Goal: Task Accomplishment & Management: Use online tool/utility

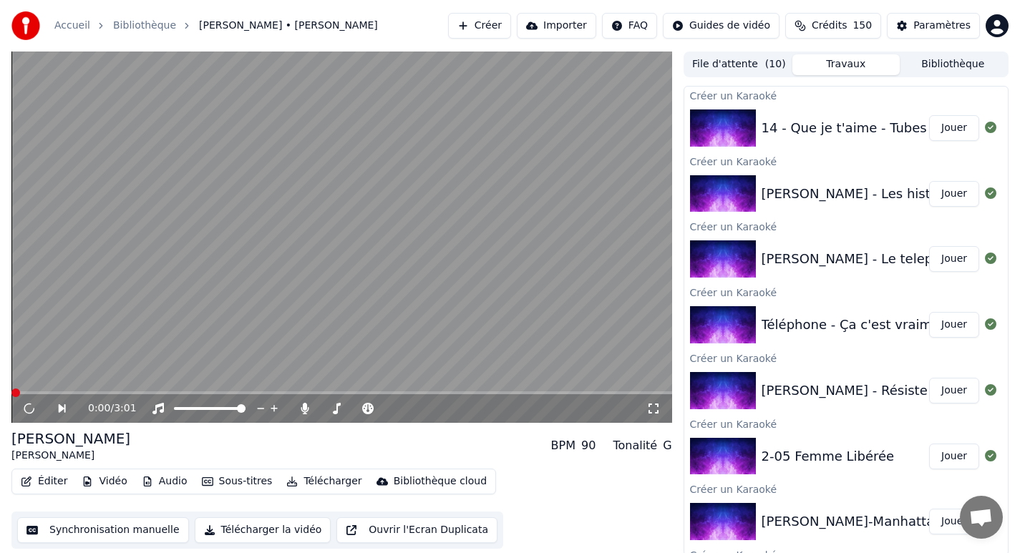
click at [493, 31] on button "Créer" at bounding box center [479, 26] width 63 height 26
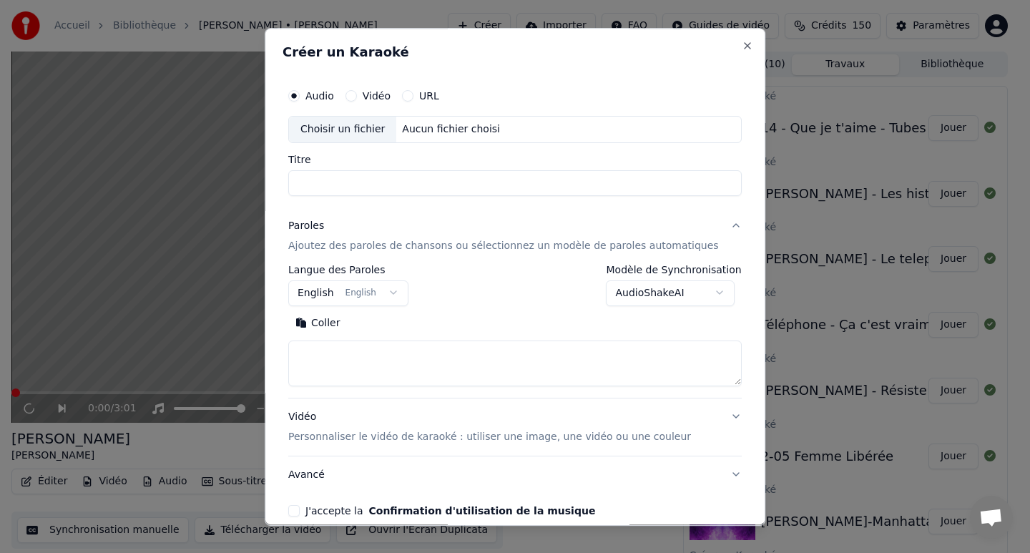
click at [439, 135] on div "Aucun fichier choisi" at bounding box center [451, 129] width 109 height 14
type input "**********"
click at [363, 295] on body "Accueil Bibliothèque [PERSON_NAME] • [PERSON_NAME] Créer Importer FAQ Guides de…" at bounding box center [510, 276] width 1020 height 553
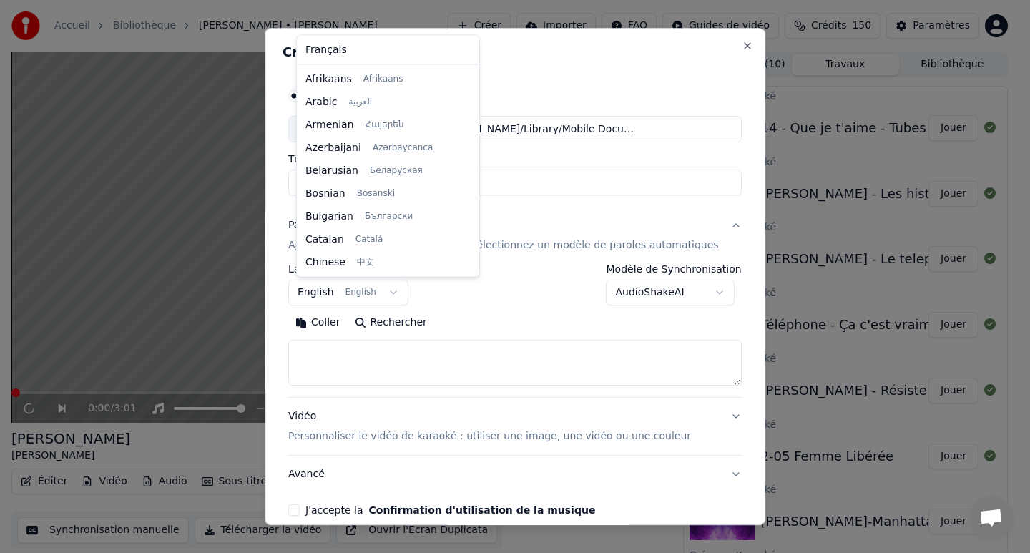
scroll to position [114, 0]
select select "**"
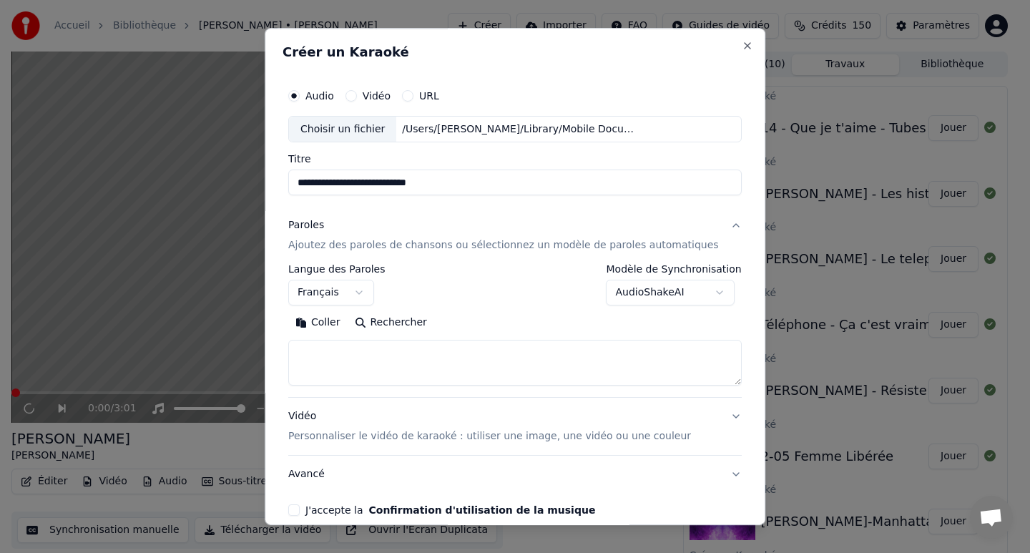
click at [344, 362] on textarea at bounding box center [515, 364] width 454 height 46
click at [331, 323] on button "Coller" at bounding box center [317, 323] width 59 height 23
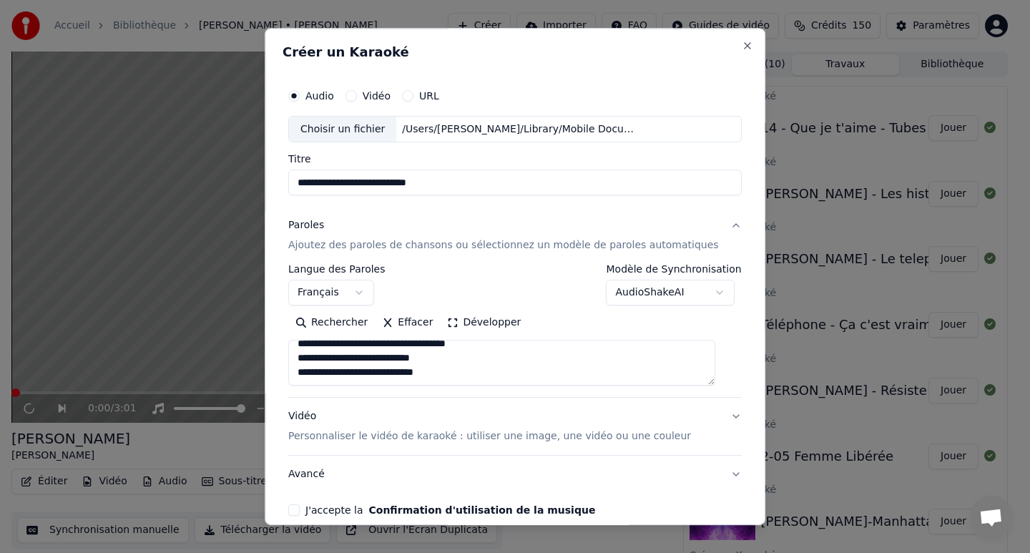
scroll to position [69, 0]
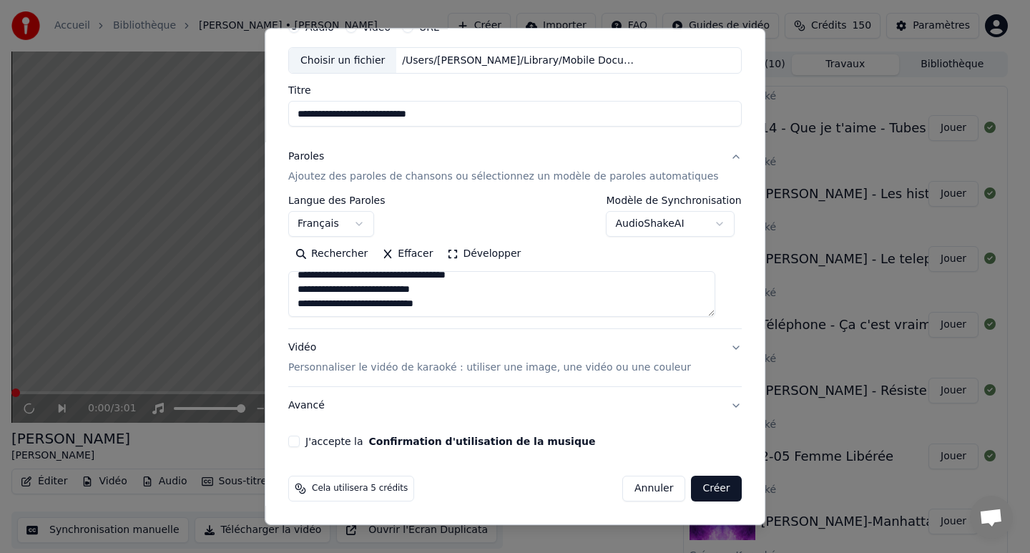
click at [456, 295] on textarea at bounding box center [501, 295] width 427 height 46
type textarea "**********"
click at [300, 439] on button "J'accepte la Confirmation d'utilisation de la musique" at bounding box center [293, 441] width 11 height 11
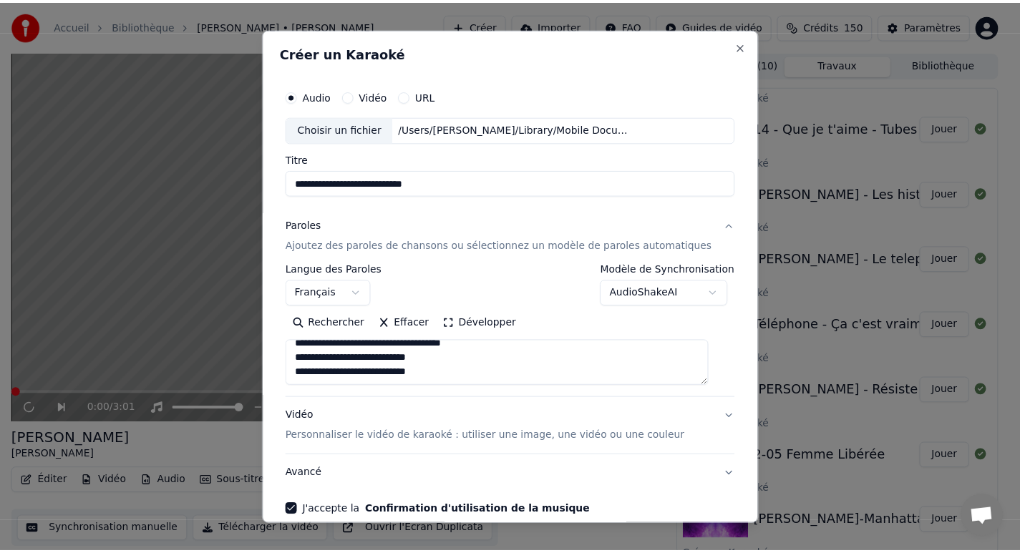
scroll to position [69, 0]
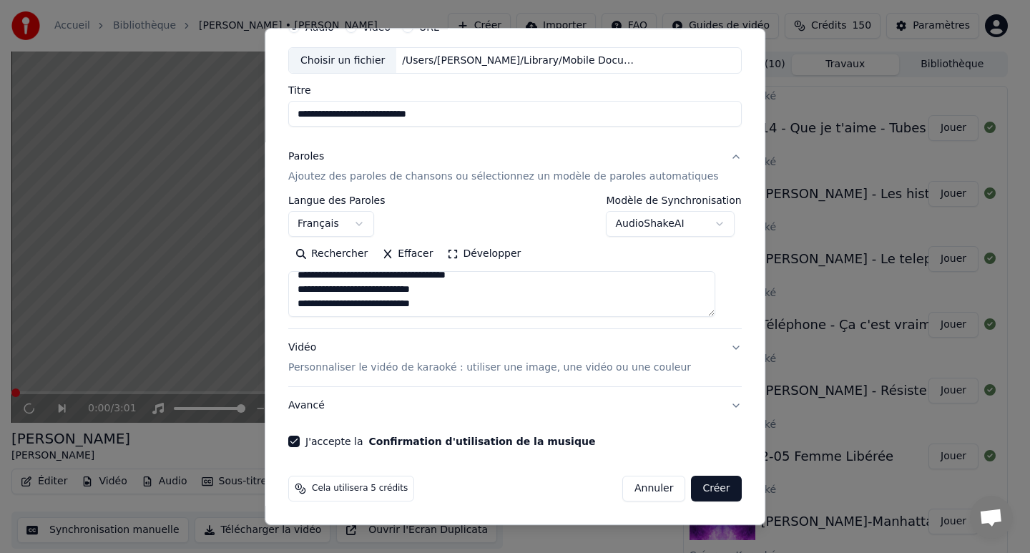
click at [702, 485] on button "Créer" at bounding box center [717, 489] width 50 height 26
select select
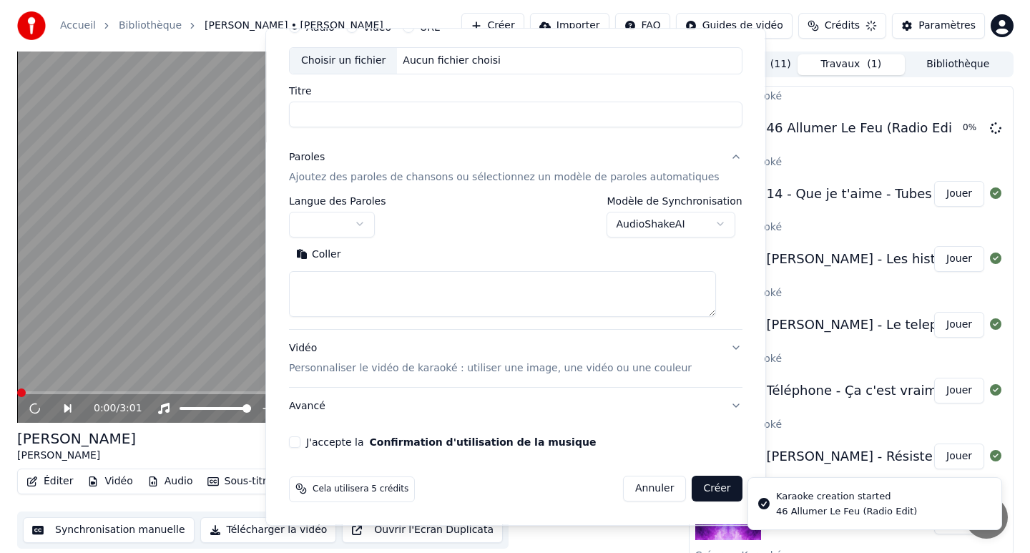
scroll to position [0, 0]
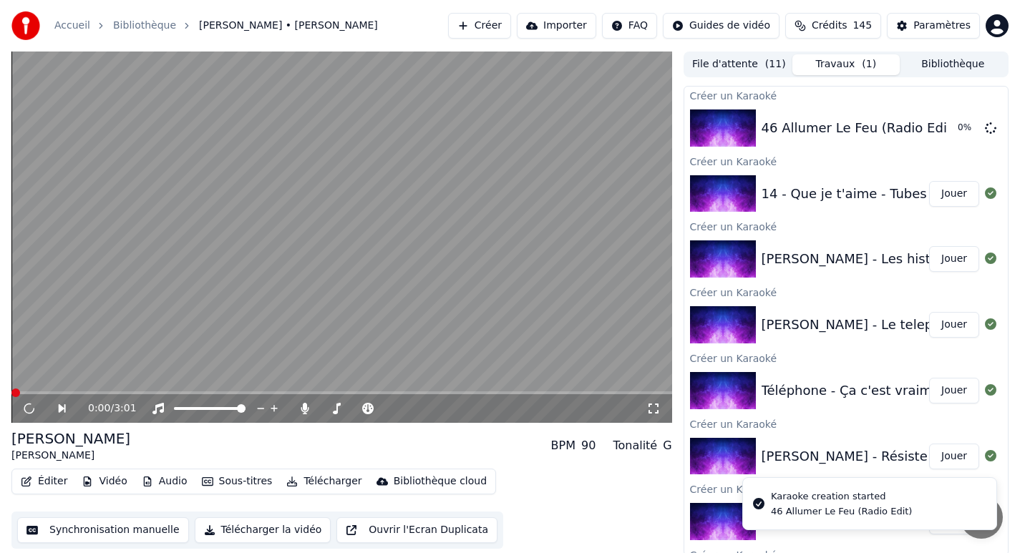
click at [491, 24] on button "Créer" at bounding box center [479, 26] width 63 height 26
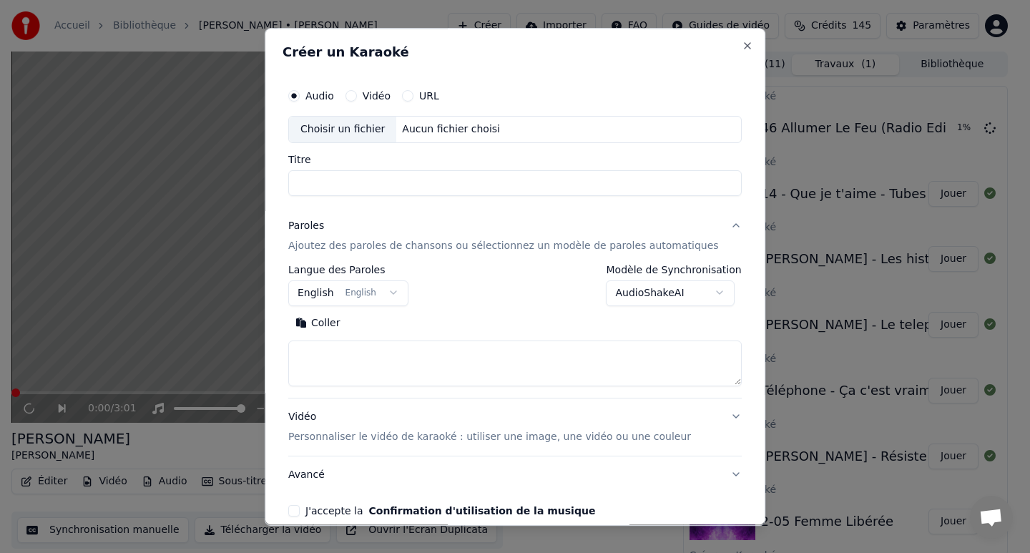
click at [447, 129] on div "Aucun fichier choisi" at bounding box center [451, 129] width 109 height 14
click at [328, 281] on body "Accueil Bibliothèque [PERSON_NAME] • [PERSON_NAME] Créer Importer FAQ Guides de…" at bounding box center [510, 276] width 1020 height 553
click at [332, 293] on button "English English" at bounding box center [348, 293] width 120 height 26
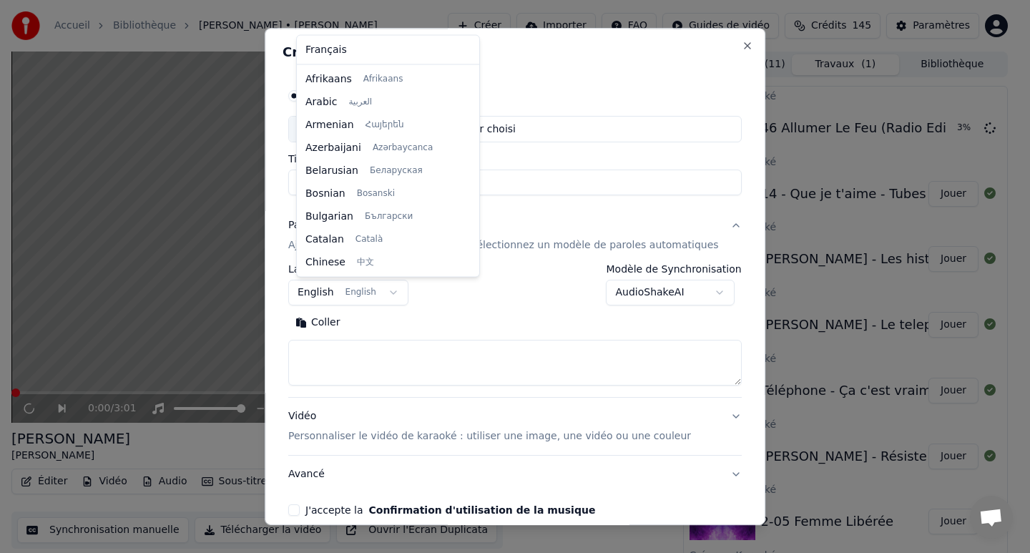
select select "**"
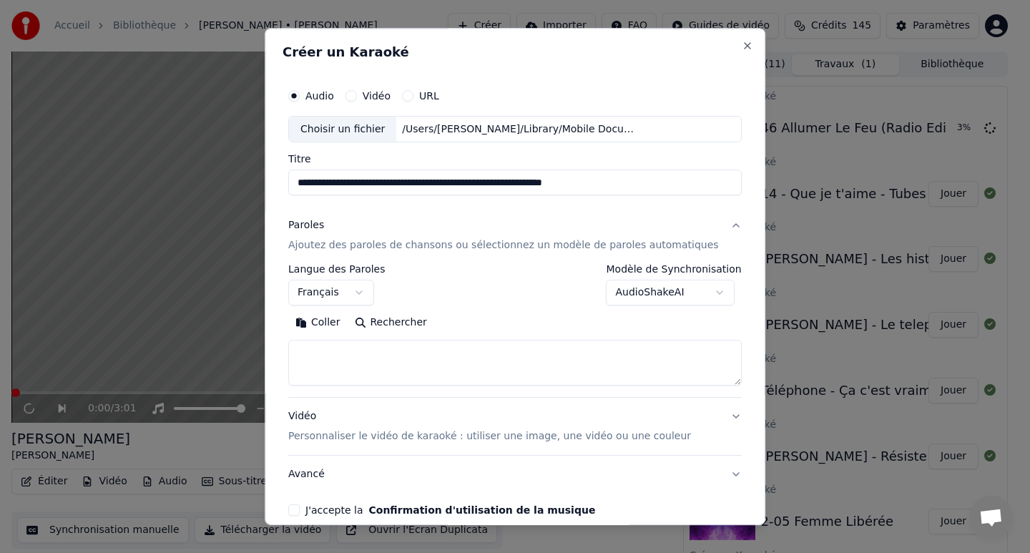
type input "**********"
click at [341, 360] on textarea at bounding box center [515, 364] width 454 height 46
click at [321, 374] on textarea at bounding box center [515, 364] width 454 height 46
click at [318, 352] on textarea at bounding box center [515, 364] width 454 height 46
click at [327, 323] on button "Coller" at bounding box center [317, 323] width 59 height 23
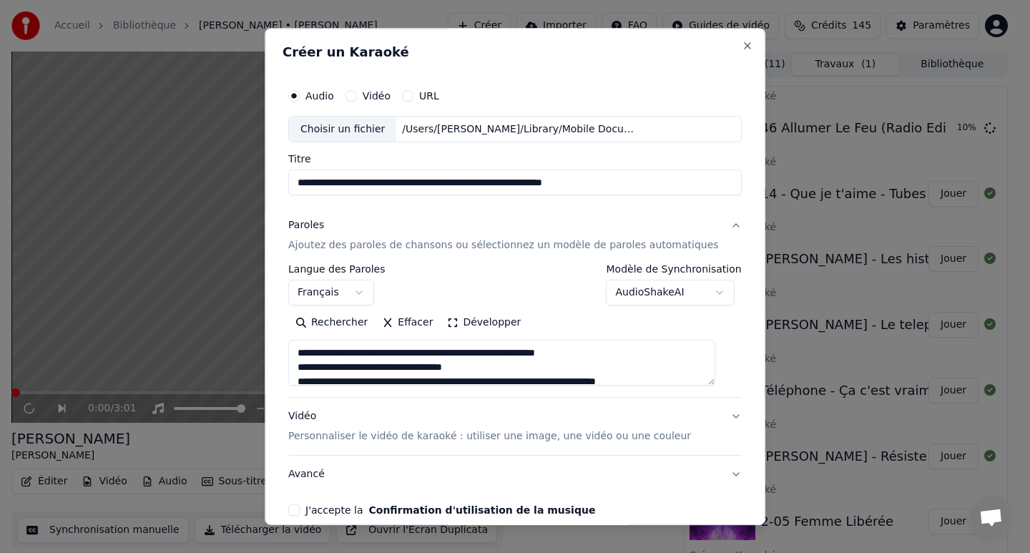
scroll to position [1054, 0]
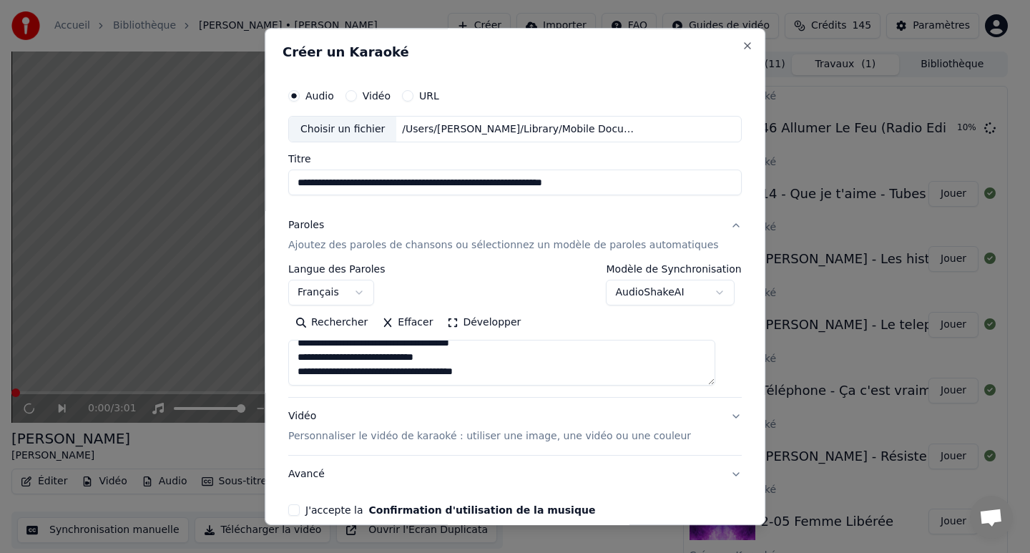
click at [437, 378] on textarea at bounding box center [501, 364] width 427 height 46
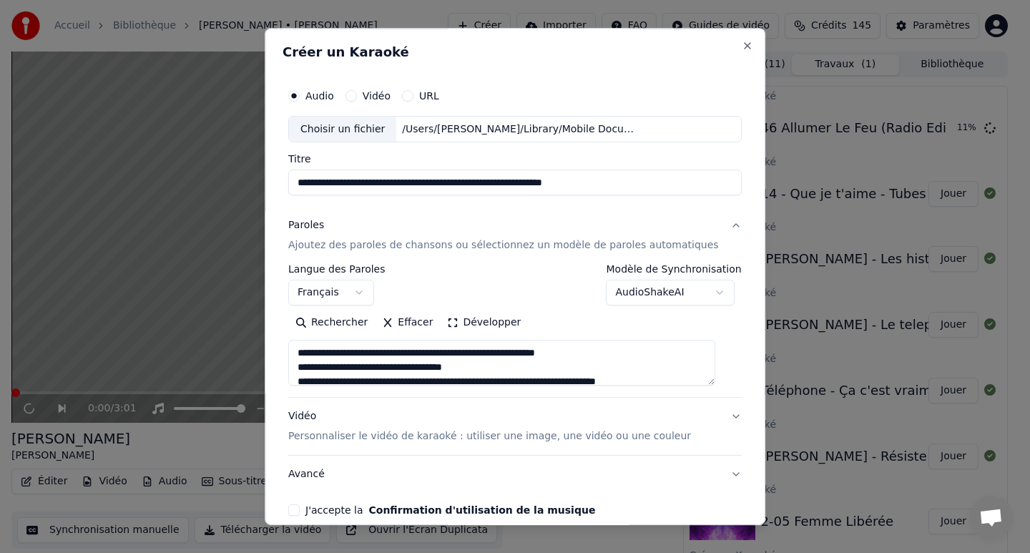
scroll to position [69, 0]
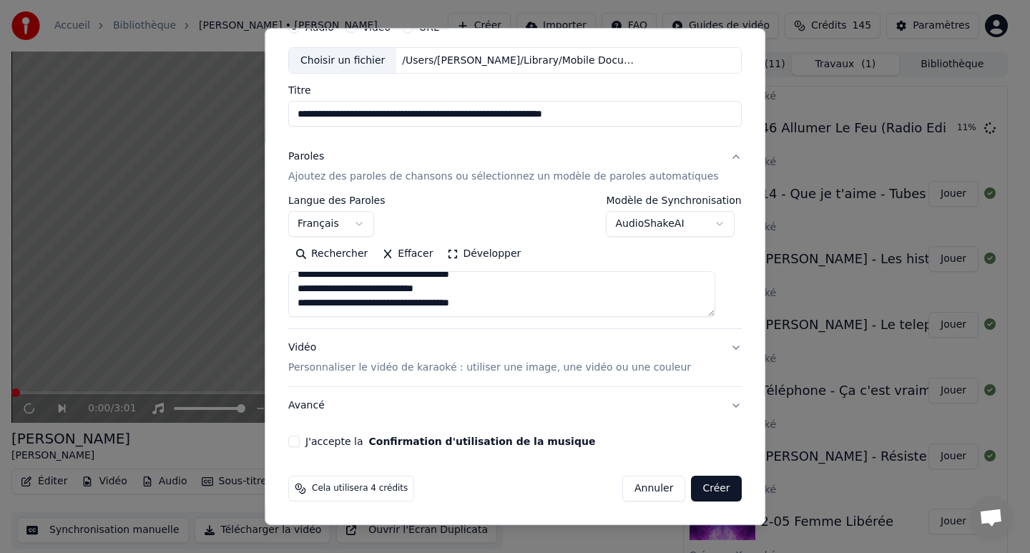
type textarea "**********"
click at [300, 440] on button "J'accepte la Confirmation d'utilisation de la musique" at bounding box center [293, 441] width 11 height 11
click at [701, 489] on button "Créer" at bounding box center [717, 489] width 50 height 26
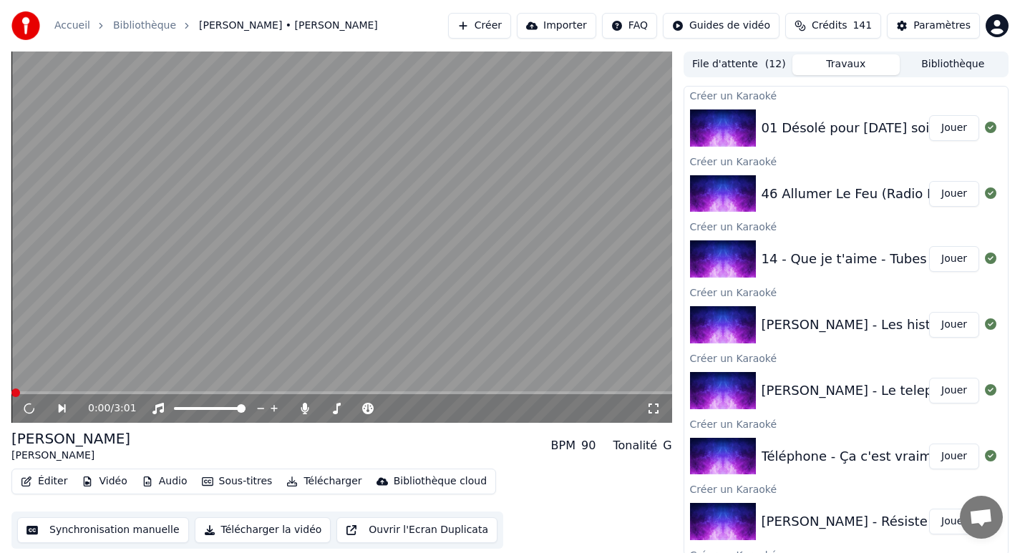
click at [485, 31] on button "Créer" at bounding box center [479, 26] width 63 height 26
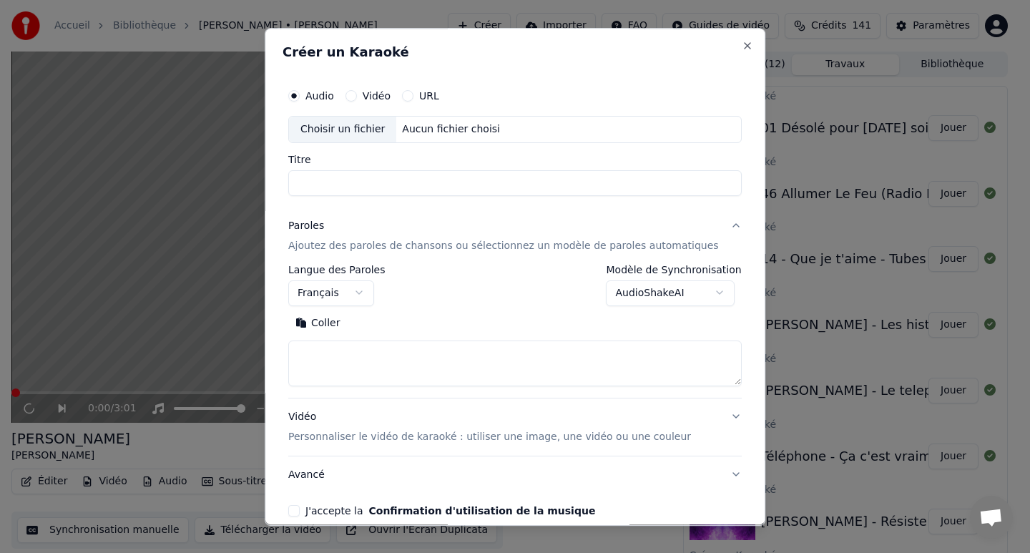
click at [449, 139] on div "Choisir un fichier Aucun fichier choisi" at bounding box center [515, 129] width 454 height 27
type input "**********"
click at [330, 358] on textarea at bounding box center [515, 364] width 454 height 46
click at [328, 322] on button "Coller" at bounding box center [317, 323] width 59 height 23
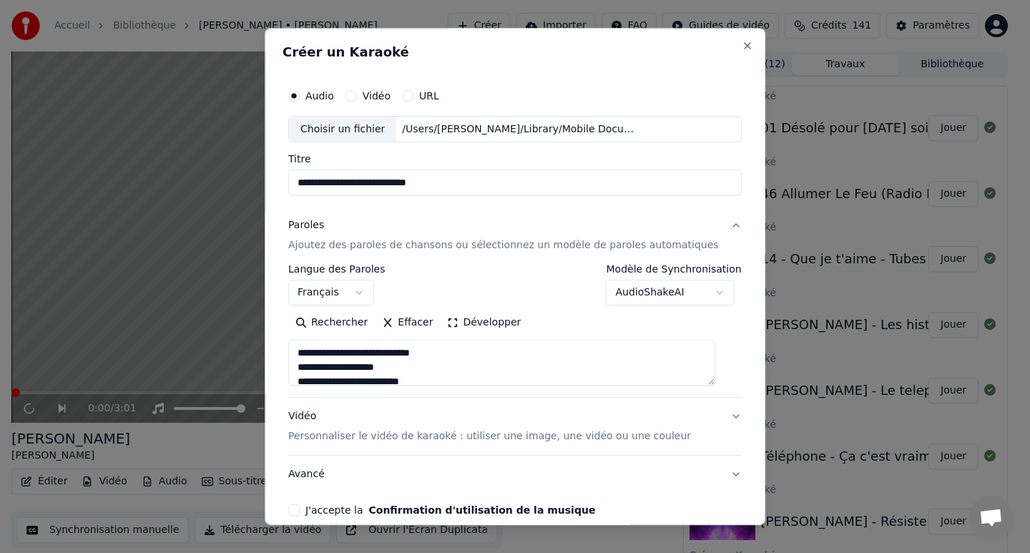
click at [357, 363] on textarea at bounding box center [501, 364] width 427 height 46
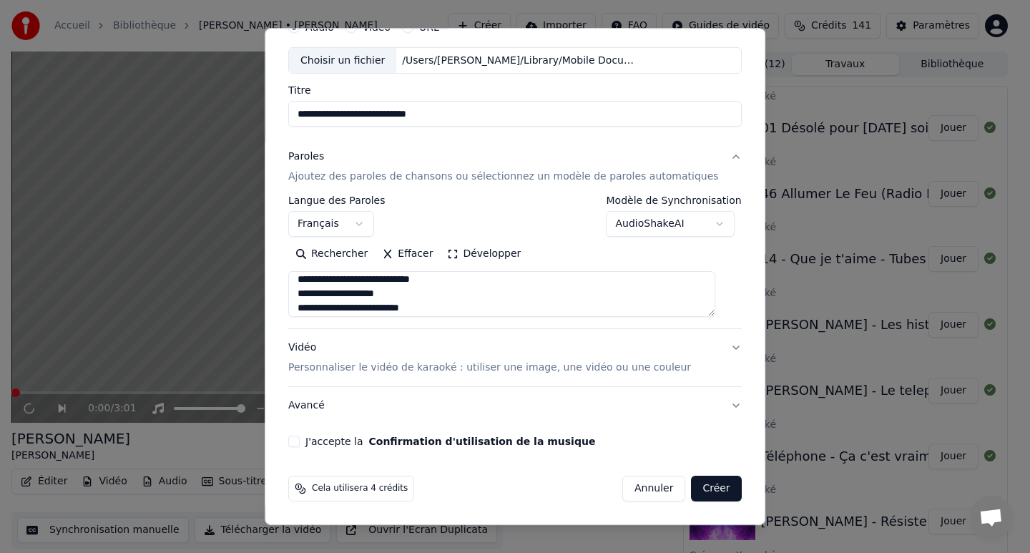
type textarea "**********"
click at [300, 441] on button "J'accepte la Confirmation d'utilisation de la musique" at bounding box center [293, 441] width 11 height 11
click at [705, 492] on button "Créer" at bounding box center [717, 489] width 50 height 26
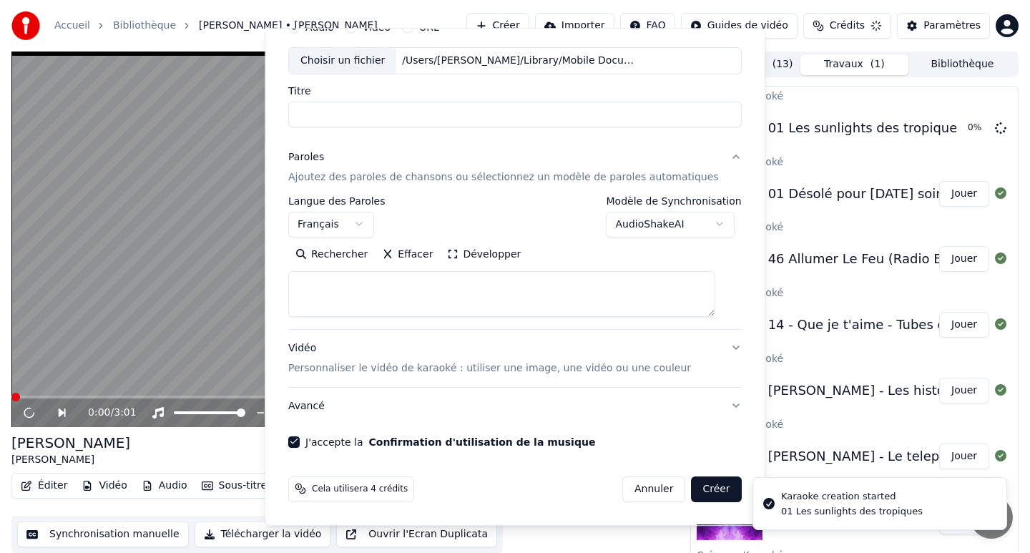
select select
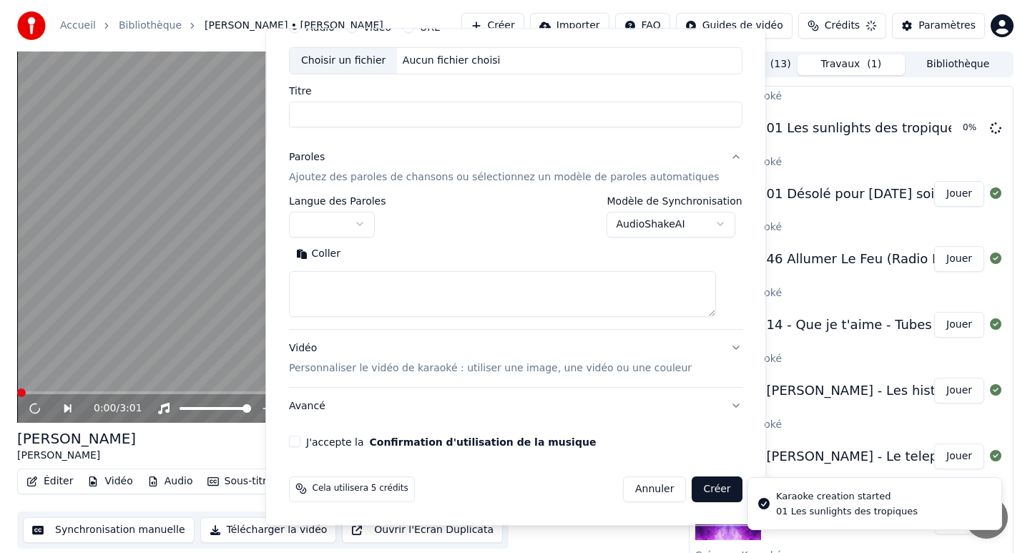
scroll to position [0, 0]
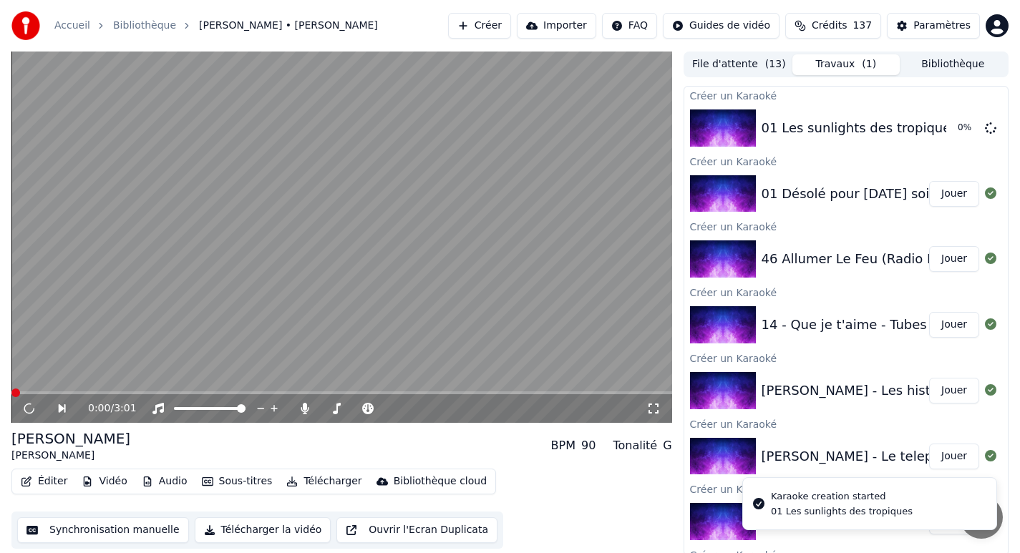
click at [510, 21] on button "Créer" at bounding box center [479, 26] width 63 height 26
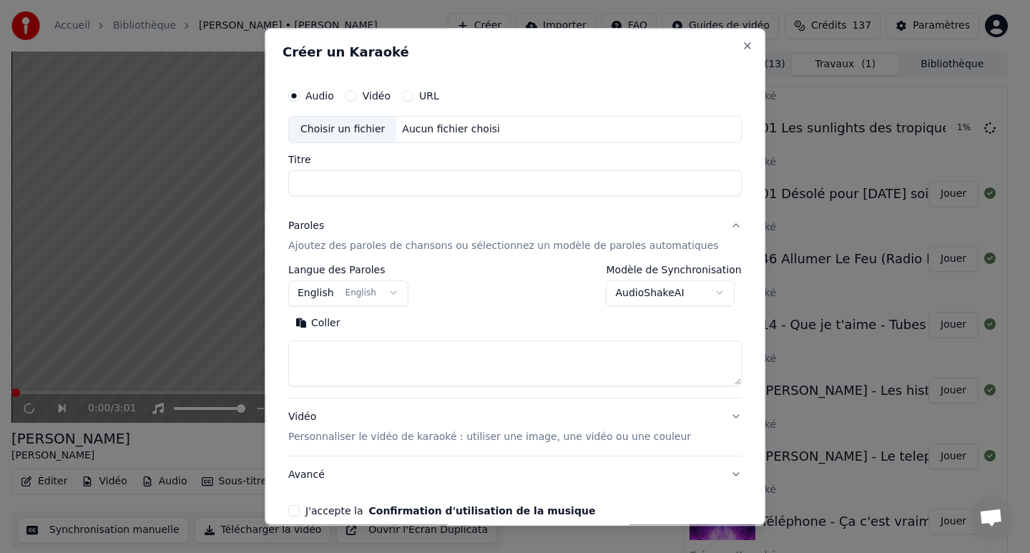
click at [453, 127] on div "Aucun fichier choisi" at bounding box center [451, 129] width 109 height 14
type input "**********"
click at [360, 293] on button "English English" at bounding box center [348, 293] width 120 height 26
click at [312, 297] on button "English English" at bounding box center [348, 293] width 120 height 26
click at [367, 297] on button "English English" at bounding box center [348, 293] width 120 height 26
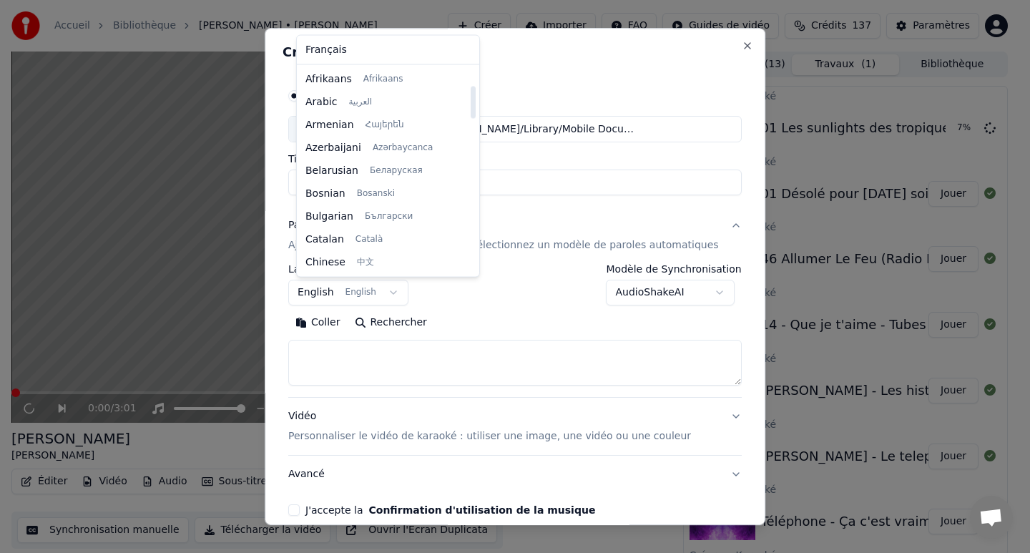
select select "**"
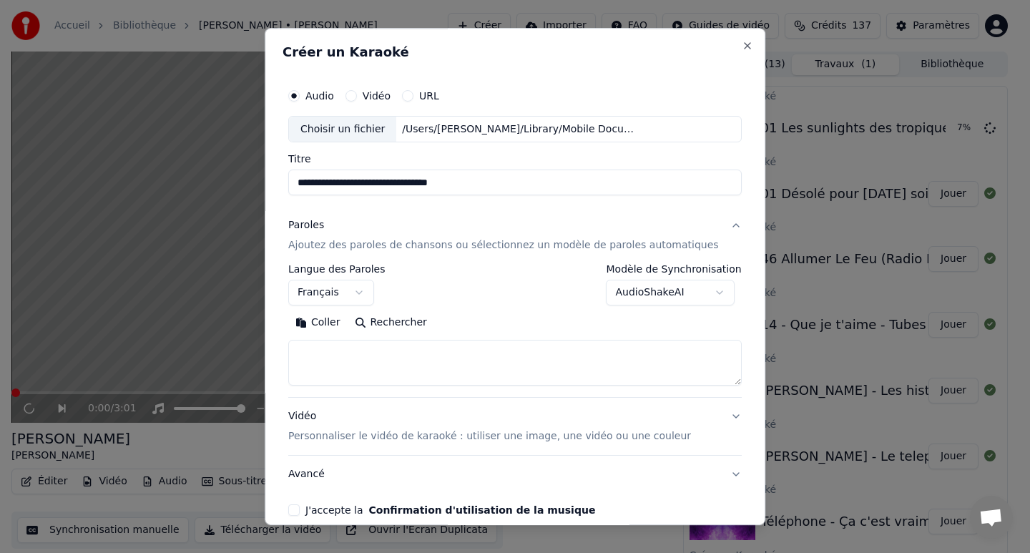
click at [353, 371] on textarea at bounding box center [515, 364] width 454 height 46
click at [326, 295] on button "Français" at bounding box center [331, 293] width 86 height 26
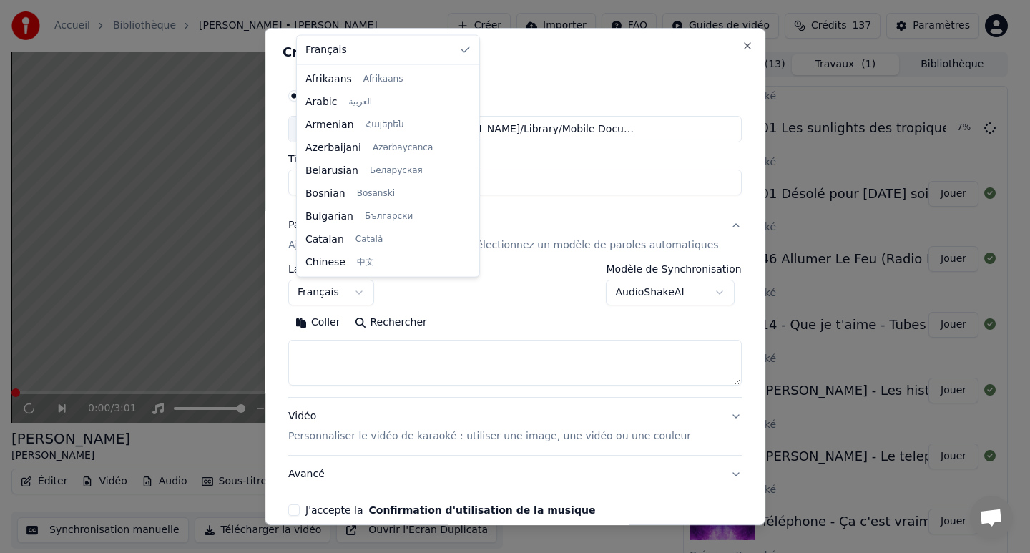
click at [326, 295] on button "Français" at bounding box center [331, 293] width 86 height 26
click at [328, 324] on div at bounding box center [515, 276] width 1030 height 553
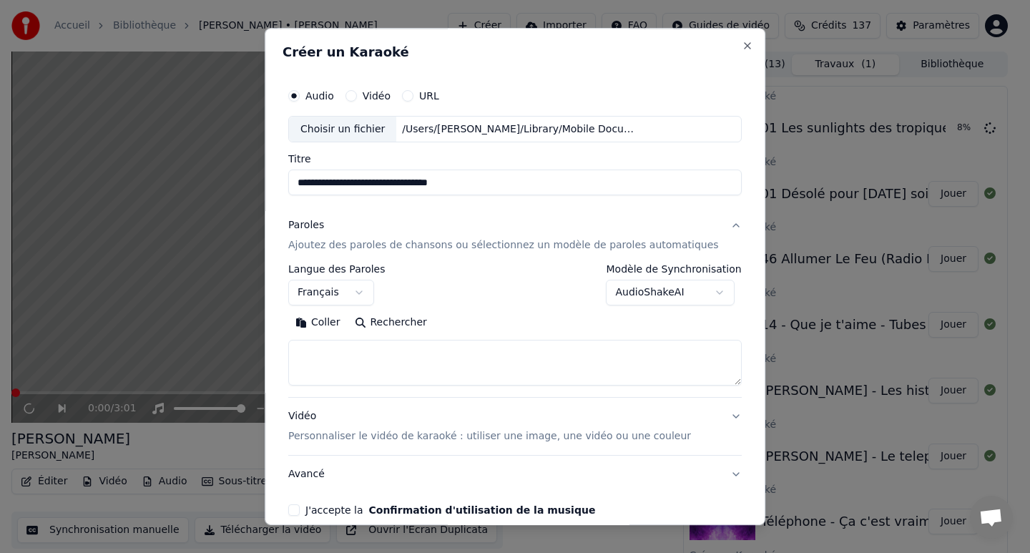
click at [328, 325] on button "Coller" at bounding box center [317, 323] width 59 height 23
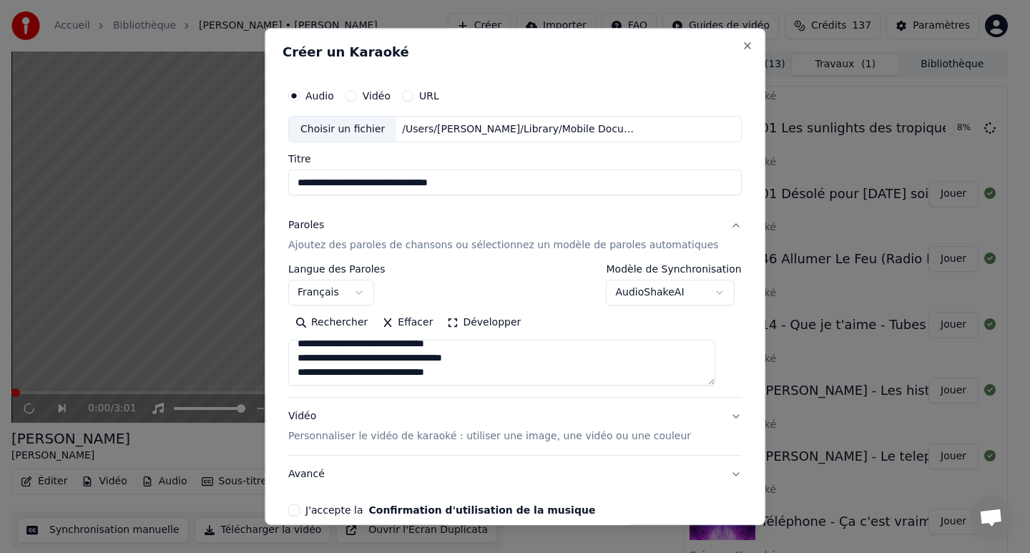
scroll to position [69, 0]
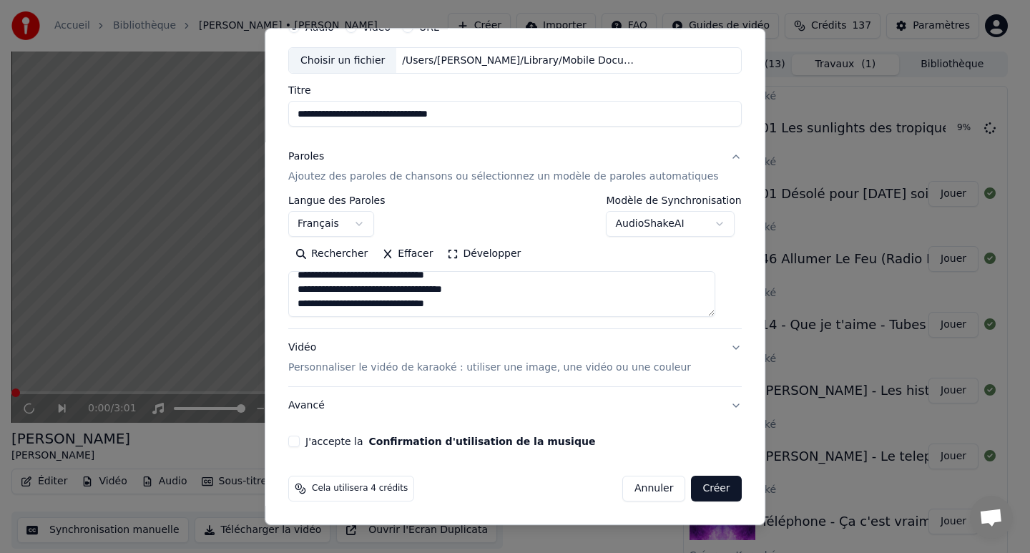
click at [411, 298] on textarea at bounding box center [501, 295] width 427 height 46
type textarea "**********"
click at [300, 439] on button "J'accepte la Confirmation d'utilisation de la musique" at bounding box center [293, 441] width 11 height 11
click at [697, 489] on button "Créer" at bounding box center [717, 489] width 50 height 26
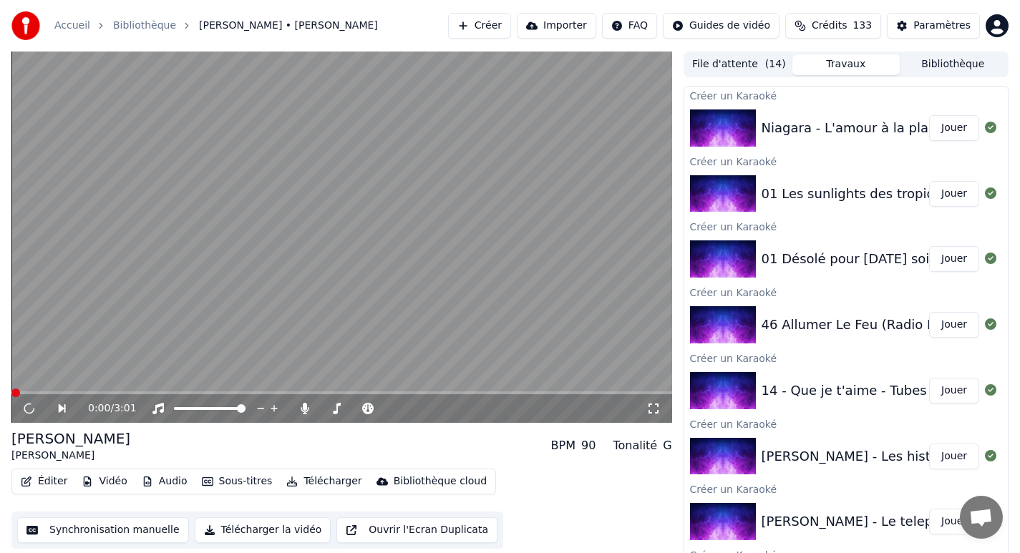
click at [487, 27] on button "Créer" at bounding box center [479, 26] width 63 height 26
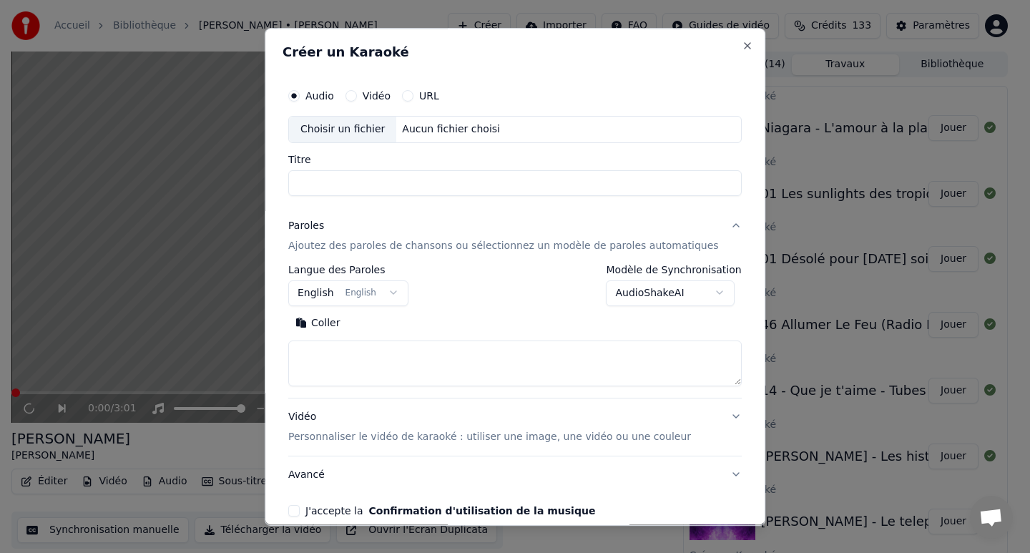
click at [414, 134] on div "Aucun fichier choisi" at bounding box center [451, 129] width 109 height 14
type input "**********"
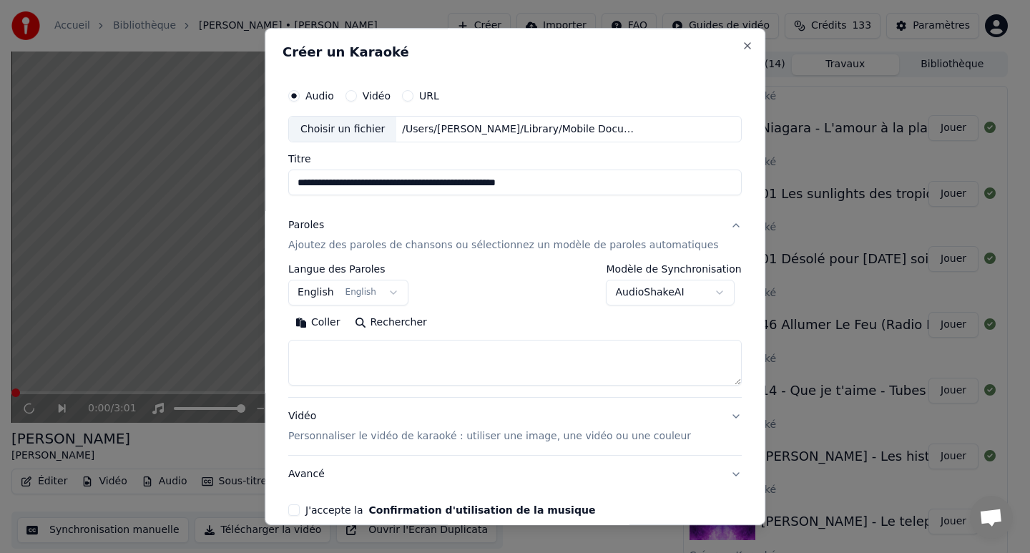
click at [315, 375] on textarea at bounding box center [515, 364] width 454 height 46
click at [324, 300] on button "English English" at bounding box center [348, 293] width 120 height 26
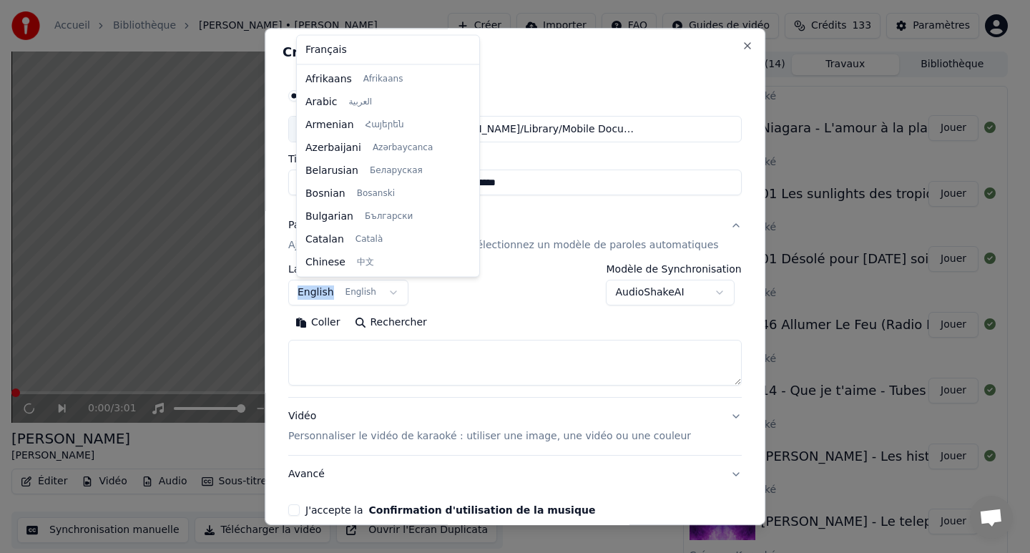
scroll to position [114, 0]
select select "**"
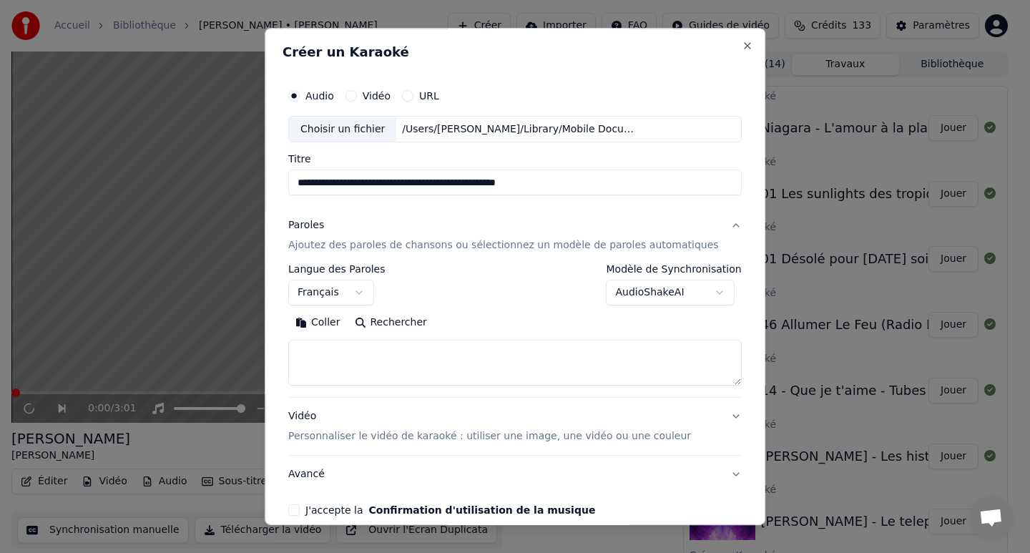
click at [333, 324] on button "Coller" at bounding box center [317, 323] width 59 height 23
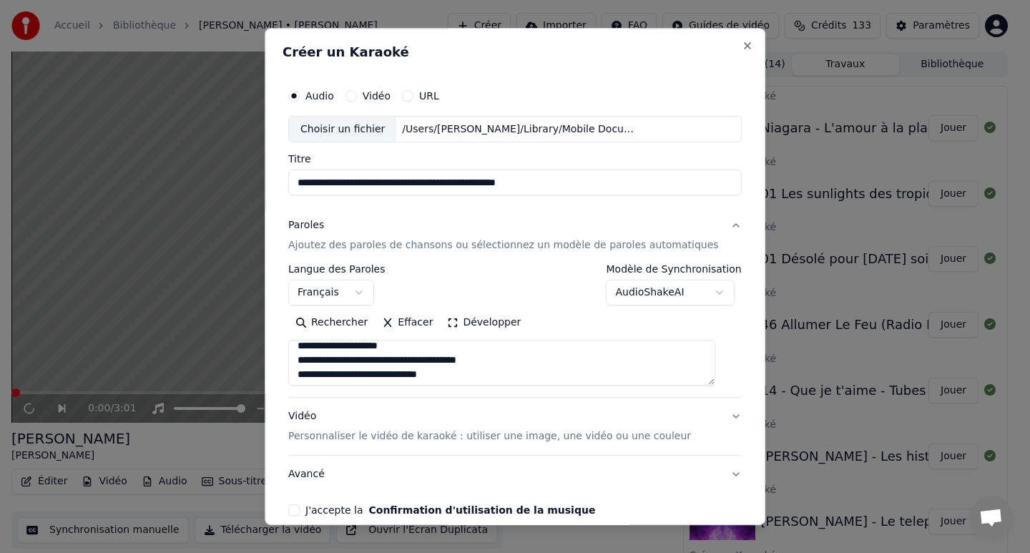
scroll to position [696, 0]
click at [363, 373] on textarea at bounding box center [501, 364] width 427 height 46
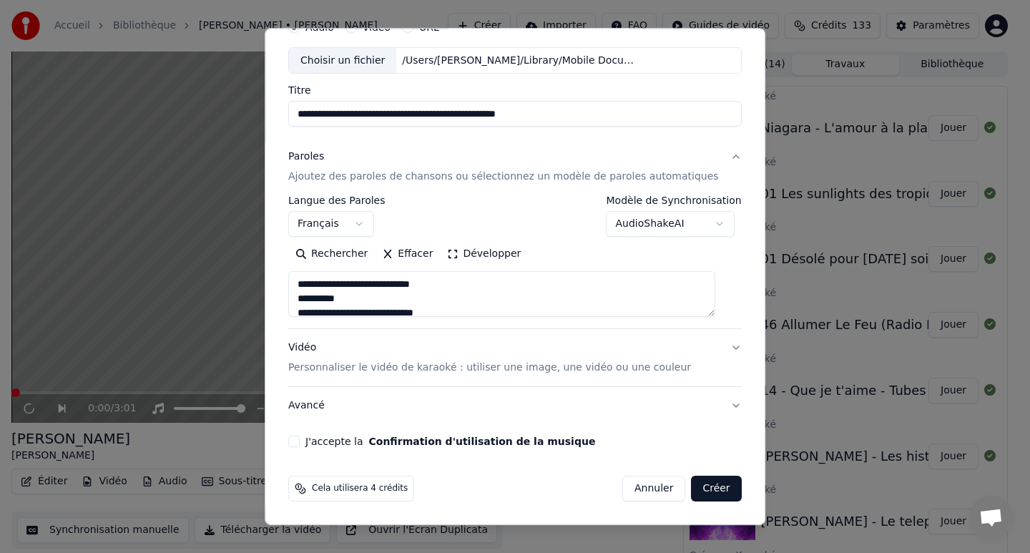
type textarea "**********"
click at [300, 441] on button "J'accepte la Confirmation d'utilisation de la musique" at bounding box center [293, 441] width 11 height 11
click at [704, 481] on button "Créer" at bounding box center [717, 489] width 50 height 26
select select
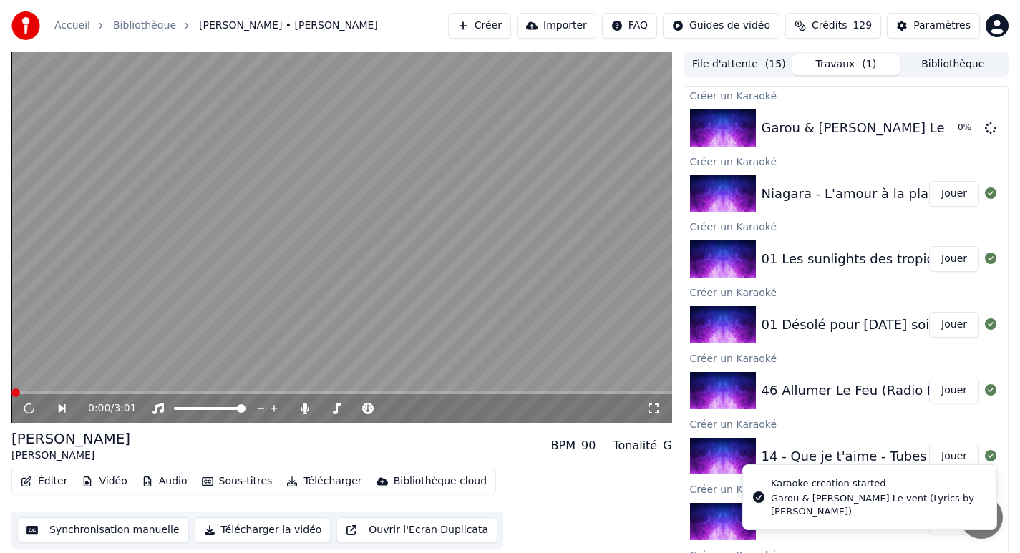
click at [504, 24] on button "Créer" at bounding box center [479, 26] width 63 height 26
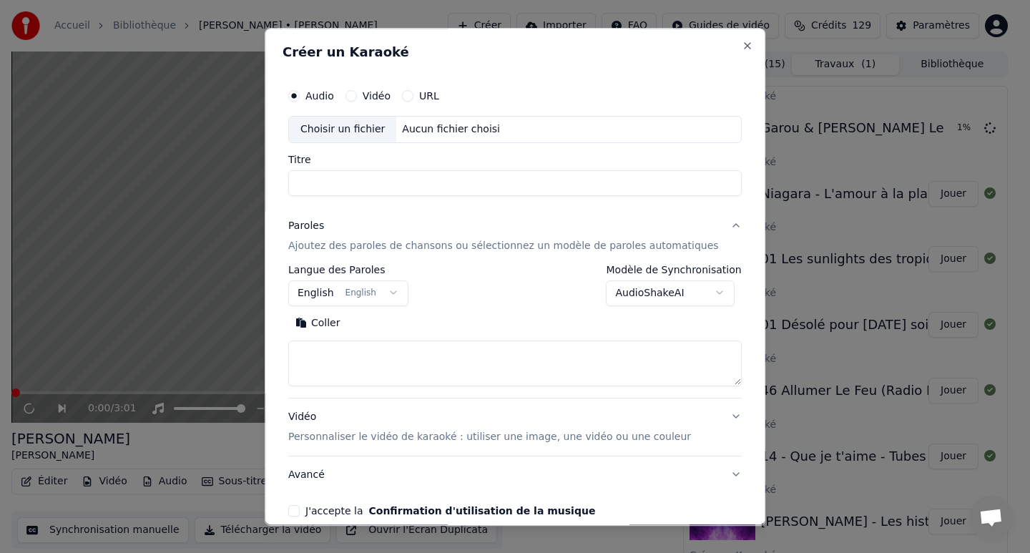
click at [434, 136] on div "Choisir un fichier Aucun fichier choisi" at bounding box center [515, 129] width 454 height 27
type input "**********"
click at [328, 292] on button "English English" at bounding box center [348, 293] width 120 height 26
click at [323, 297] on button "English English" at bounding box center [348, 293] width 120 height 26
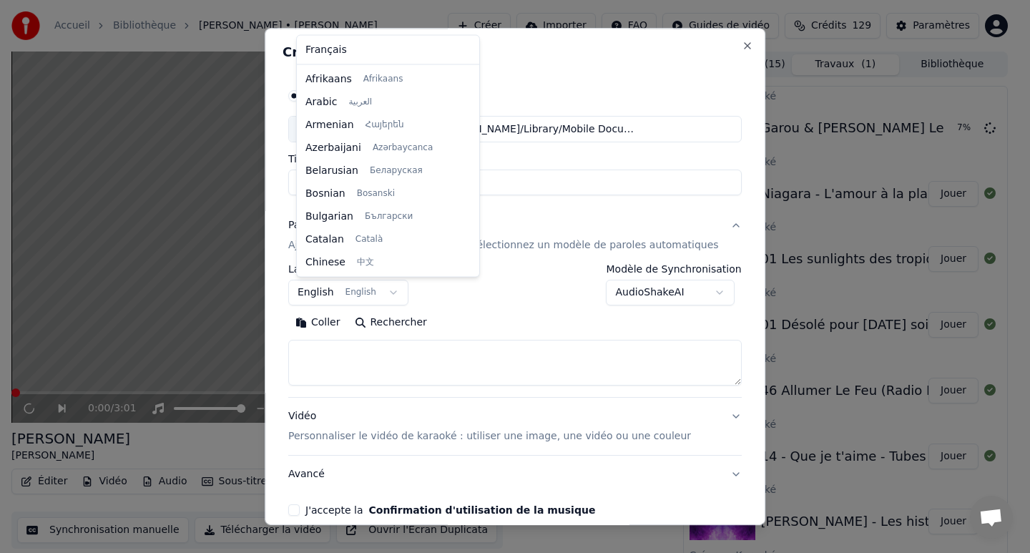
click at [328, 290] on button "English English" at bounding box center [348, 293] width 120 height 26
select select "**"
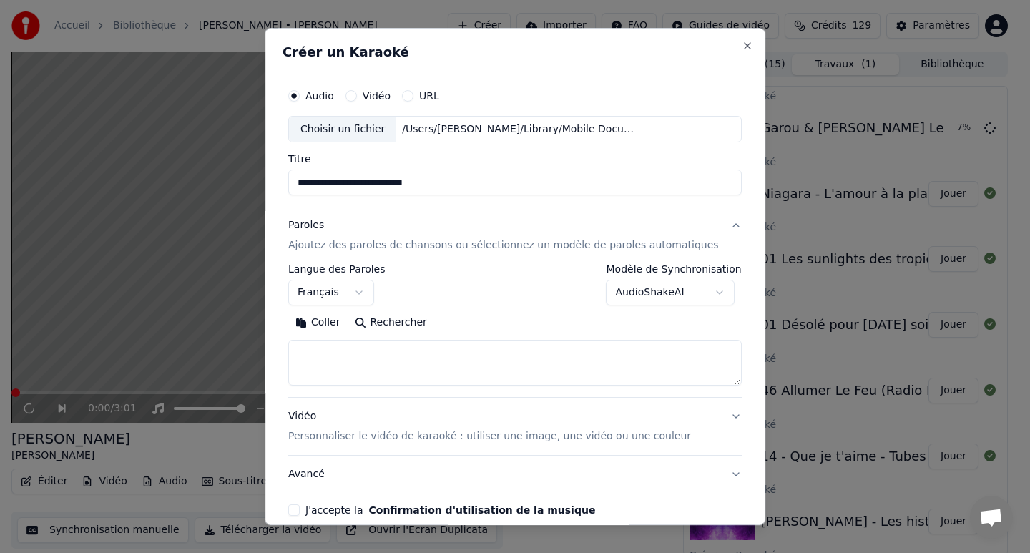
click at [334, 358] on textarea at bounding box center [515, 364] width 454 height 46
click at [325, 324] on button "Coller" at bounding box center [317, 323] width 59 height 23
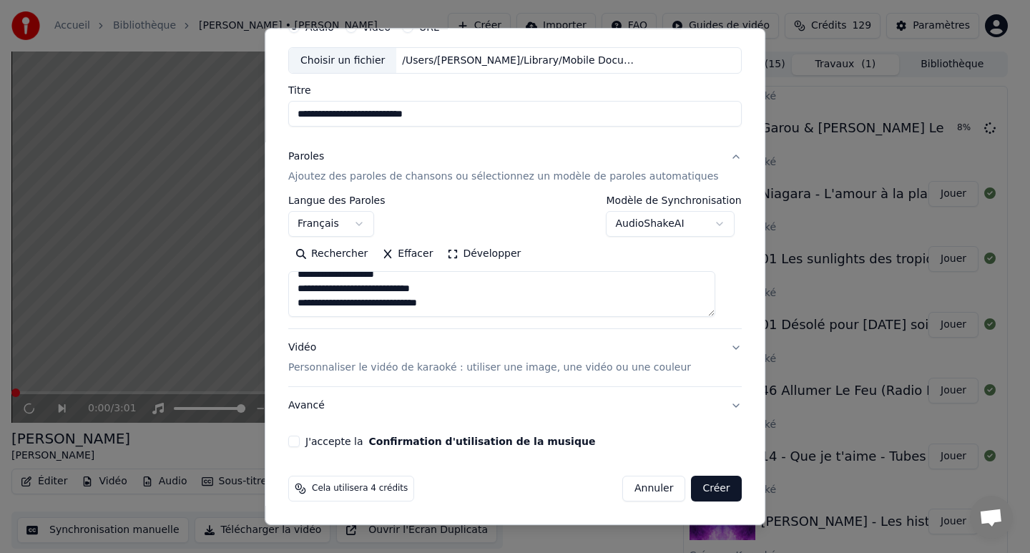
click at [360, 307] on textarea at bounding box center [501, 295] width 427 height 46
type textarea "**********"
click at [300, 448] on div "**********" at bounding box center [515, 230] width 465 height 446
click at [300, 442] on button "J'accepte la Confirmation d'utilisation de la musique" at bounding box center [293, 441] width 11 height 11
click at [713, 492] on button "Créer" at bounding box center [717, 489] width 50 height 26
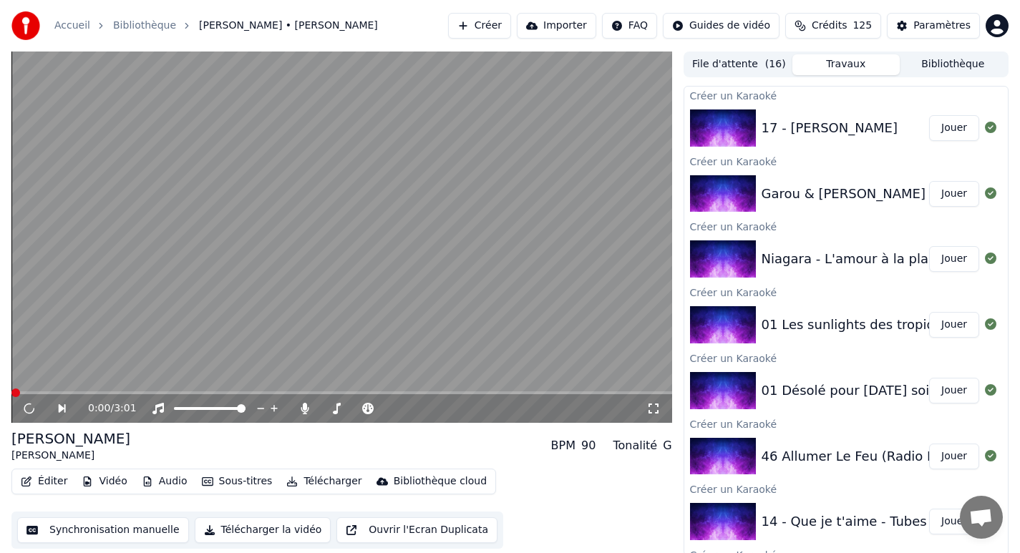
click at [487, 30] on button "Créer" at bounding box center [479, 26] width 63 height 26
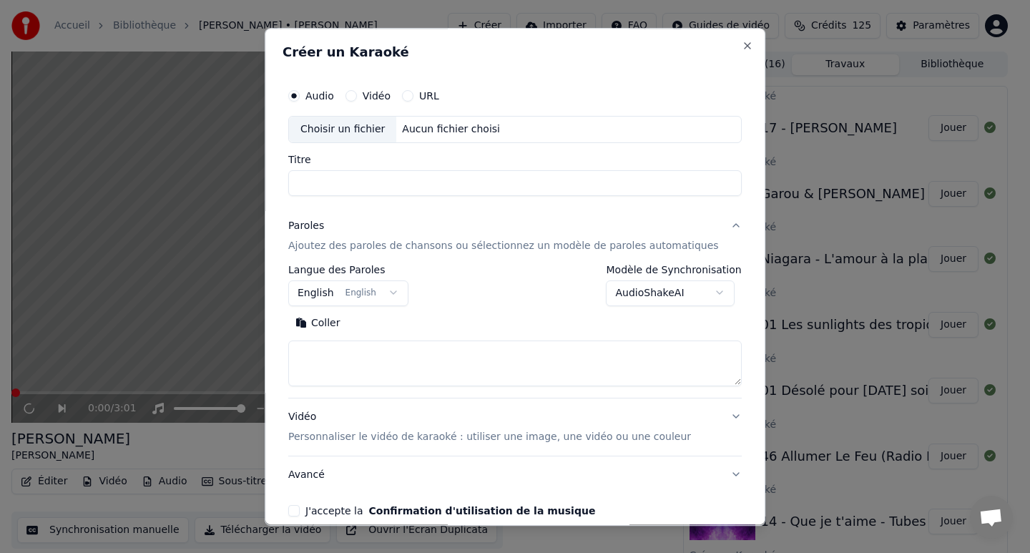
click at [435, 131] on div "Aucun fichier choisi" at bounding box center [451, 129] width 109 height 14
type input "**********"
click at [327, 293] on button "English English" at bounding box center [348, 293] width 120 height 26
click at [326, 293] on button "English English" at bounding box center [348, 293] width 120 height 26
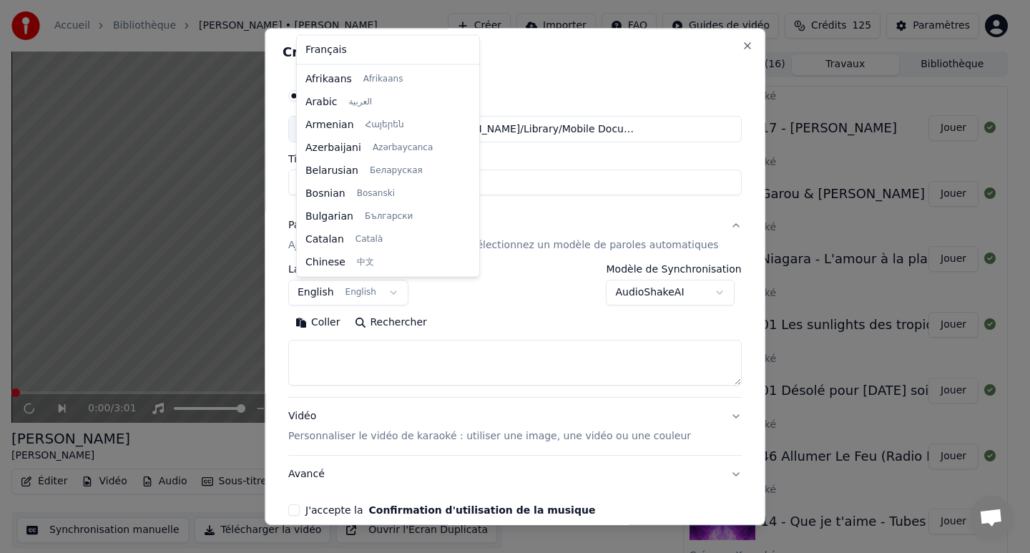
scroll to position [114, 0]
select select "**"
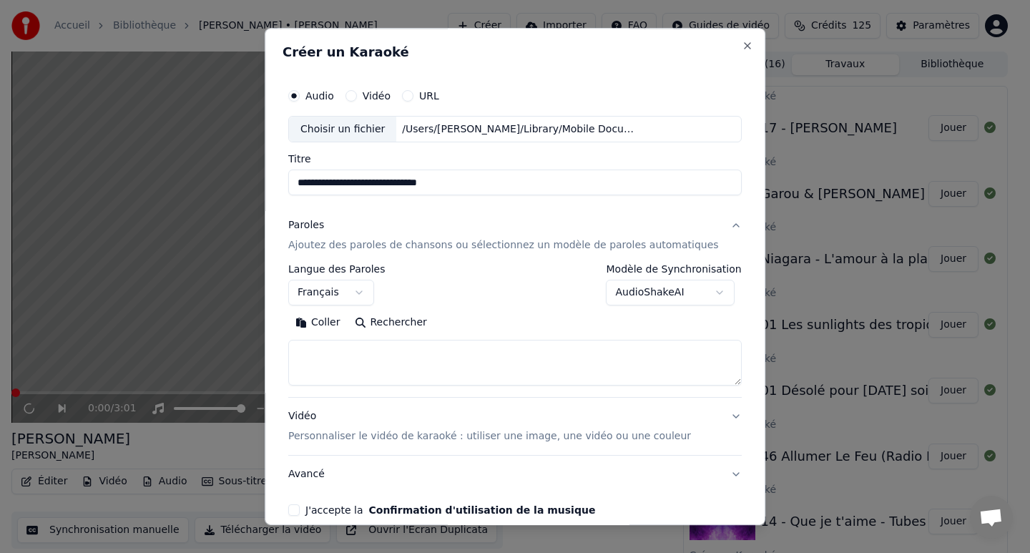
click at [343, 364] on textarea at bounding box center [515, 364] width 454 height 46
click at [331, 334] on button "Coller" at bounding box center [317, 323] width 59 height 23
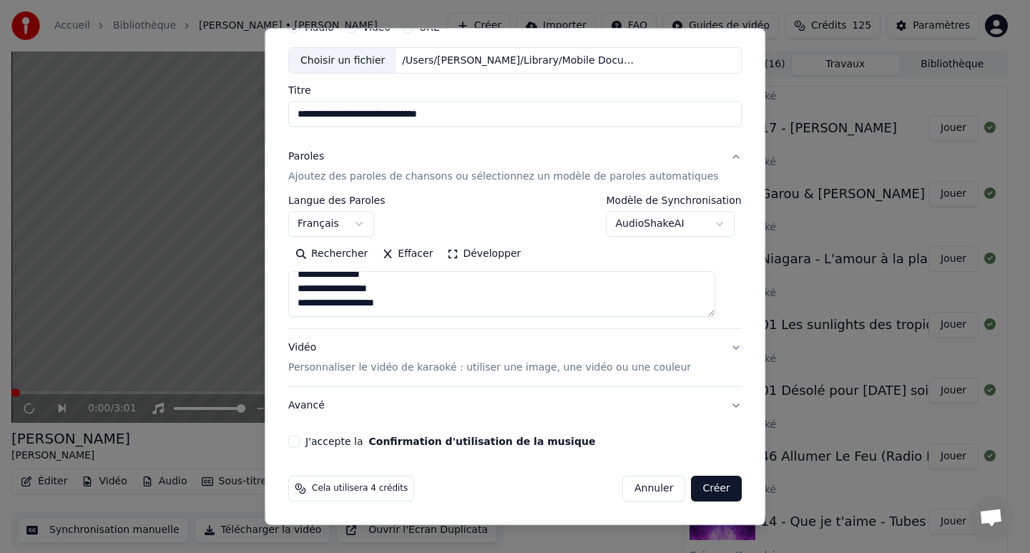
click at [335, 302] on textarea at bounding box center [501, 295] width 427 height 46
type textarea "**********"
click at [300, 446] on button "J'accepte la Confirmation d'utilisation de la musique" at bounding box center [293, 441] width 11 height 11
click at [692, 486] on button "Créer" at bounding box center [717, 489] width 50 height 26
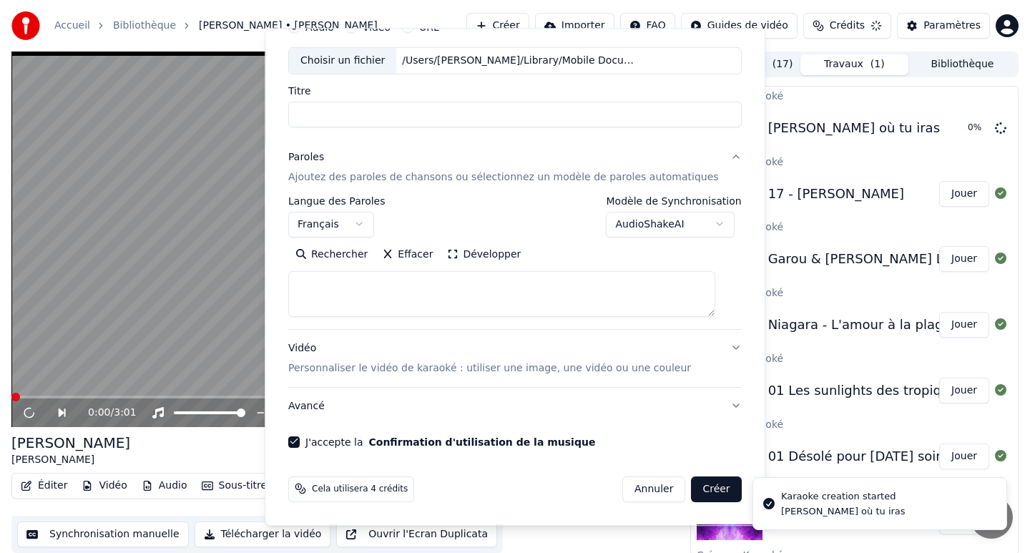
select select
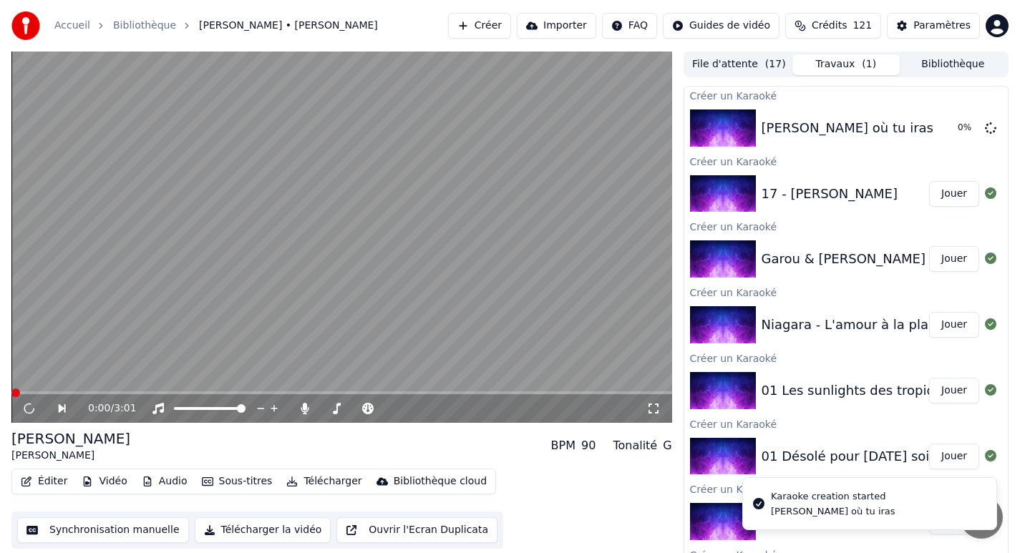
click at [496, 31] on button "Créer" at bounding box center [479, 26] width 63 height 26
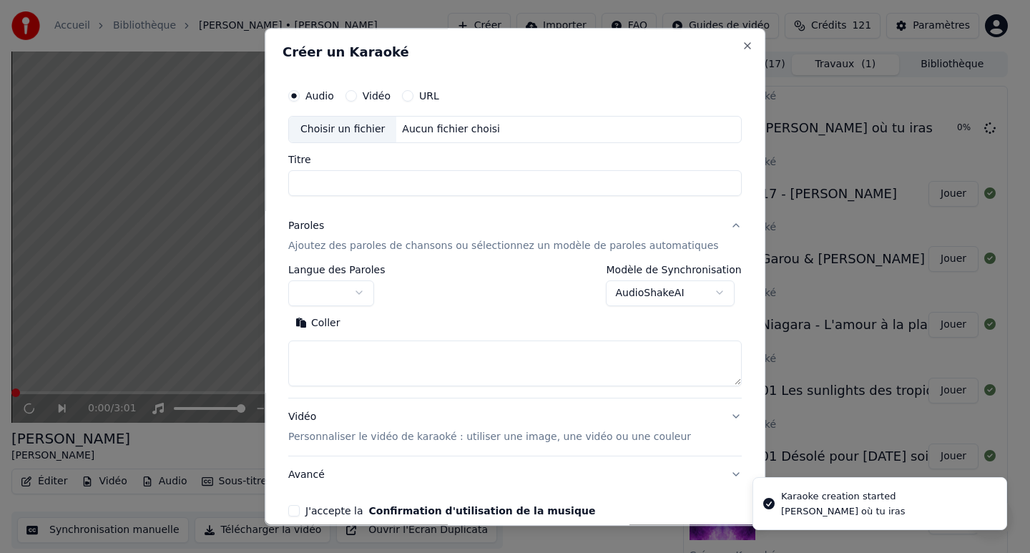
click at [446, 124] on div "Aucun fichier choisi" at bounding box center [451, 129] width 109 height 14
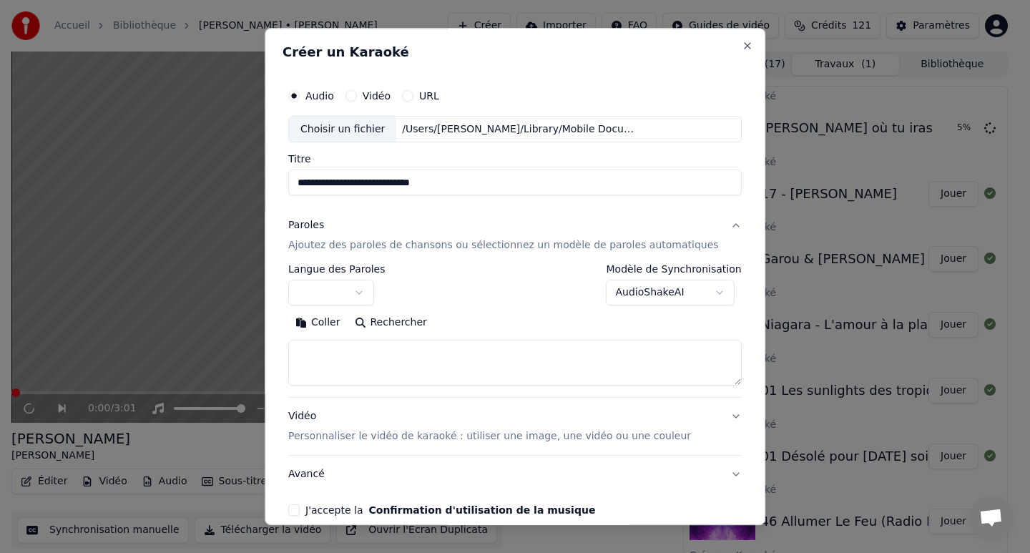
type input "**********"
click at [338, 290] on button "button" at bounding box center [331, 293] width 86 height 26
click at [364, 288] on button "button" at bounding box center [331, 293] width 86 height 26
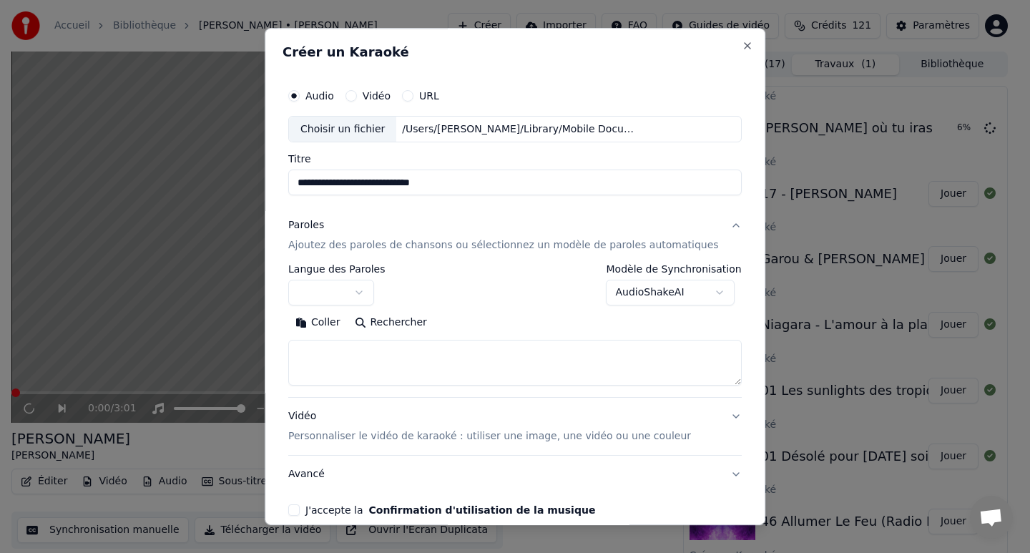
click at [364, 288] on button "button" at bounding box center [331, 293] width 86 height 26
click at [336, 287] on button "button" at bounding box center [331, 293] width 86 height 26
click at [347, 355] on div at bounding box center [515, 276] width 1030 height 553
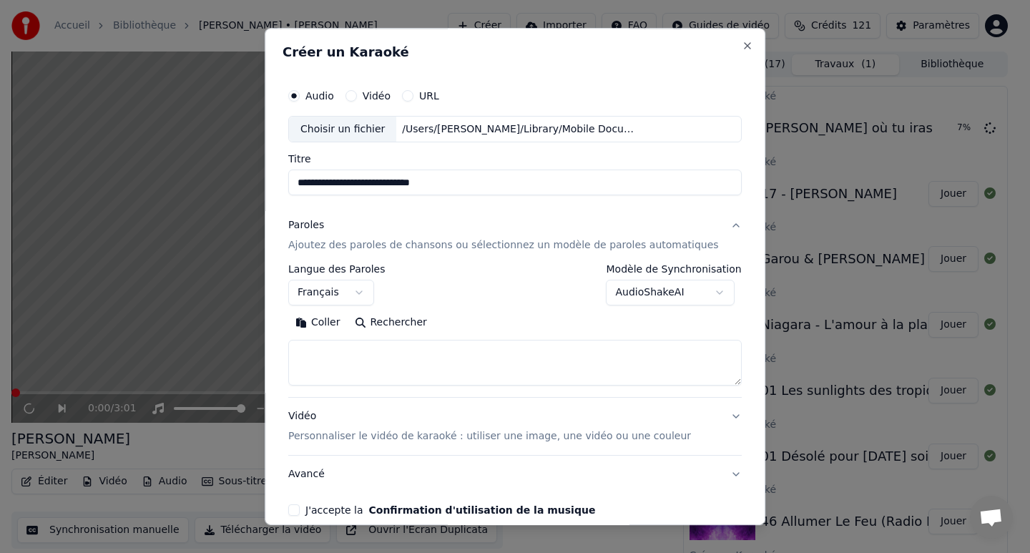
click at [331, 368] on textarea at bounding box center [515, 364] width 454 height 46
click at [326, 321] on button "Coller" at bounding box center [317, 323] width 59 height 23
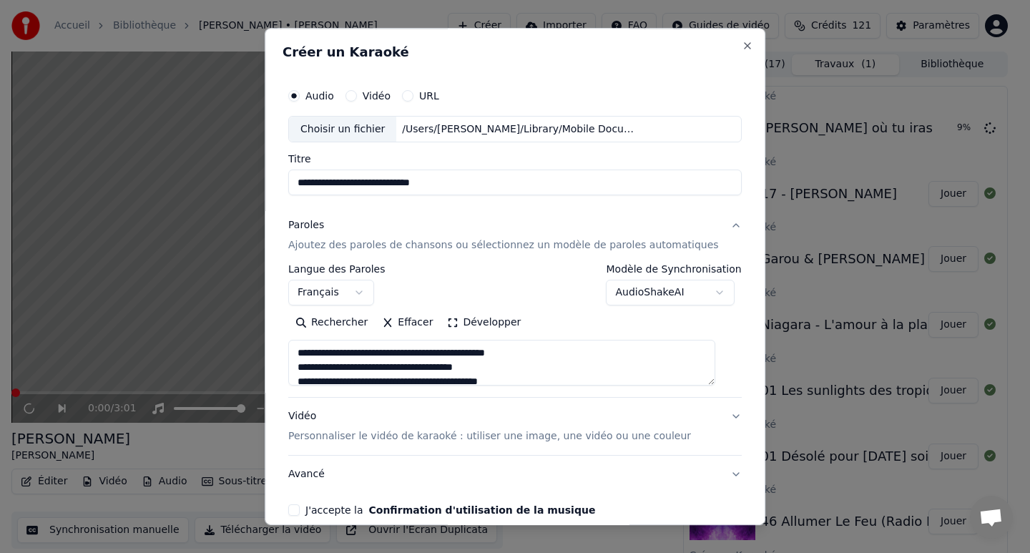
scroll to position [668, 0]
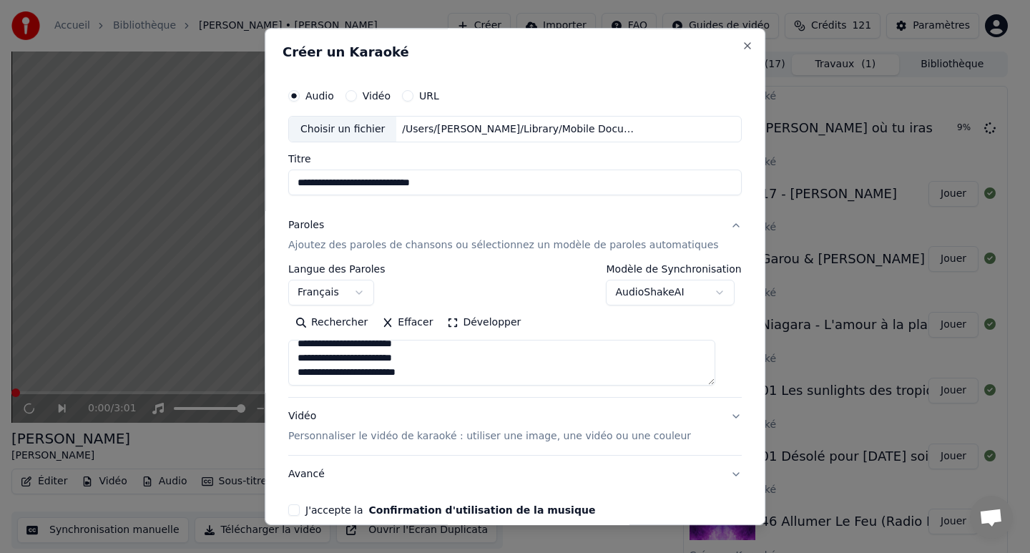
click at [328, 366] on textarea at bounding box center [501, 364] width 427 height 46
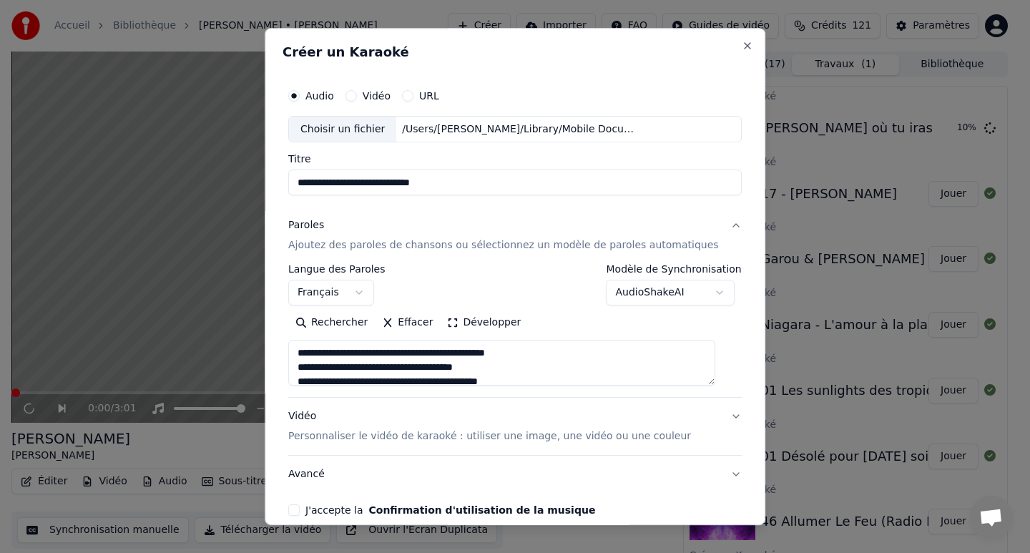
scroll to position [69, 0]
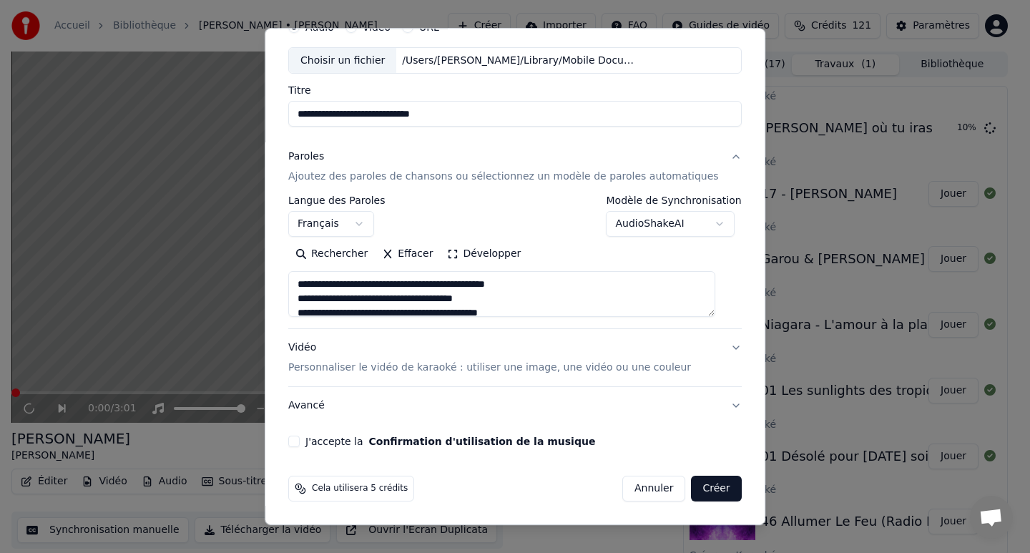
type textarea "**********"
click at [300, 439] on button "J'accepte la Confirmation d'utilisation de la musique" at bounding box center [293, 441] width 11 height 11
click at [694, 492] on button "Créer" at bounding box center [717, 489] width 50 height 26
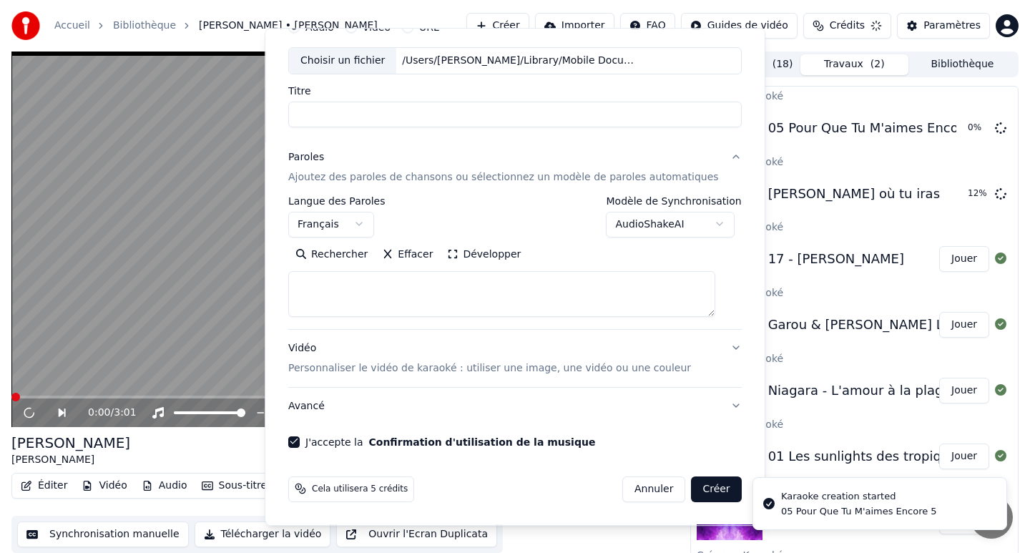
select select
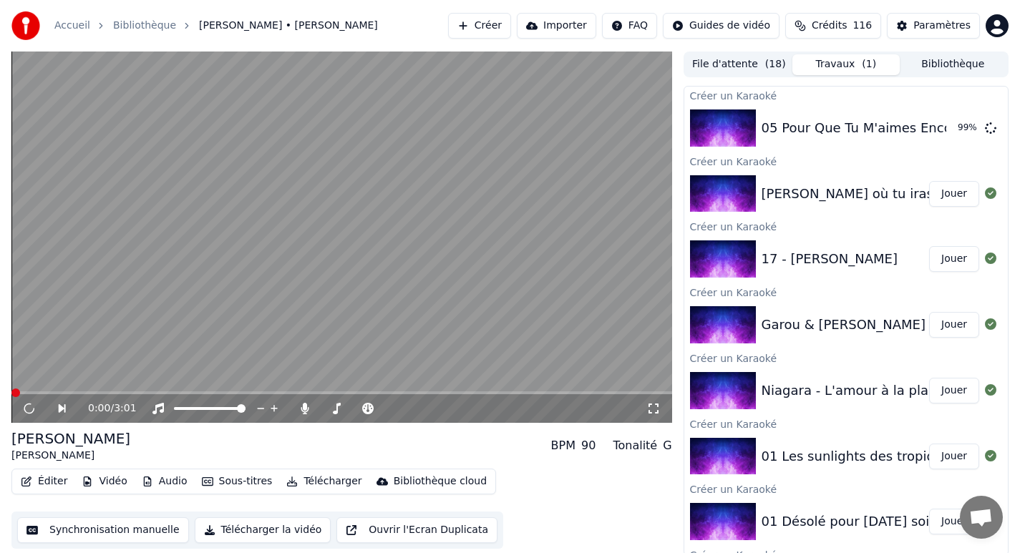
click at [482, 26] on button "Créer" at bounding box center [479, 26] width 63 height 26
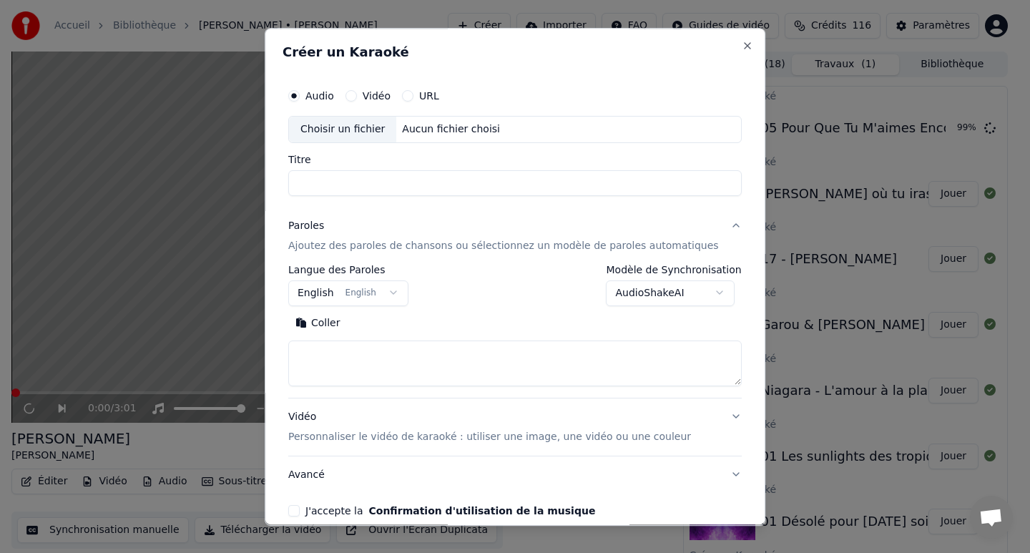
click at [422, 136] on div "Aucun fichier choisi" at bounding box center [451, 129] width 109 height 14
click at [742, 45] on button "Close" at bounding box center [747, 45] width 11 height 11
click at [732, 45] on div "**********" at bounding box center [515, 277] width 501 height 498
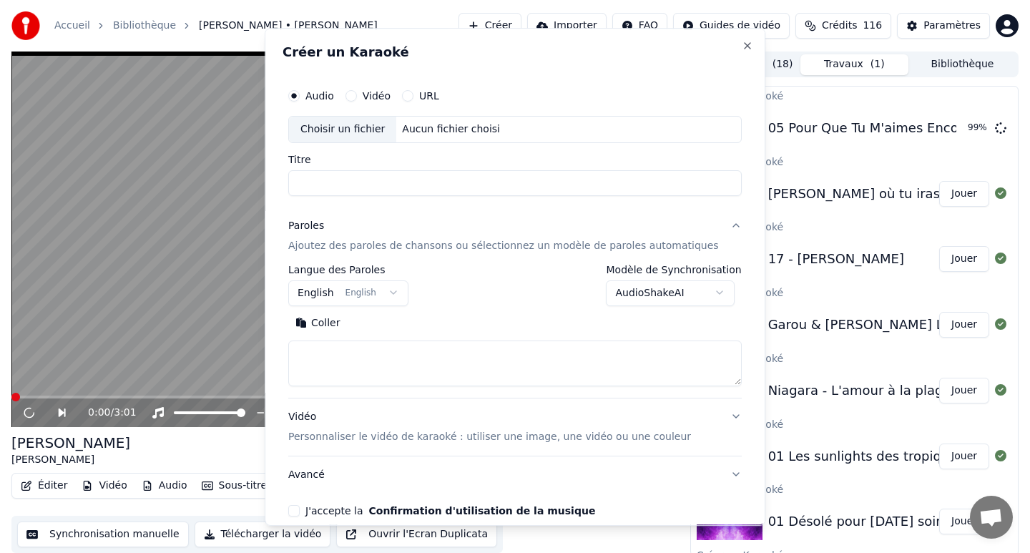
select select
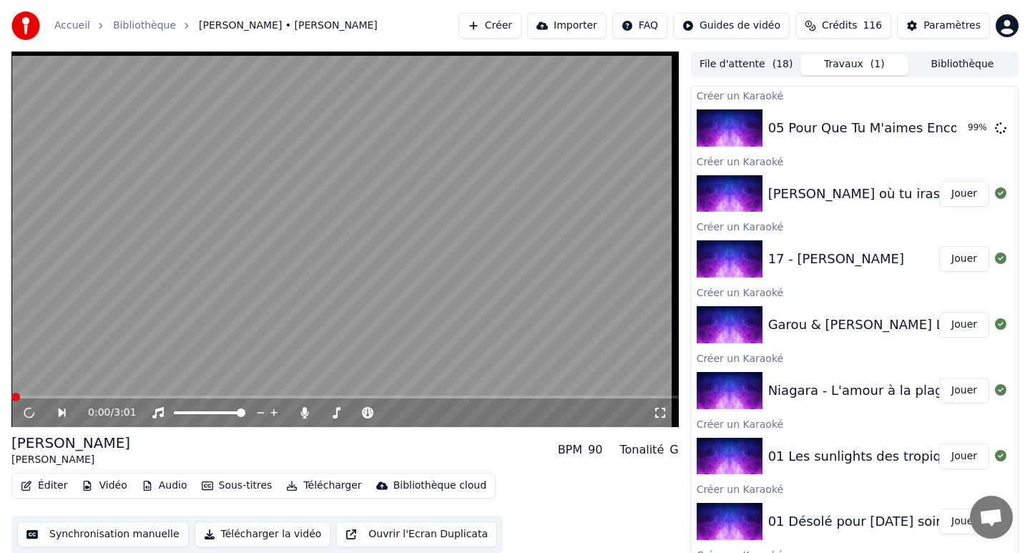
click at [472, 337] on textarea at bounding box center [515, 359] width 431 height 44
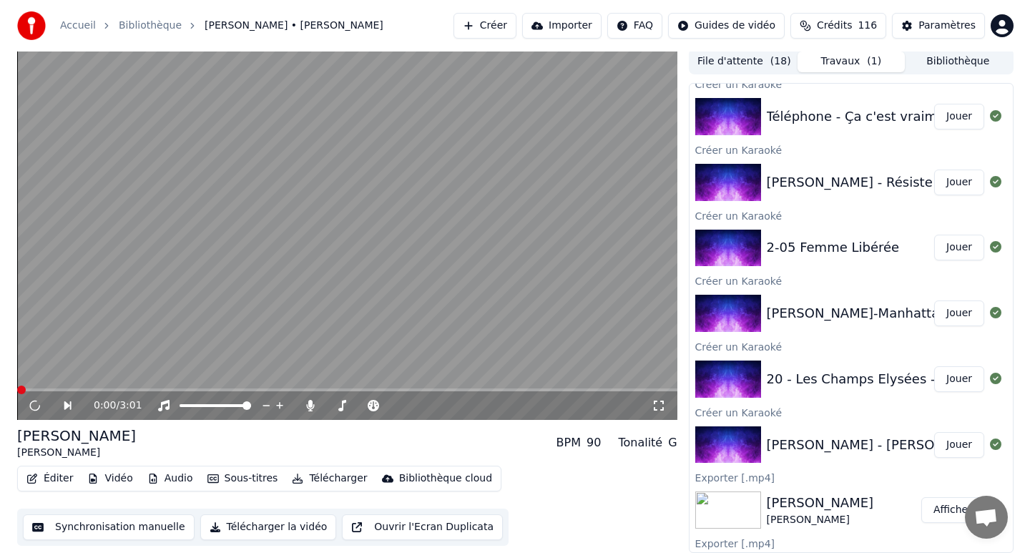
scroll to position [723, 0]
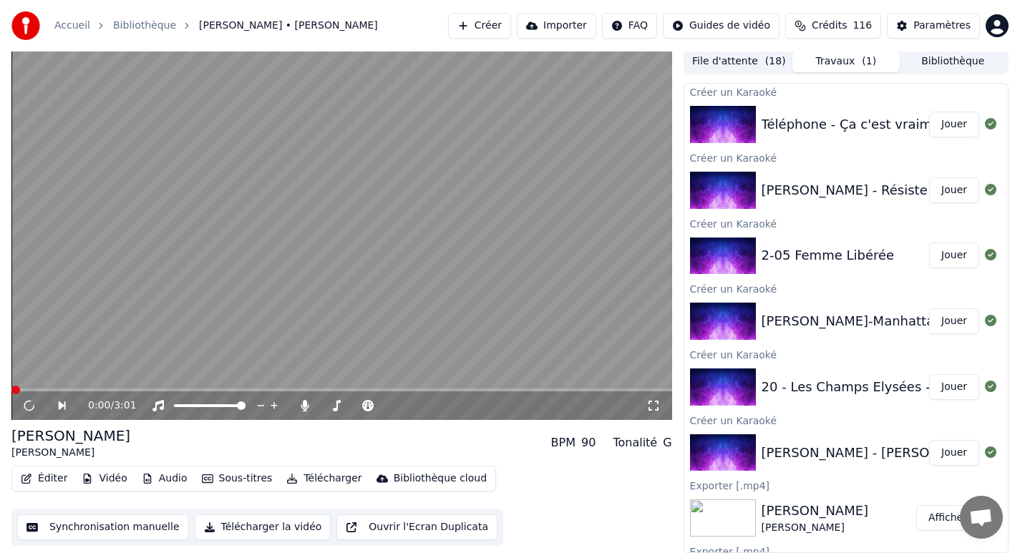
click at [505, 31] on button "Créer" at bounding box center [479, 26] width 63 height 26
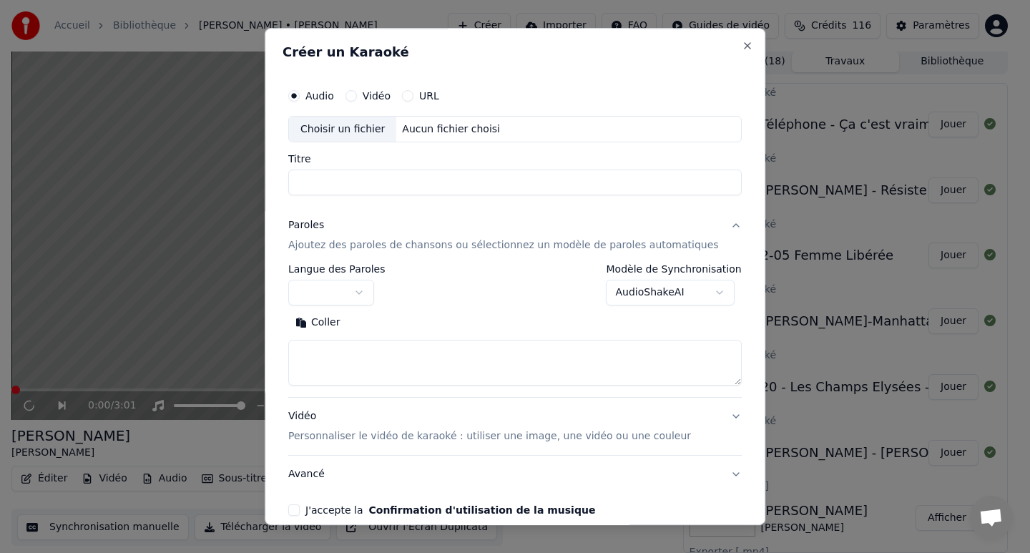
click at [368, 127] on div "Choisir un fichier" at bounding box center [342, 130] width 107 height 26
type input "**********"
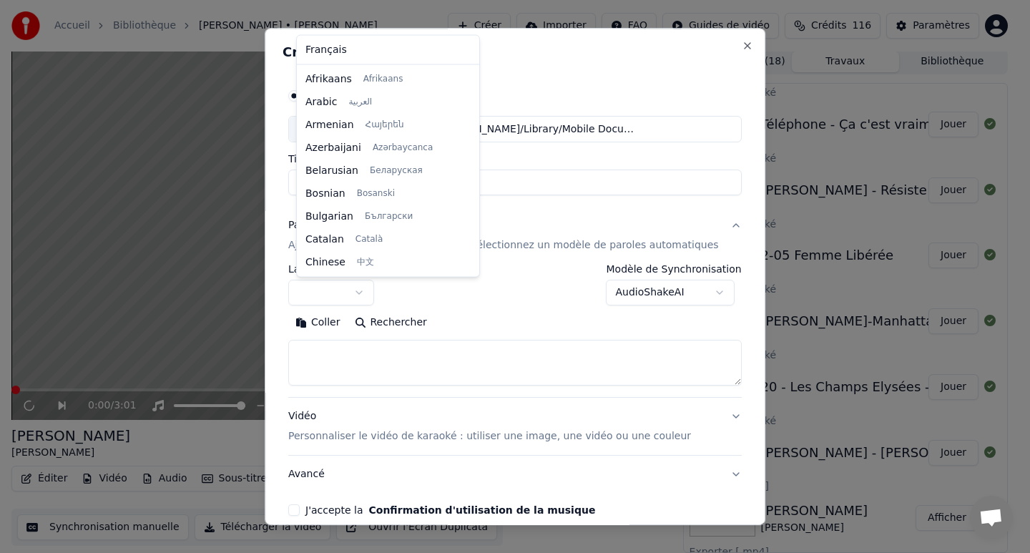
click at [330, 296] on body "Accueil Bibliothèque [PERSON_NAME] • [PERSON_NAME] Créer Importer FAQ Guides de…" at bounding box center [510, 273] width 1020 height 553
click at [330, 296] on div at bounding box center [515, 276] width 1030 height 553
click at [330, 296] on body "Accueil Bibliothèque [PERSON_NAME] • [PERSON_NAME] Créer Importer FAQ Guides de…" at bounding box center [510, 273] width 1020 height 553
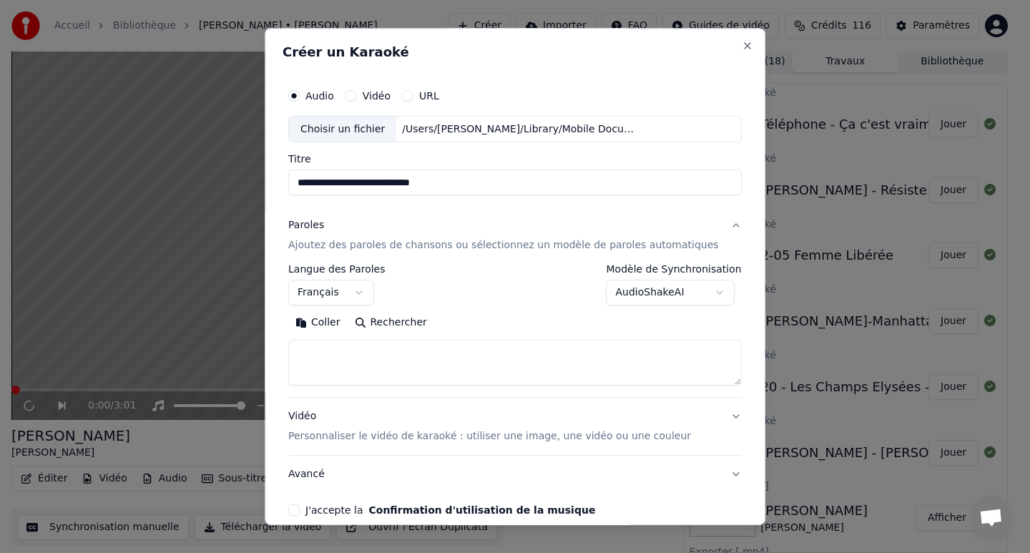
click at [328, 361] on textarea at bounding box center [515, 364] width 454 height 46
click at [330, 324] on button "Coller" at bounding box center [317, 323] width 59 height 23
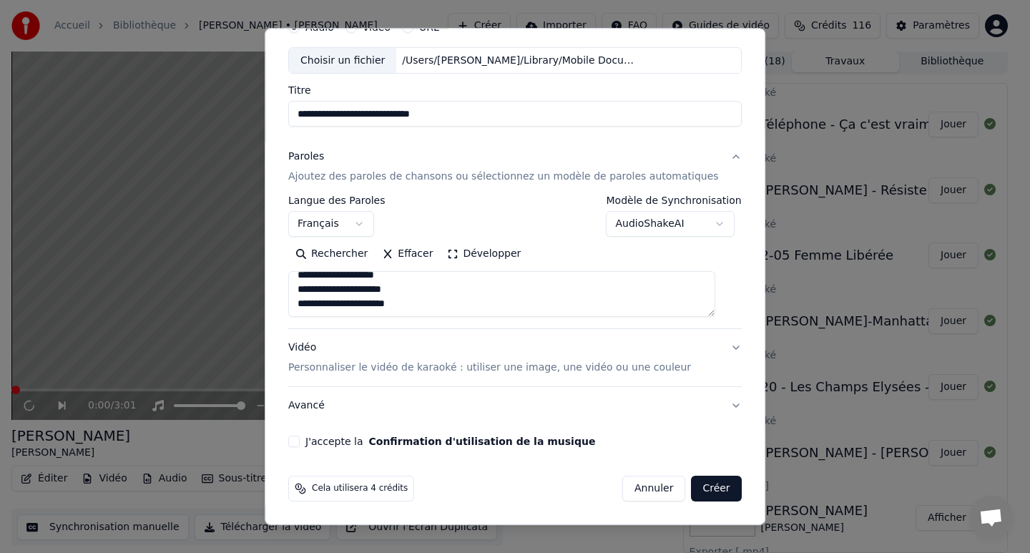
click at [317, 306] on textarea at bounding box center [501, 295] width 427 height 46
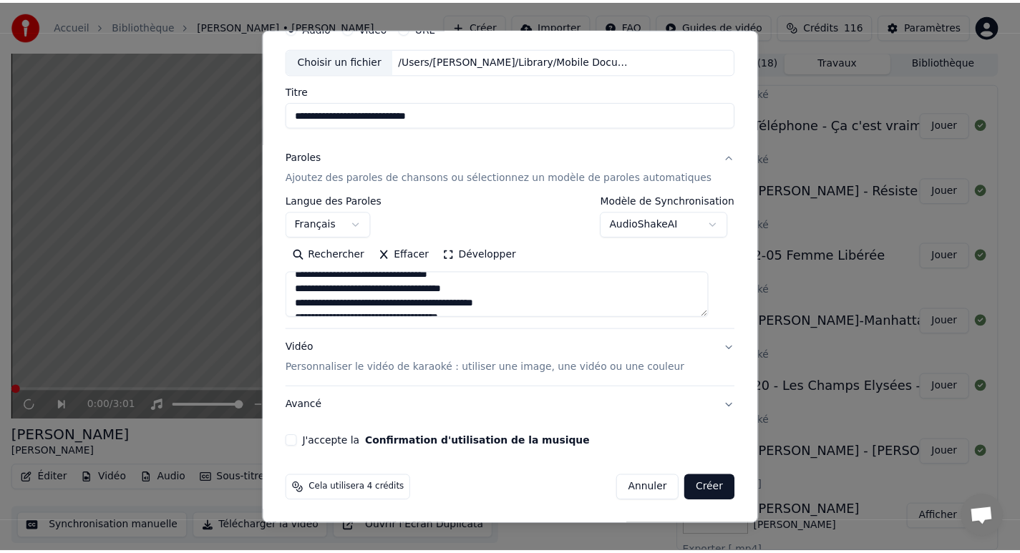
scroll to position [0, 0]
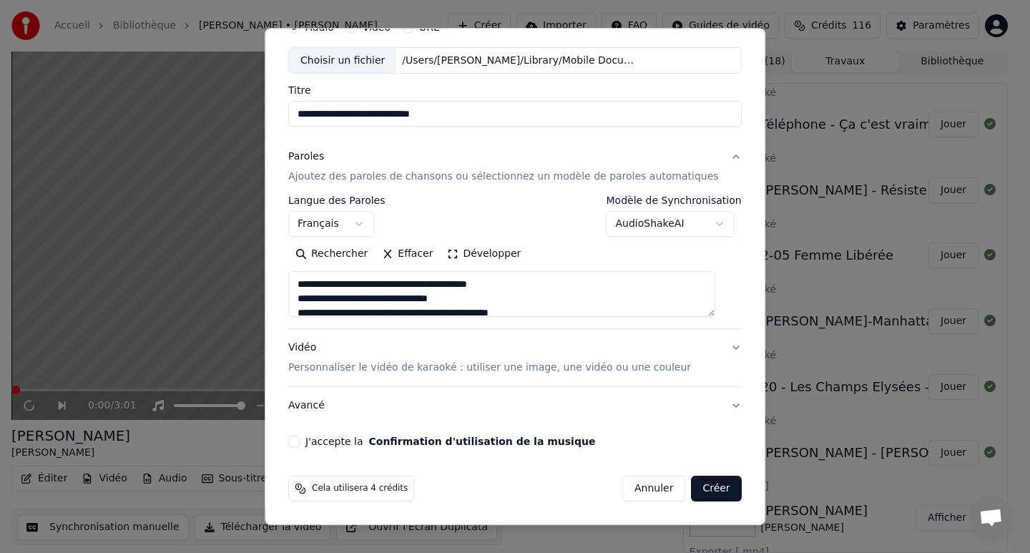
type textarea "**********"
click at [300, 441] on button "J'accepte la Confirmation d'utilisation de la musique" at bounding box center [293, 441] width 11 height 11
click at [701, 489] on button "Créer" at bounding box center [717, 489] width 50 height 26
select select "**"
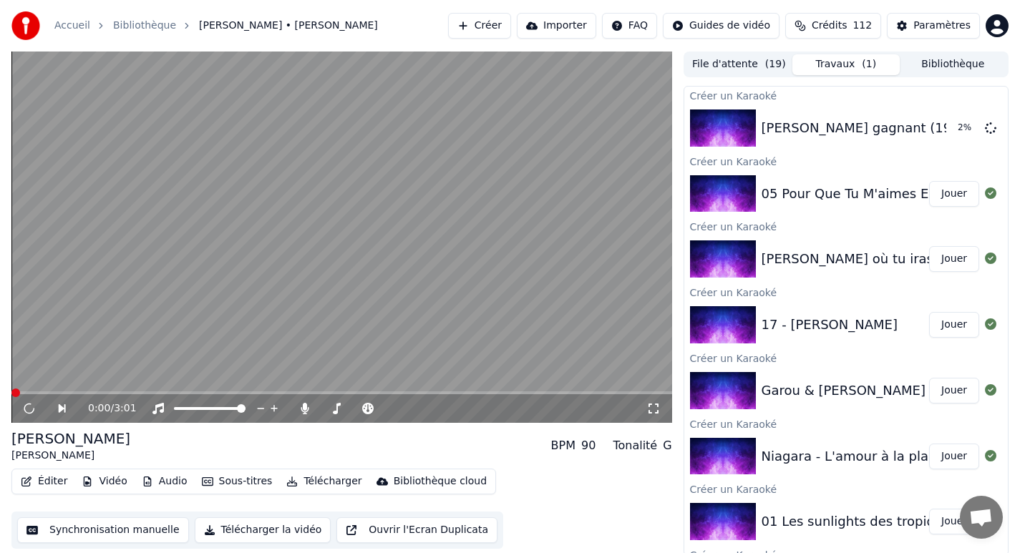
click at [499, 26] on button "Créer" at bounding box center [479, 26] width 63 height 26
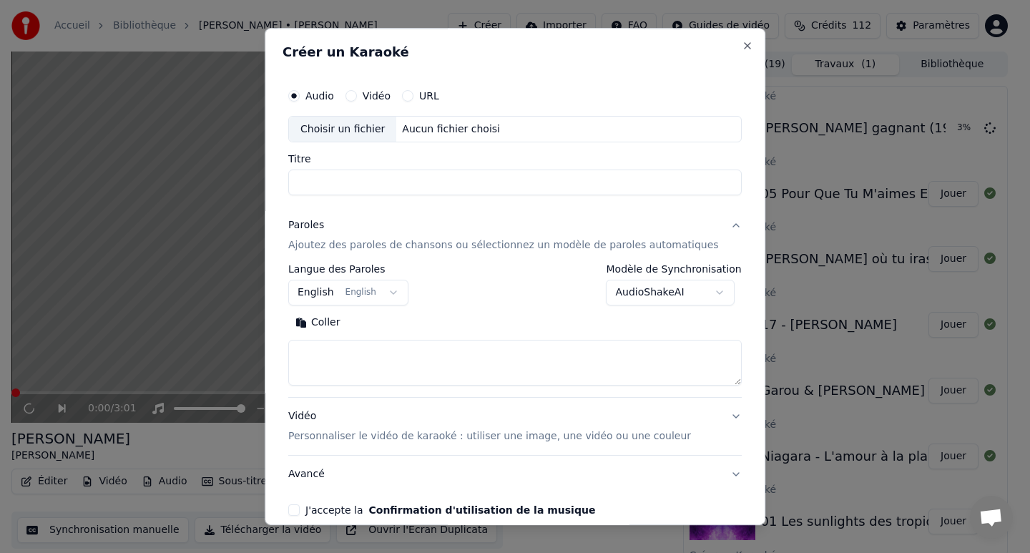
click at [435, 133] on div "Aucun fichier choisi" at bounding box center [451, 129] width 109 height 14
click at [742, 45] on button "Close" at bounding box center [747, 45] width 11 height 11
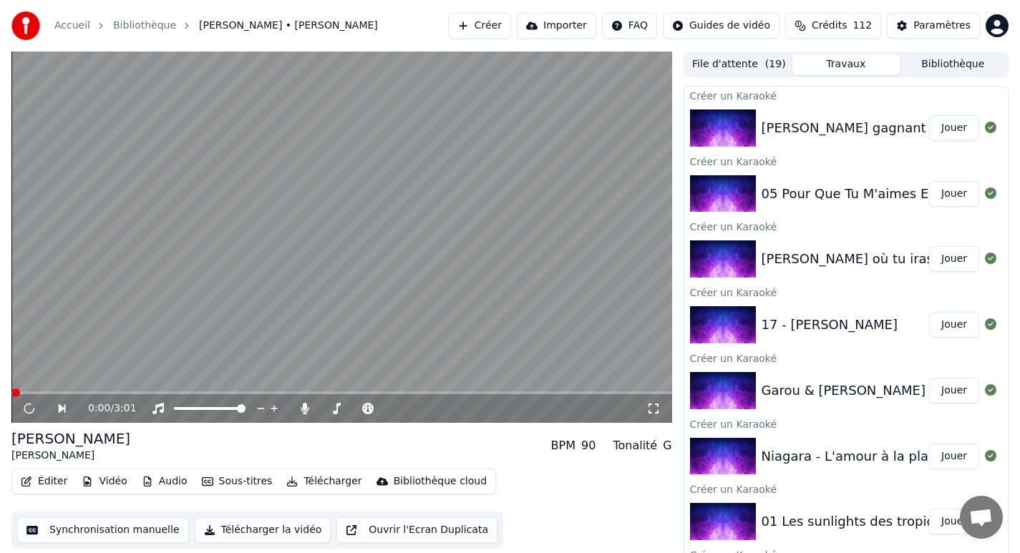
click at [501, 28] on button "Créer" at bounding box center [479, 26] width 63 height 26
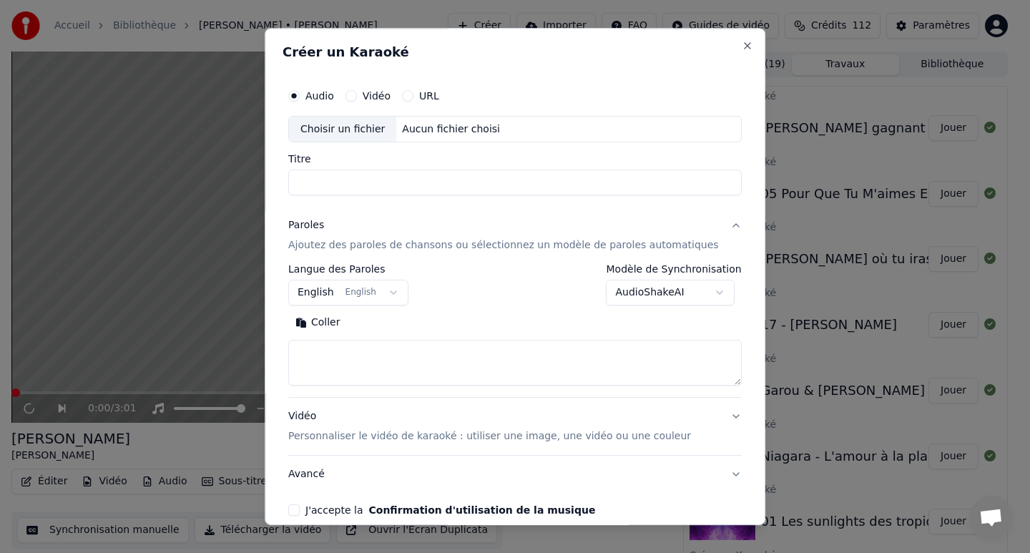
click at [441, 127] on div "Aucun fichier choisi" at bounding box center [451, 129] width 109 height 14
type input "**********"
click at [327, 293] on button "English English" at bounding box center [348, 293] width 120 height 26
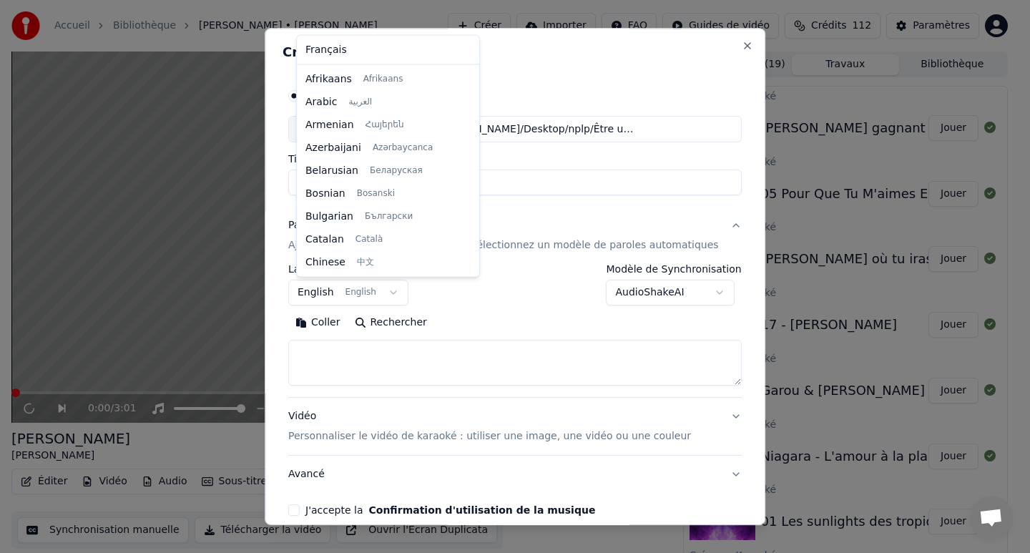
scroll to position [114, 0]
select select "**"
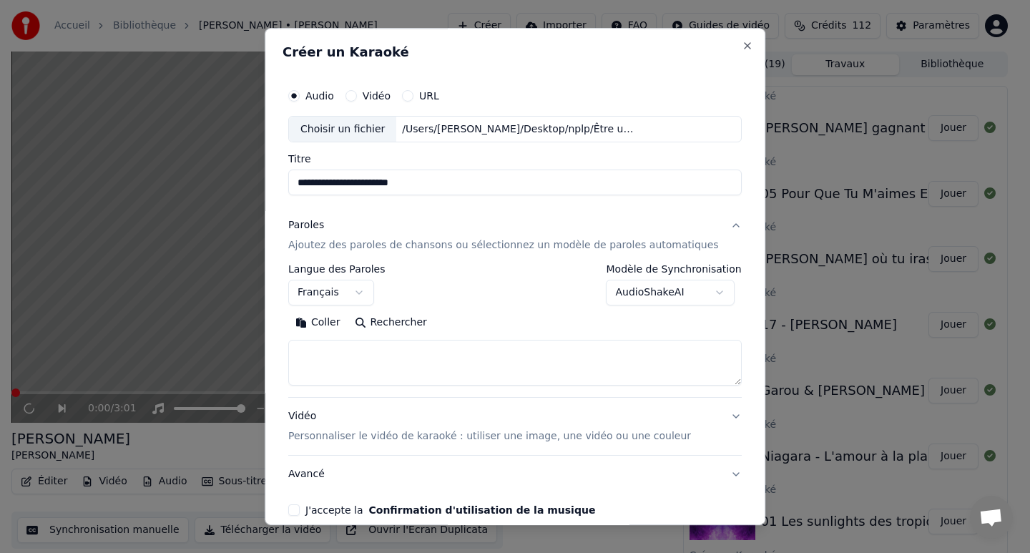
click at [325, 321] on button "Coller" at bounding box center [317, 323] width 59 height 23
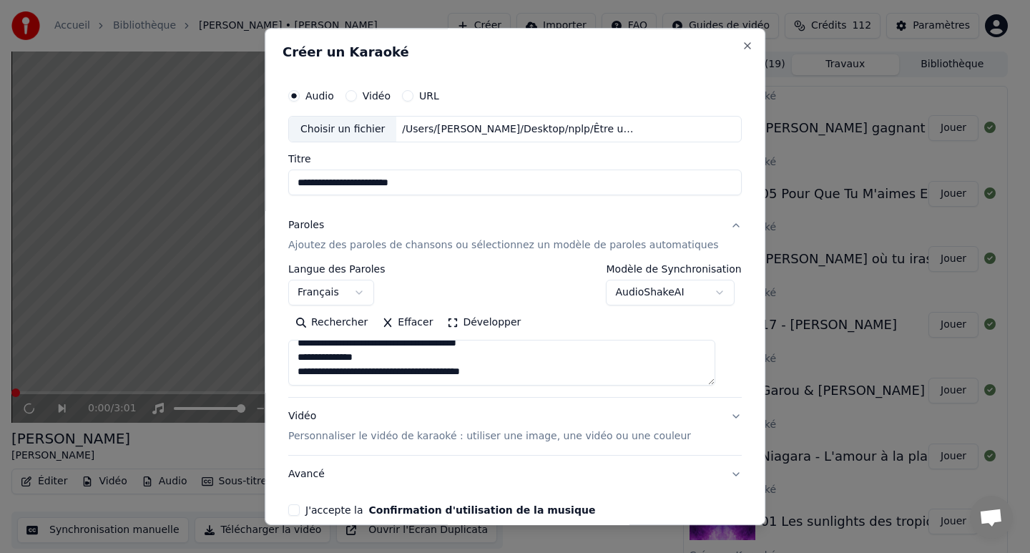
scroll to position [69, 0]
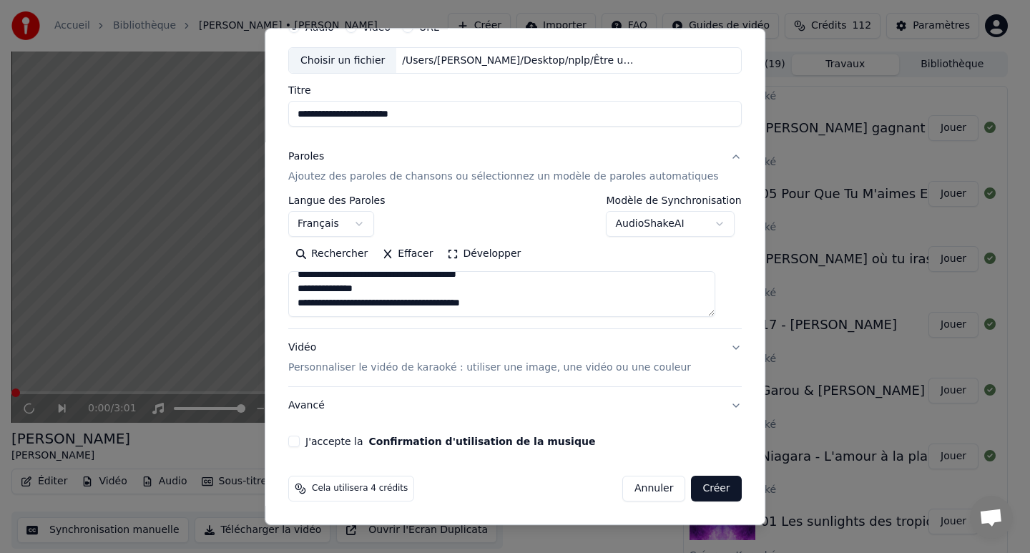
click at [328, 308] on textarea "**********" at bounding box center [501, 295] width 427 height 46
type textarea "**********"
click at [300, 437] on button "J'accepte la Confirmation d'utilisation de la musique" at bounding box center [293, 441] width 11 height 11
click at [697, 487] on button "Créer" at bounding box center [717, 489] width 50 height 26
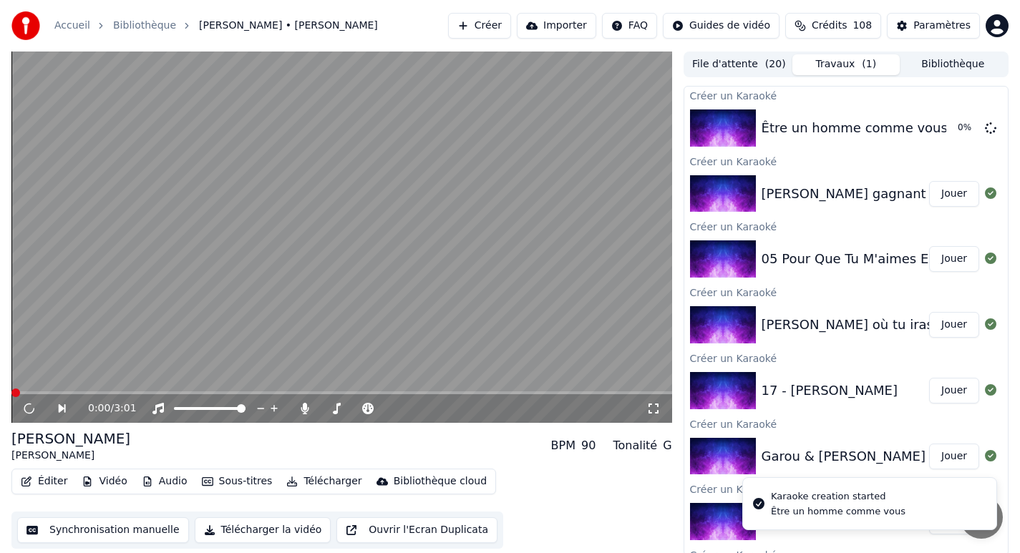
click at [487, 32] on button "Créer" at bounding box center [479, 26] width 63 height 26
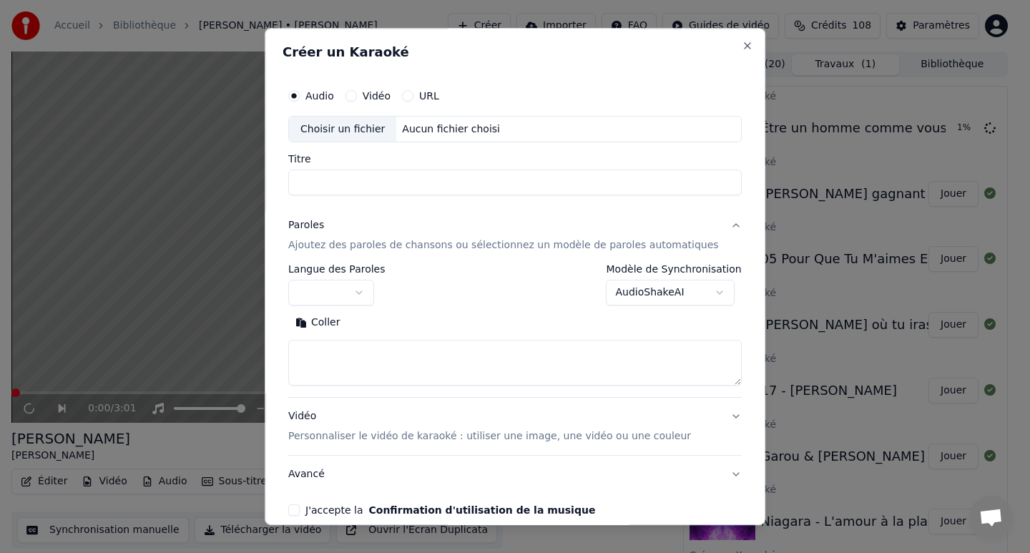
click at [383, 128] on div "Choisir un fichier" at bounding box center [342, 130] width 107 height 26
type input "**********"
click at [331, 289] on button "button" at bounding box center [331, 293] width 86 height 26
click at [365, 288] on button "button" at bounding box center [331, 293] width 86 height 26
click at [333, 288] on button "button" at bounding box center [331, 293] width 86 height 26
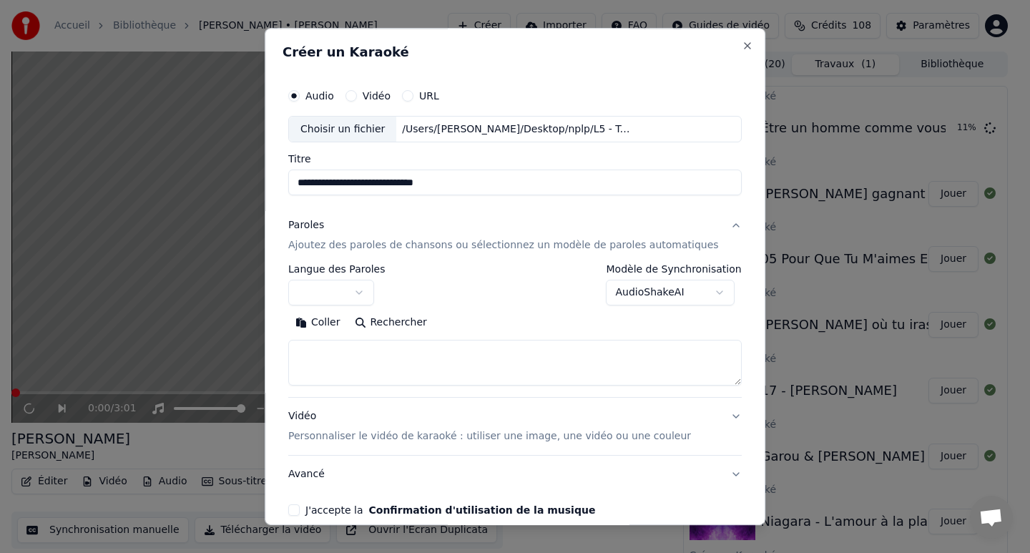
click at [333, 288] on button "button" at bounding box center [331, 293] width 86 height 26
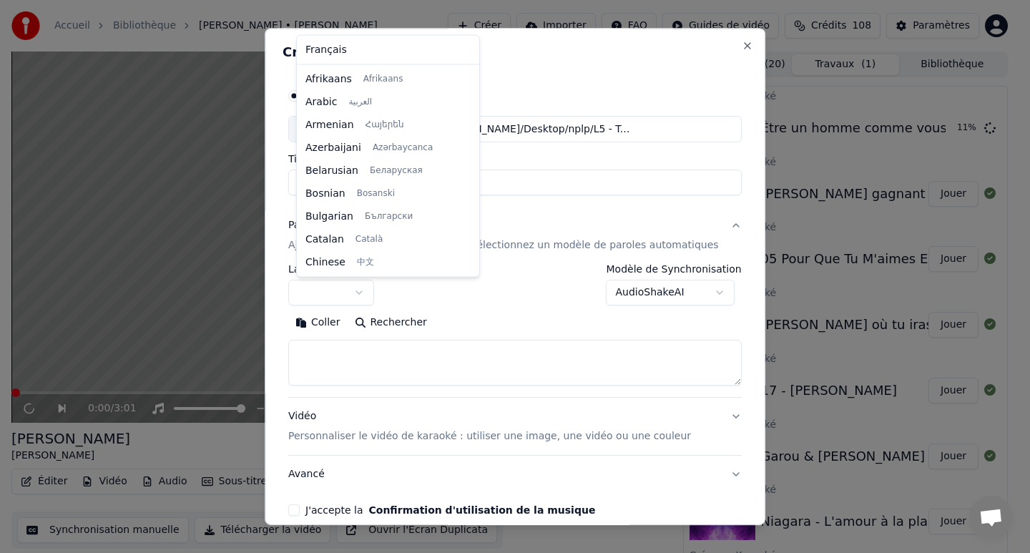
click at [333, 288] on button "button" at bounding box center [331, 293] width 86 height 26
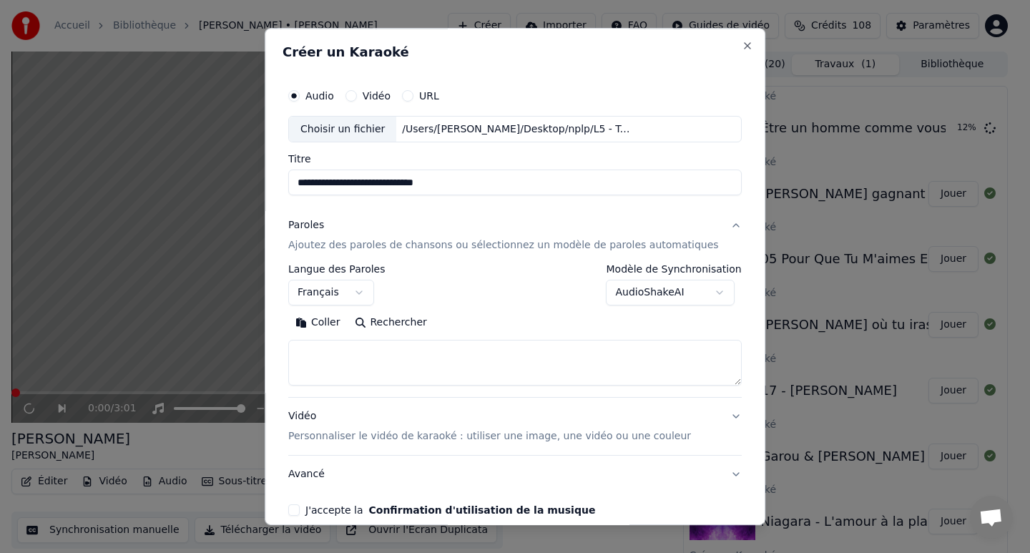
click at [335, 358] on textarea at bounding box center [515, 364] width 454 height 46
click at [342, 328] on button "Coller" at bounding box center [317, 323] width 59 height 23
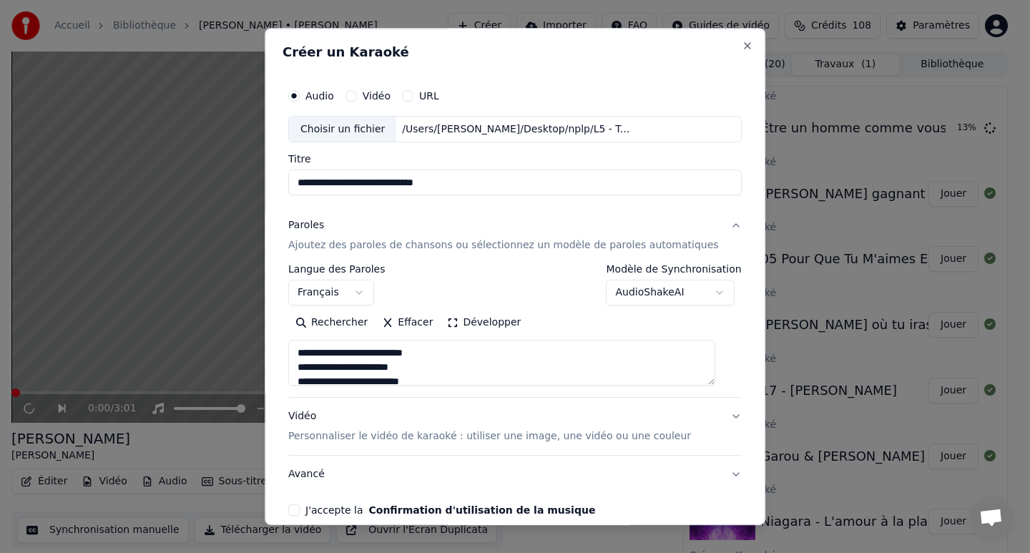
click at [340, 356] on textarea at bounding box center [501, 364] width 427 height 46
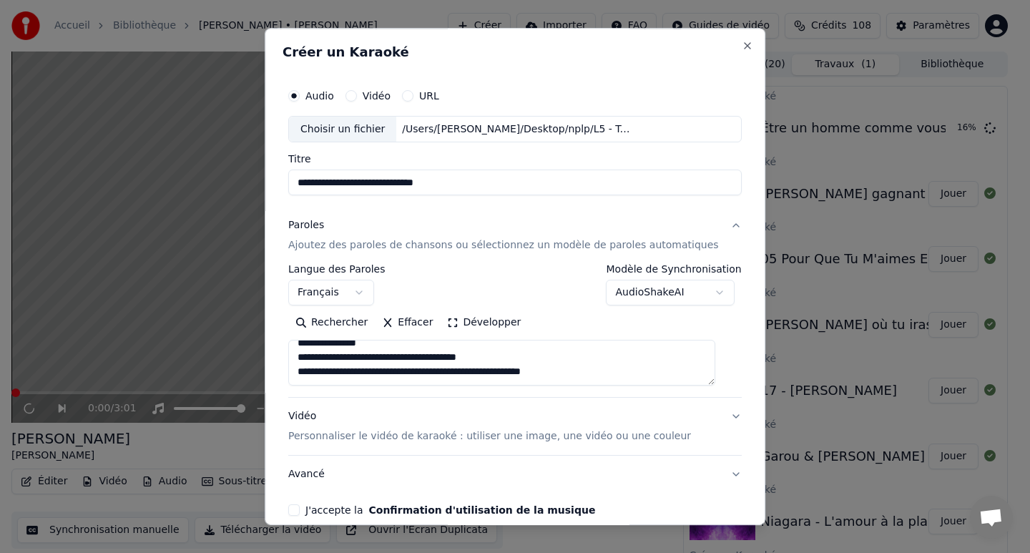
scroll to position [0, 0]
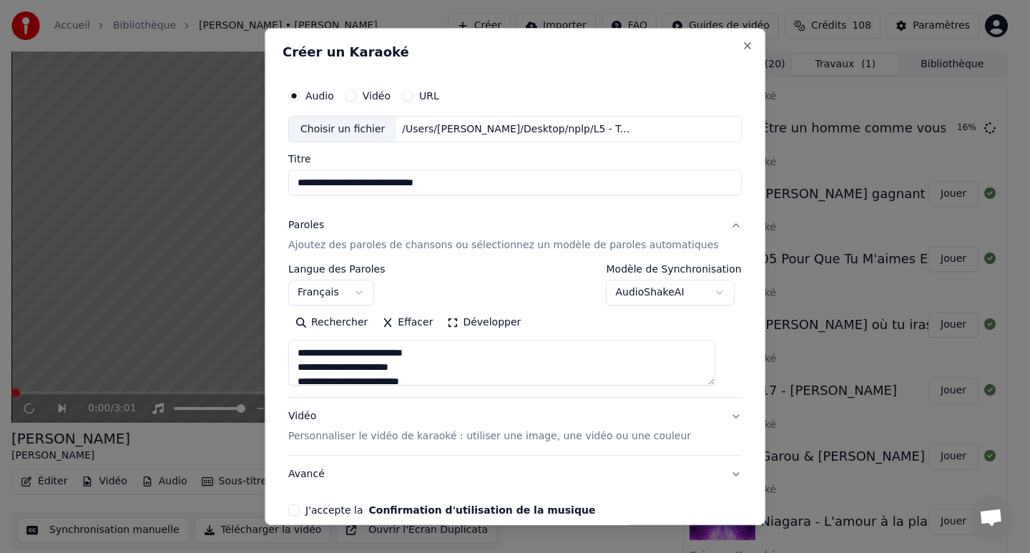
click at [350, 363] on textarea at bounding box center [501, 364] width 427 height 46
type textarea "**********"
click at [482, 416] on div "Vidéo Personnaliser le vidéo de karaoké : utiliser une image, une vidéo ou une …" at bounding box center [489, 427] width 403 height 34
click at [305, 443] on p "Personnaliser le vidéo de karaoké : utiliser une image, une vidéo ou une couleur" at bounding box center [489, 437] width 403 height 14
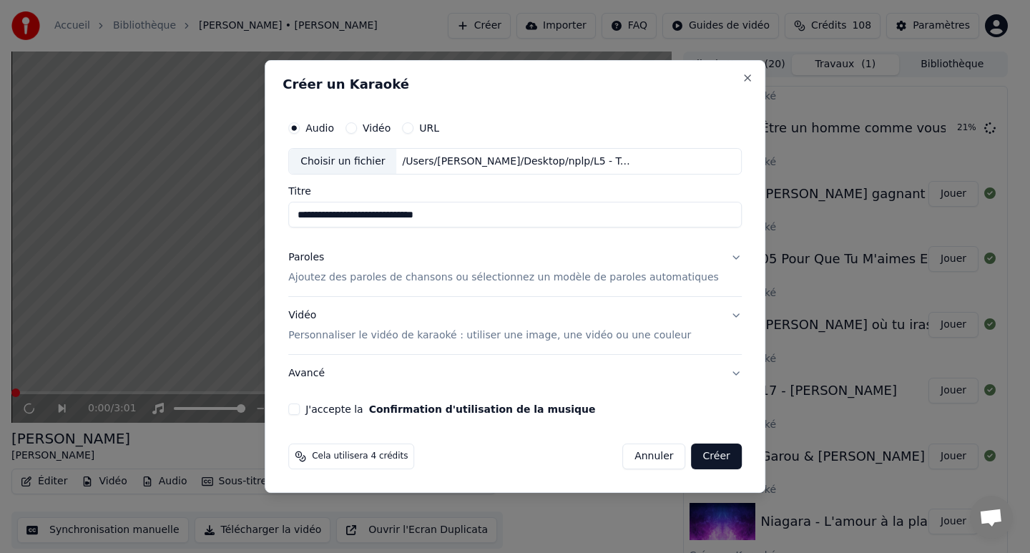
click at [352, 280] on p "Ajoutez des paroles de chansons ou sélectionnez un modèle de paroles automatiqu…" at bounding box center [503, 278] width 431 height 14
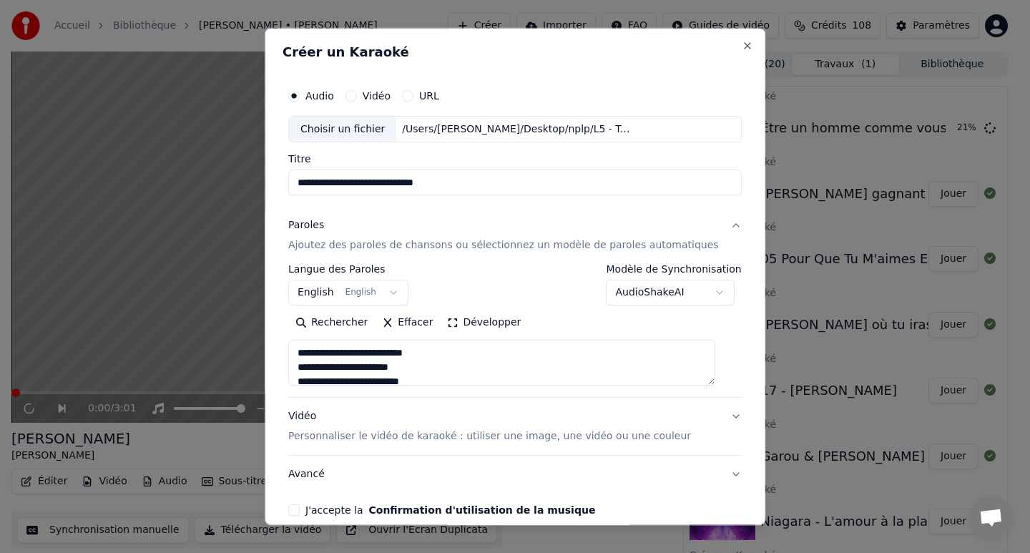
click at [311, 289] on button "English English" at bounding box center [348, 293] width 120 height 26
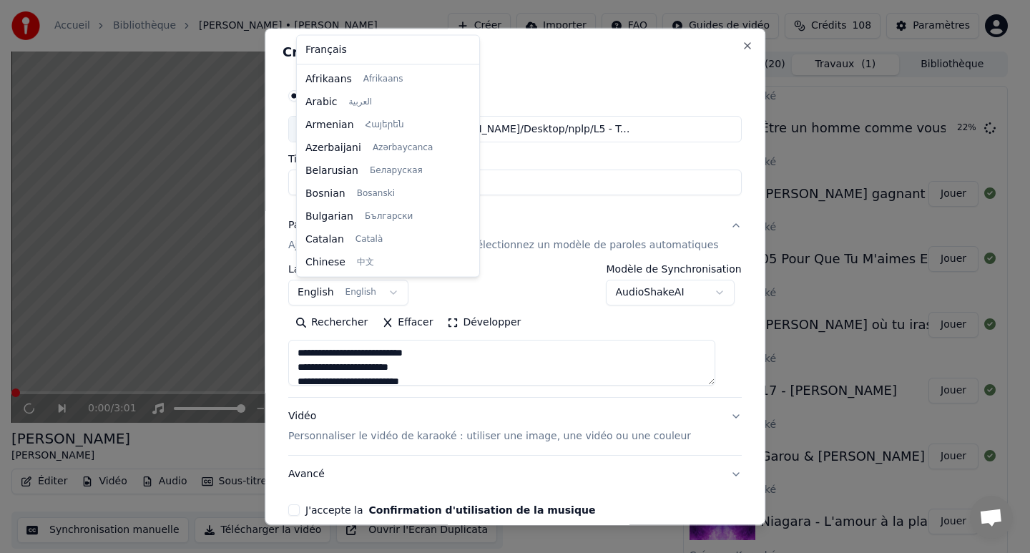
select select "**"
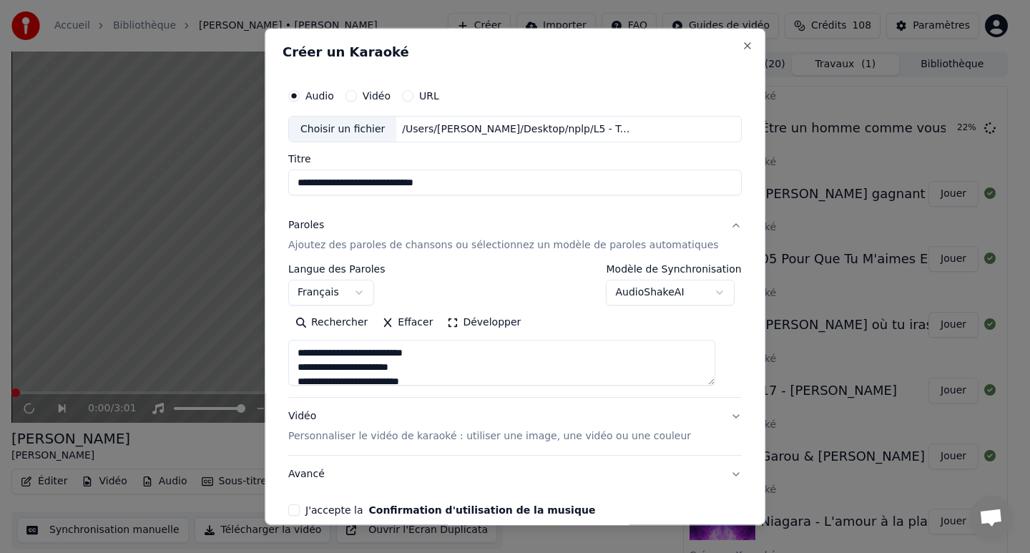
scroll to position [69, 0]
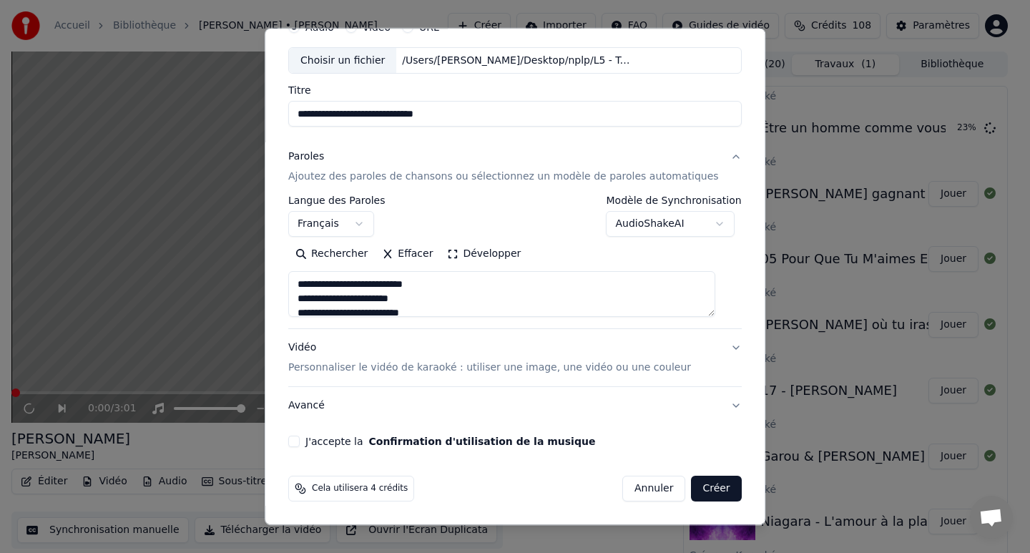
click at [300, 442] on button "J'accepte la Confirmation d'utilisation de la musique" at bounding box center [293, 441] width 11 height 11
click at [696, 484] on button "Créer" at bounding box center [717, 489] width 50 height 26
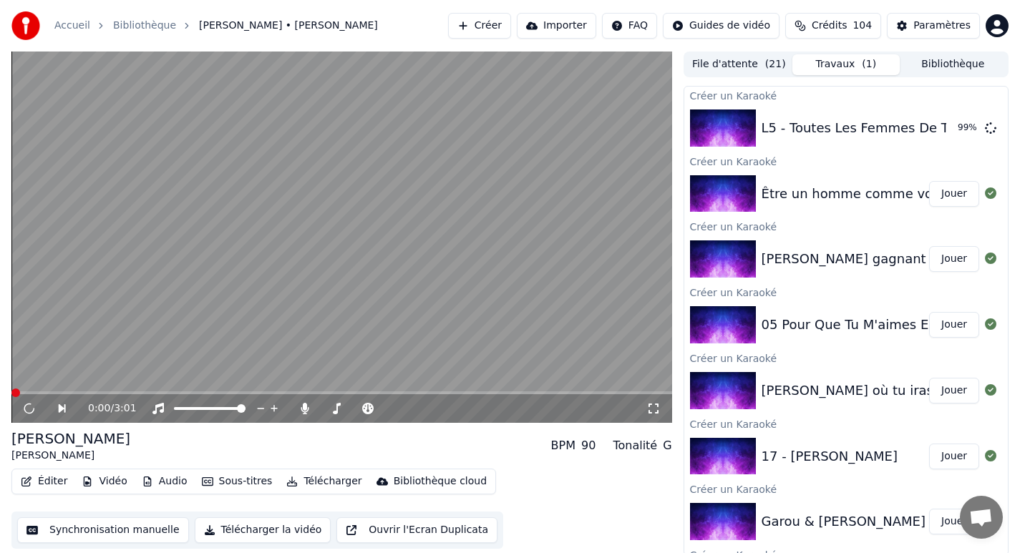
click at [500, 23] on button "Créer" at bounding box center [479, 26] width 63 height 26
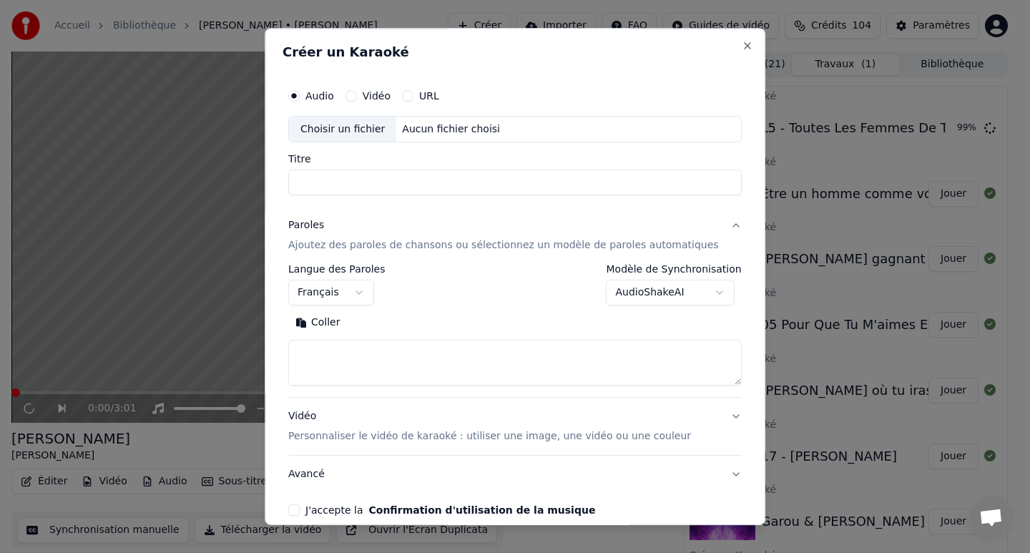
click at [414, 131] on div "Aucun fichier choisi" at bounding box center [451, 129] width 109 height 14
type input "**********"
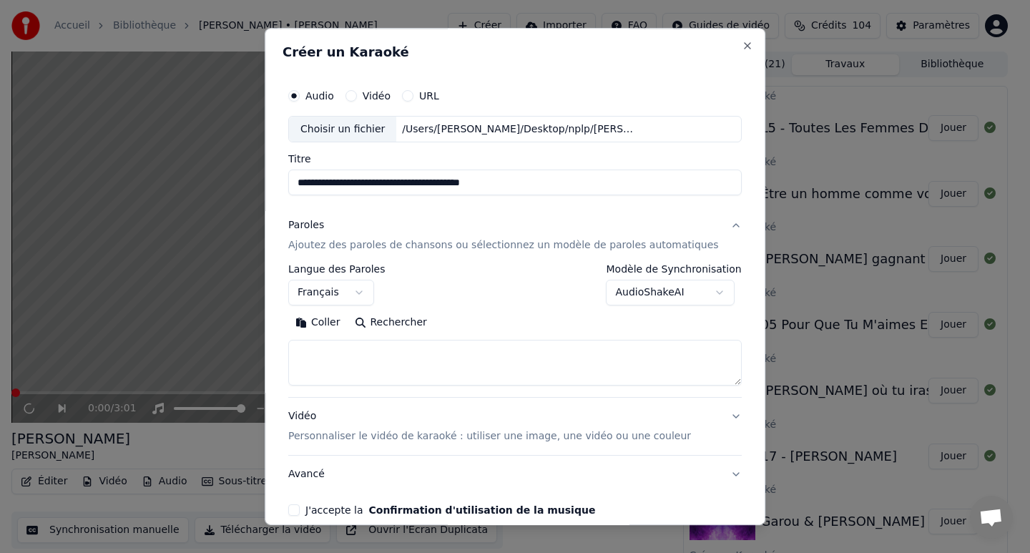
click at [341, 359] on textarea at bounding box center [515, 364] width 454 height 46
click at [336, 329] on button "Coller" at bounding box center [317, 323] width 59 height 23
click at [336, 363] on textarea at bounding box center [501, 364] width 427 height 46
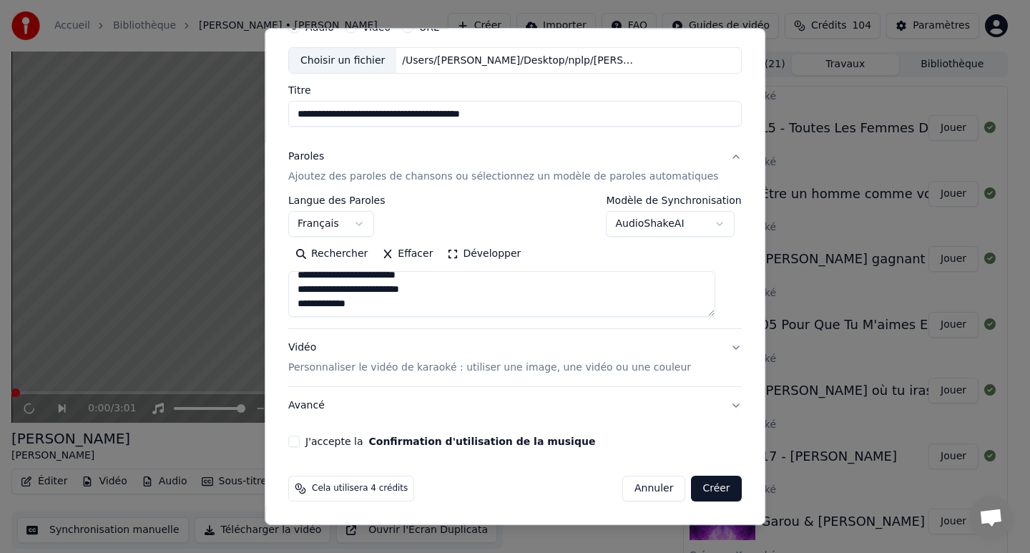
click at [328, 305] on textarea at bounding box center [501, 295] width 427 height 46
type textarea "**********"
click at [300, 439] on button "J'accepte la Confirmation d'utilisation de la musique" at bounding box center [293, 441] width 11 height 11
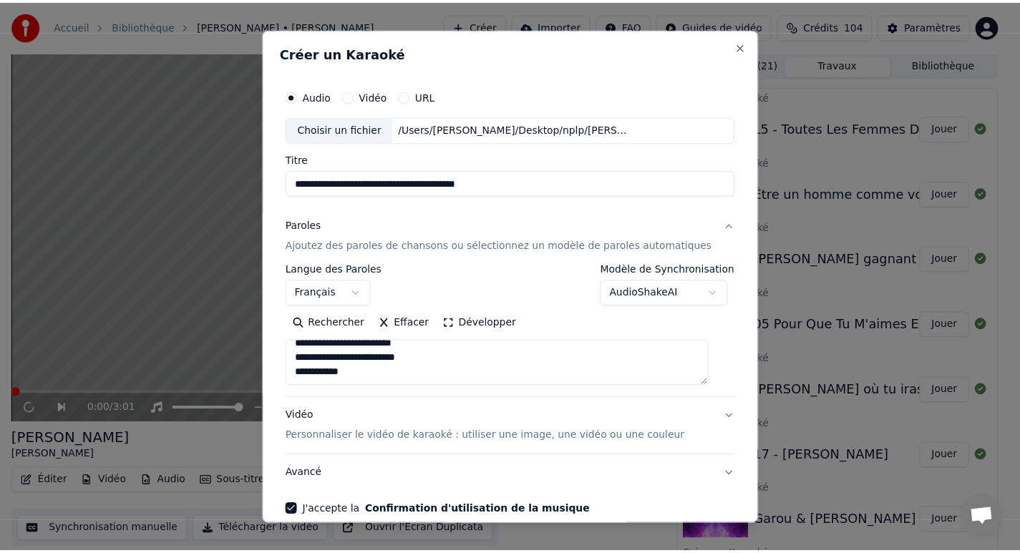
scroll to position [69, 0]
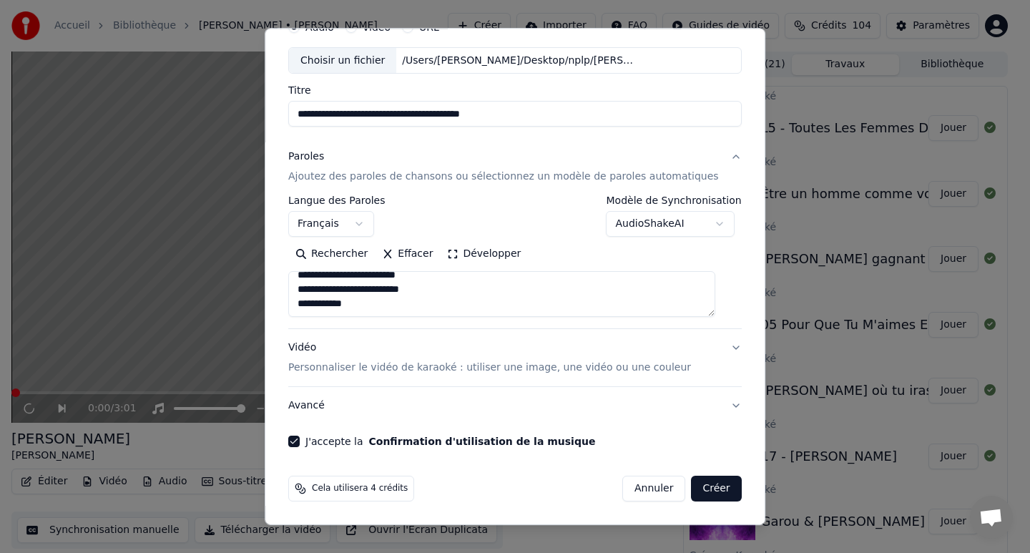
click at [703, 491] on button "Créer" at bounding box center [717, 489] width 50 height 26
select select
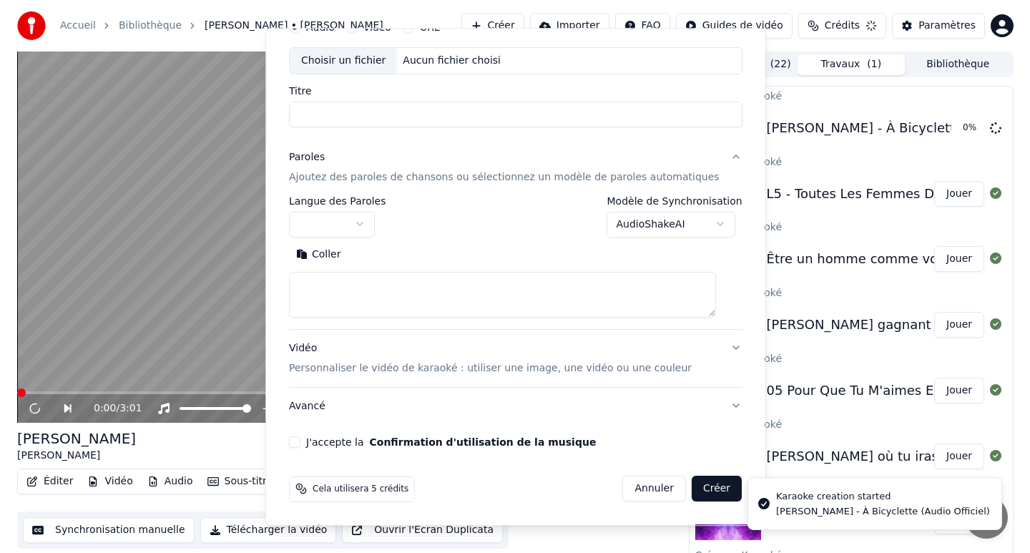
scroll to position [0, 0]
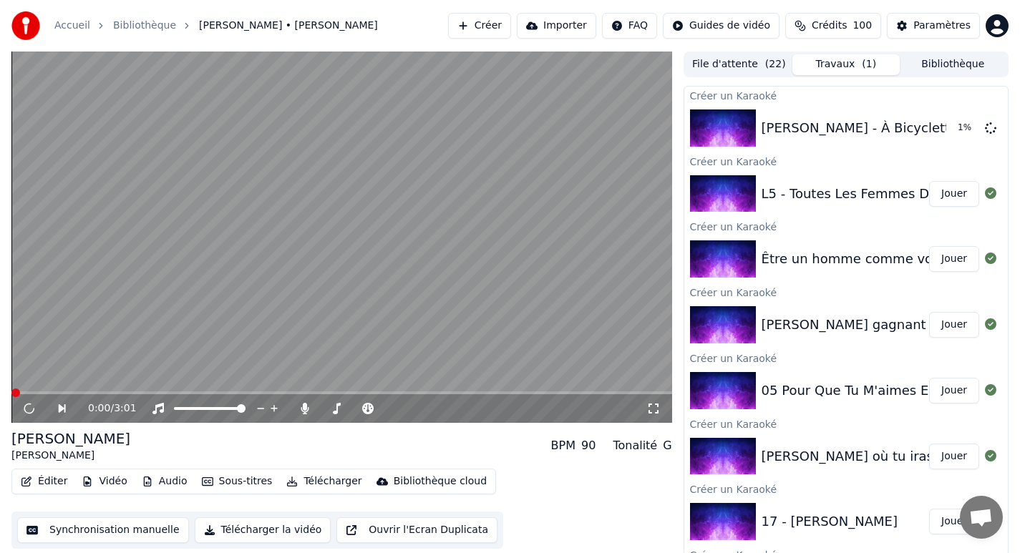
click at [486, 27] on button "Créer" at bounding box center [479, 26] width 63 height 26
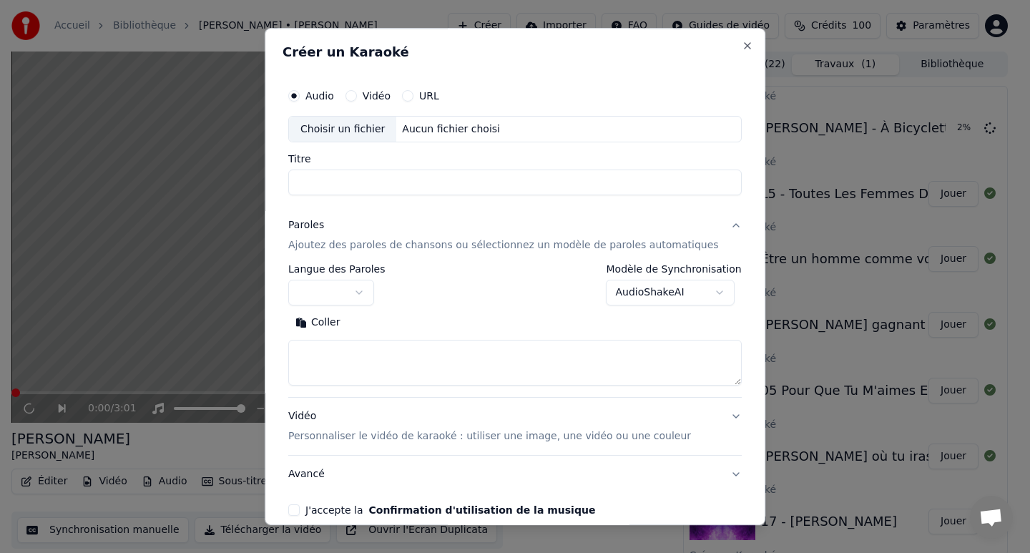
click at [422, 127] on div "Aucun fichier choisi" at bounding box center [451, 129] width 109 height 14
click at [340, 286] on button "button" at bounding box center [331, 293] width 86 height 26
click at [353, 292] on button "button" at bounding box center [331, 293] width 86 height 26
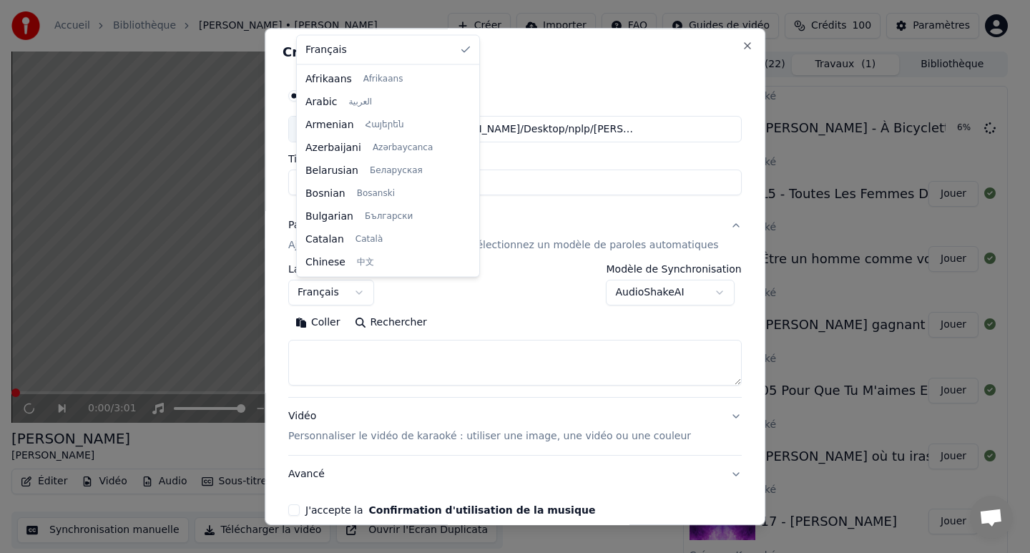
type input "**********"
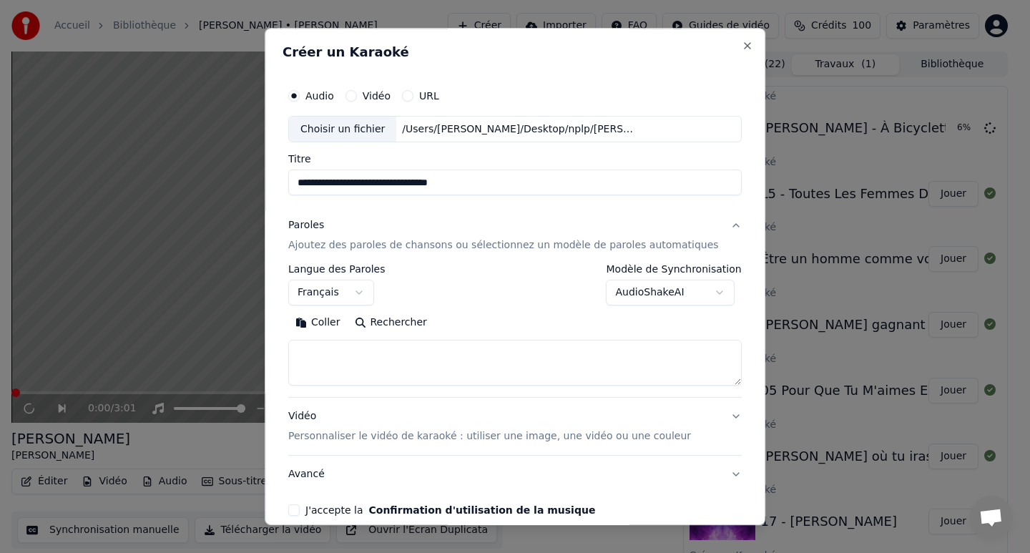
click at [313, 355] on div at bounding box center [515, 276] width 1030 height 553
click at [333, 351] on div at bounding box center [515, 276] width 1030 height 553
click at [339, 361] on textarea at bounding box center [515, 364] width 454 height 46
click at [338, 333] on button "Coller" at bounding box center [317, 323] width 59 height 23
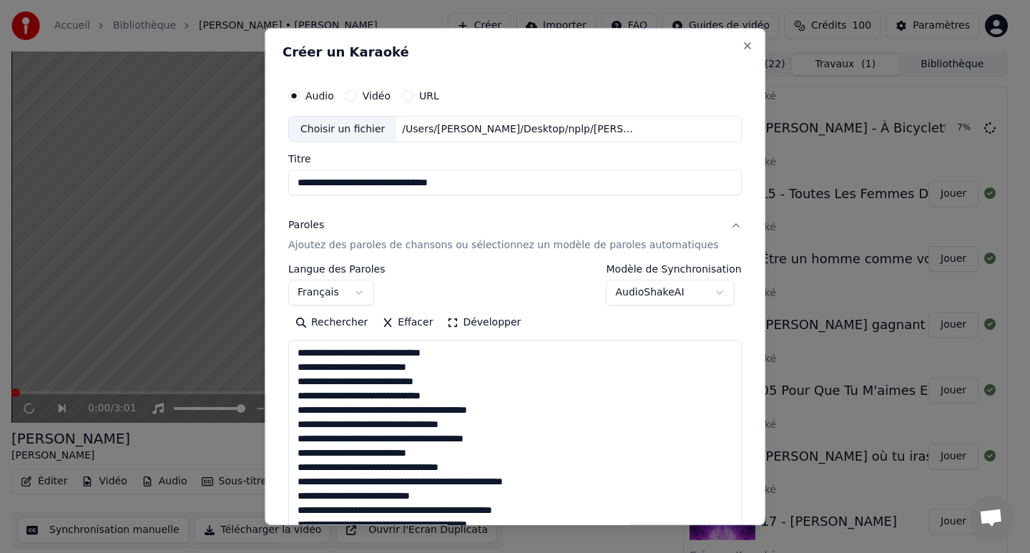
click at [335, 328] on button "Rechercher" at bounding box center [331, 323] width 87 height 23
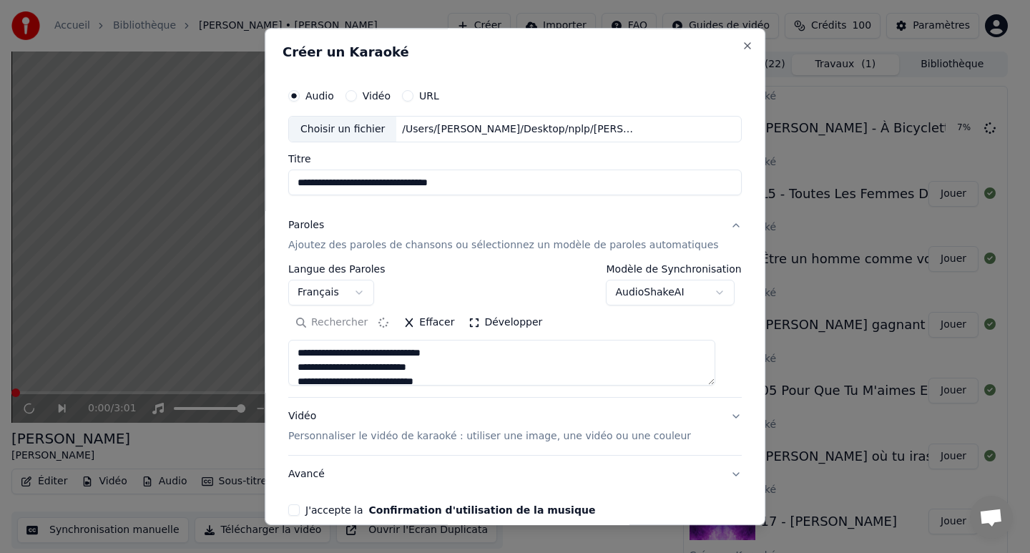
click at [338, 351] on textarea at bounding box center [501, 364] width 427 height 46
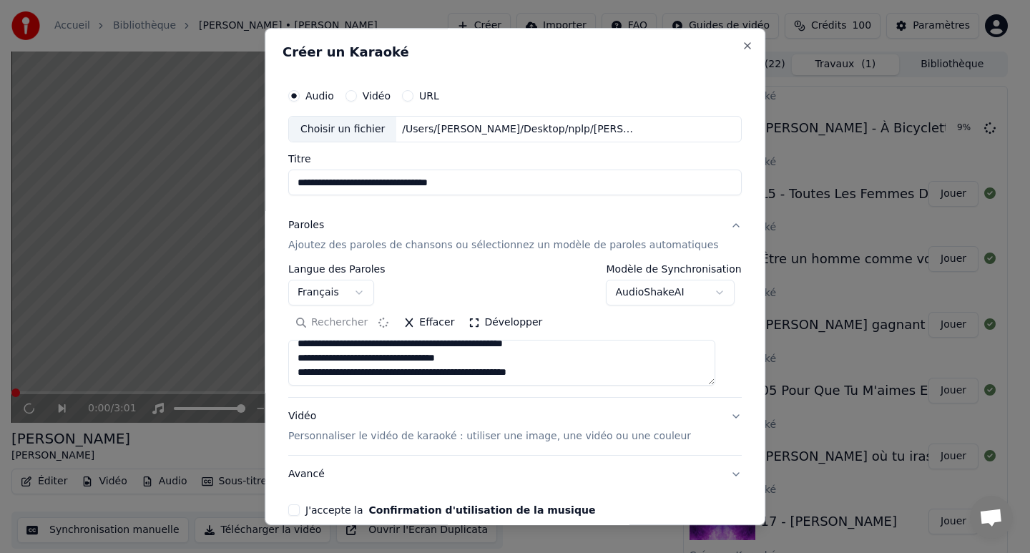
scroll to position [69, 0]
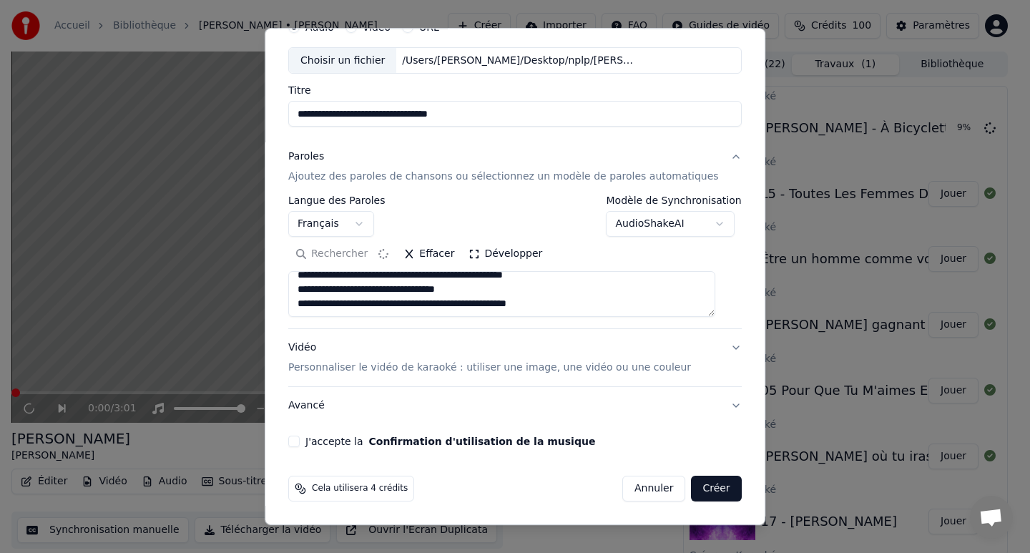
click at [321, 311] on textarea at bounding box center [501, 295] width 427 height 46
type textarea "**********"
click at [300, 442] on button "J'accepte la Confirmation d'utilisation de la musique" at bounding box center [293, 441] width 11 height 11
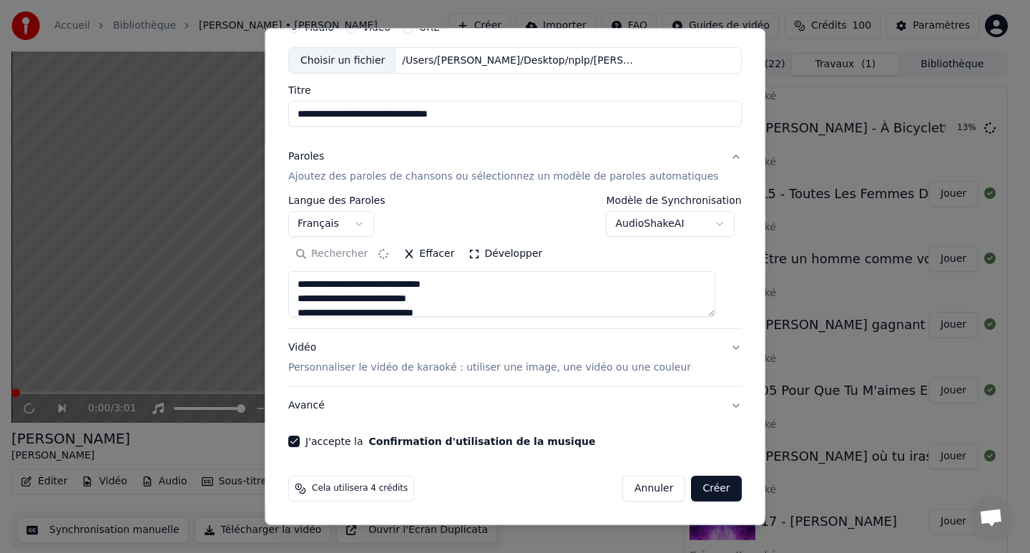
click at [707, 484] on button "Créer" at bounding box center [717, 489] width 50 height 26
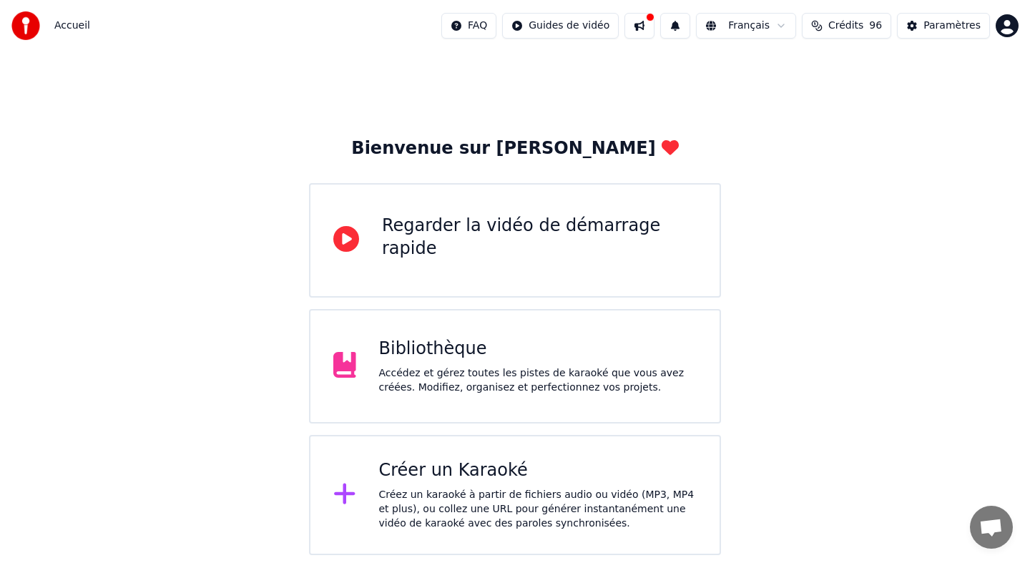
click at [450, 378] on div "Accédez et gérez toutes les pistes de karaoké que vous avez créées. Modifiez, o…" at bounding box center [538, 380] width 318 height 29
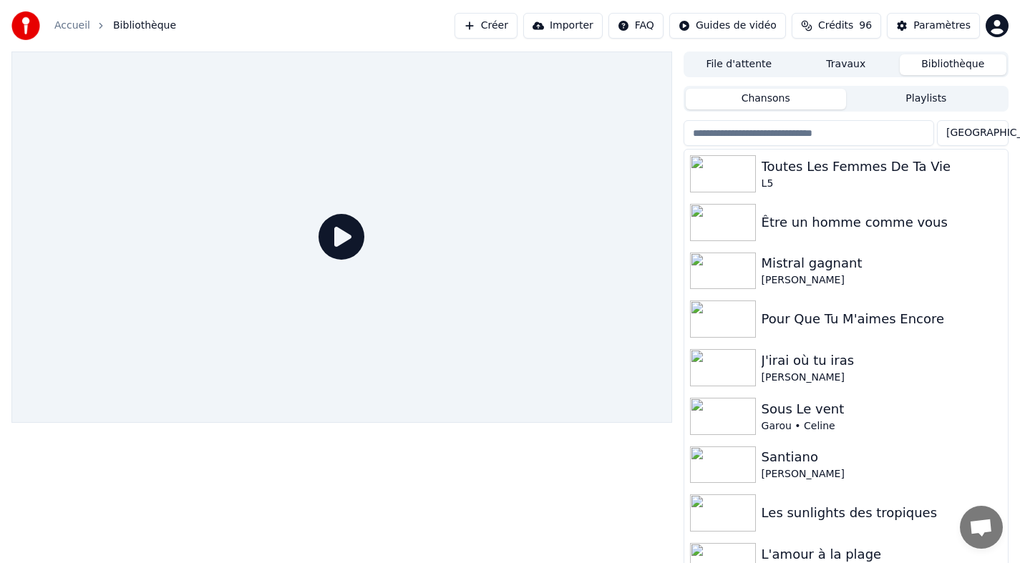
click at [510, 26] on button "Créer" at bounding box center [485, 26] width 63 height 26
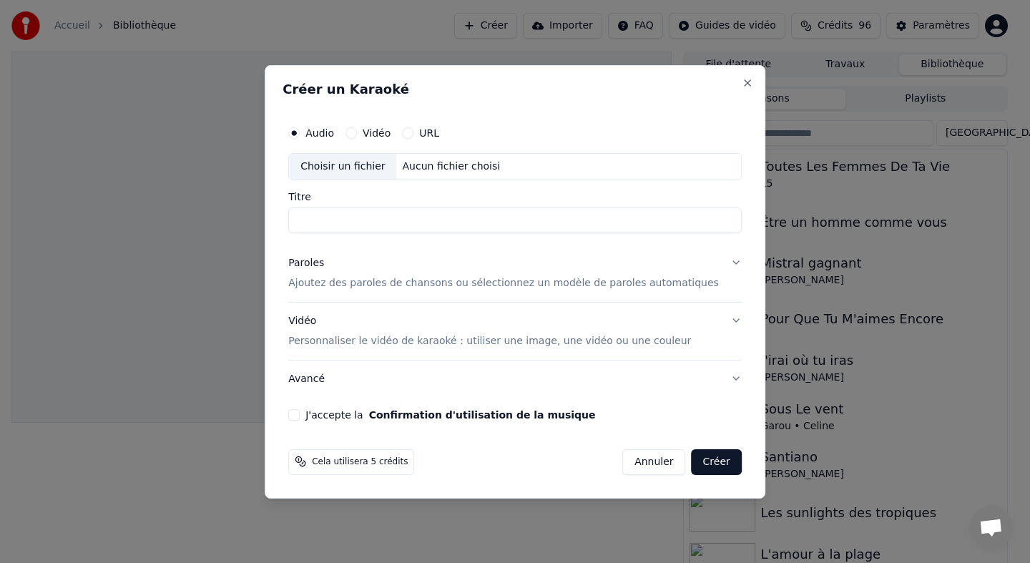
click at [435, 166] on div "Aucun fichier choisi" at bounding box center [451, 167] width 109 height 14
type input "**********"
click at [332, 281] on p "Ajoutez des paroles de chansons ou sélectionnez un modèle de paroles automatiqu…" at bounding box center [503, 283] width 431 height 14
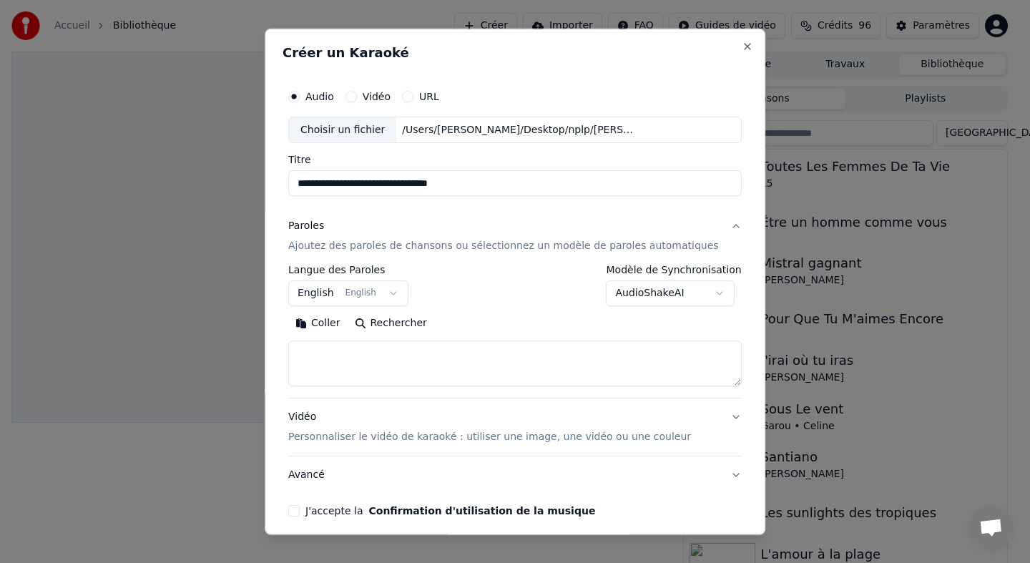
click at [325, 293] on button "English English" at bounding box center [348, 293] width 120 height 26
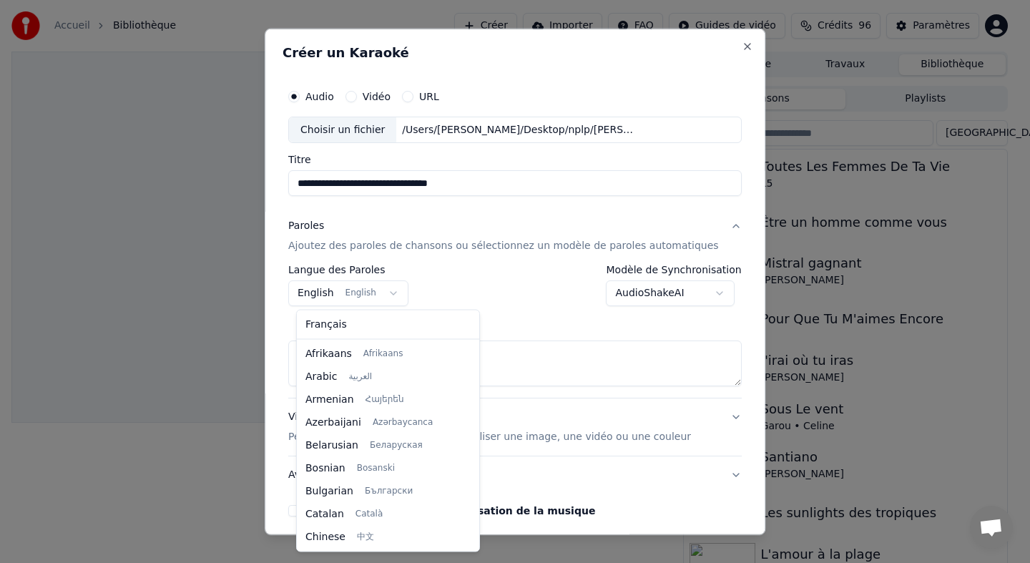
scroll to position [114, 0]
select select "**"
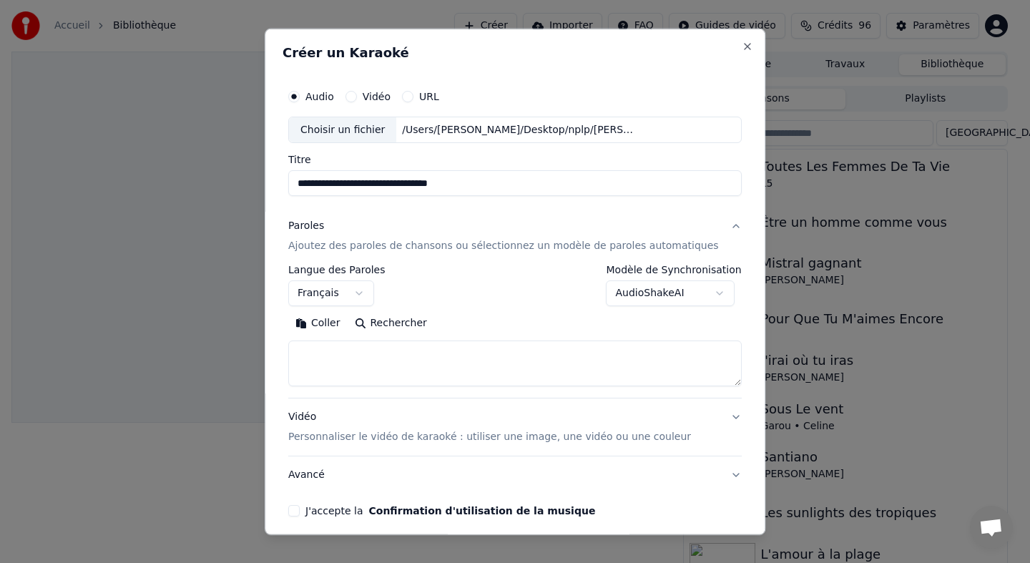
click at [324, 372] on textarea at bounding box center [515, 364] width 454 height 46
click at [331, 326] on button "Coller" at bounding box center [317, 323] width 59 height 23
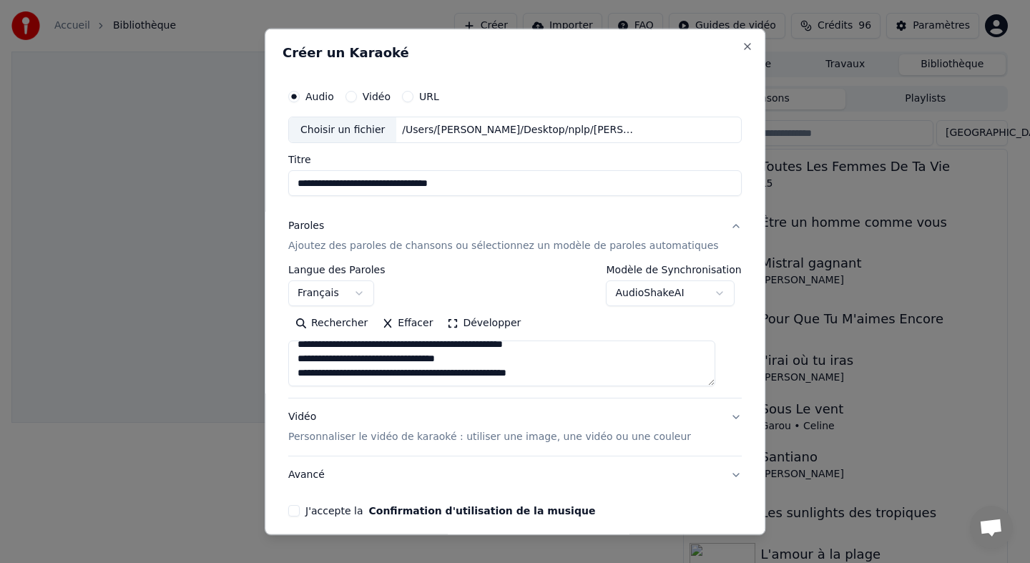
scroll to position [59, 0]
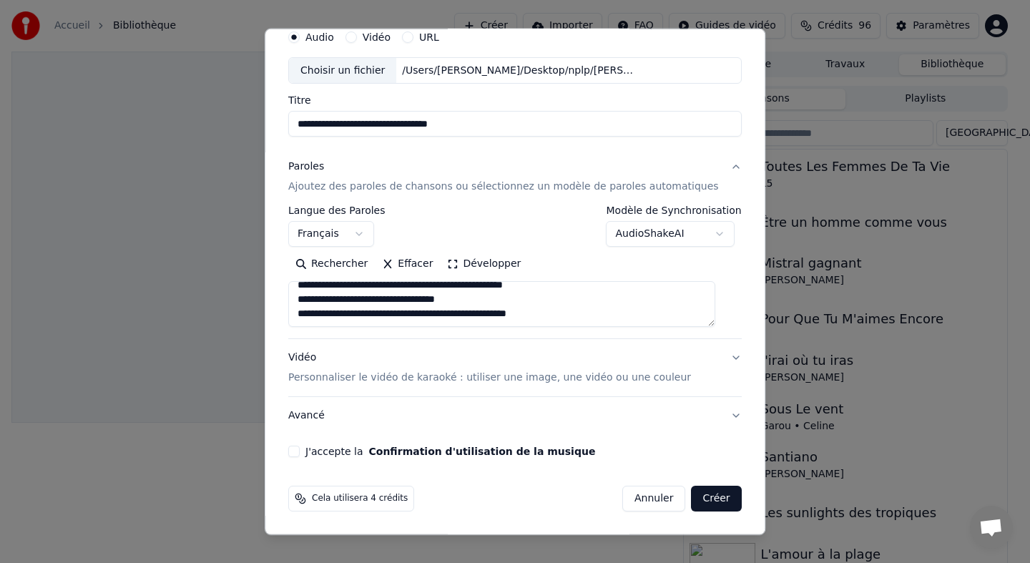
click at [343, 316] on textarea at bounding box center [501, 304] width 427 height 46
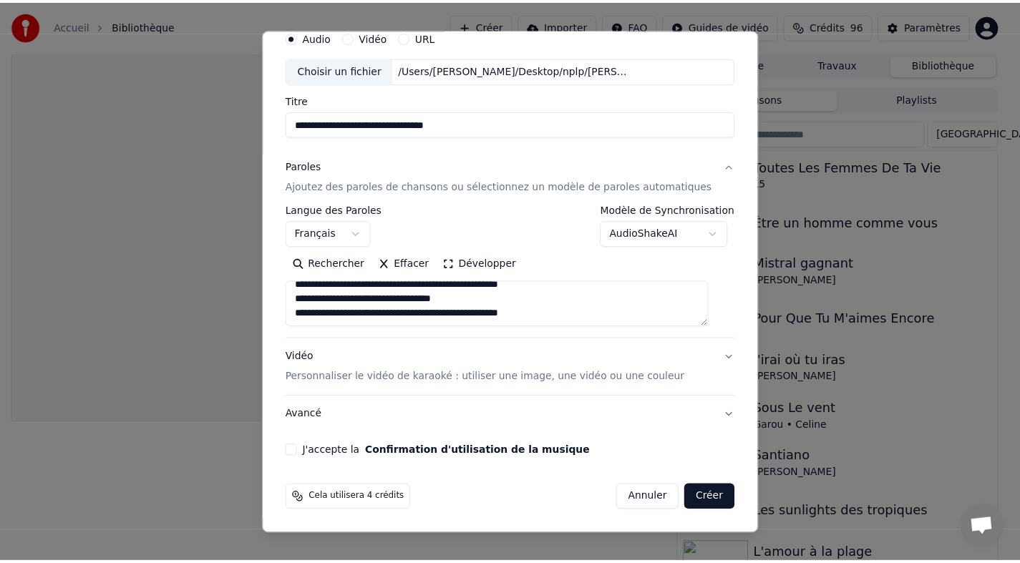
scroll to position [653, 0]
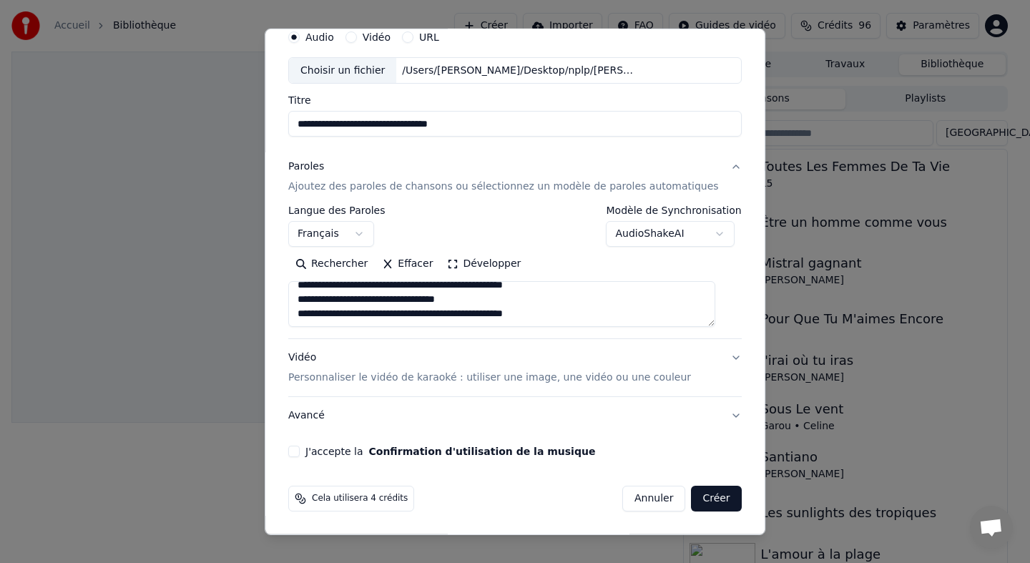
type textarea "**********"
click at [300, 452] on button "J'accepte la Confirmation d'utilisation de la musique" at bounding box center [293, 451] width 11 height 11
click at [542, 209] on div "**********" at bounding box center [515, 225] width 454 height 41
click at [701, 501] on button "Créer" at bounding box center [717, 499] width 50 height 26
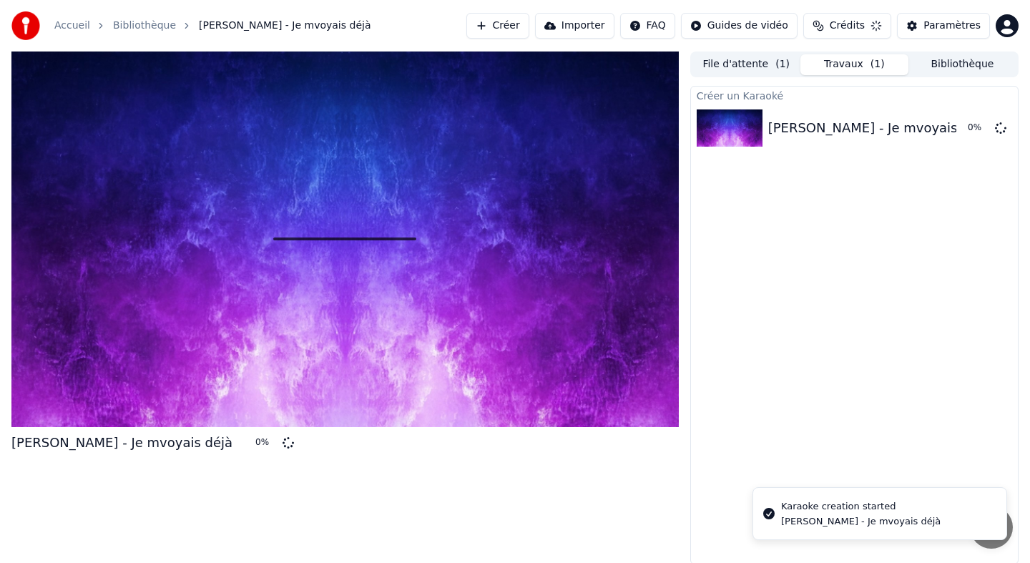
scroll to position [0, 0]
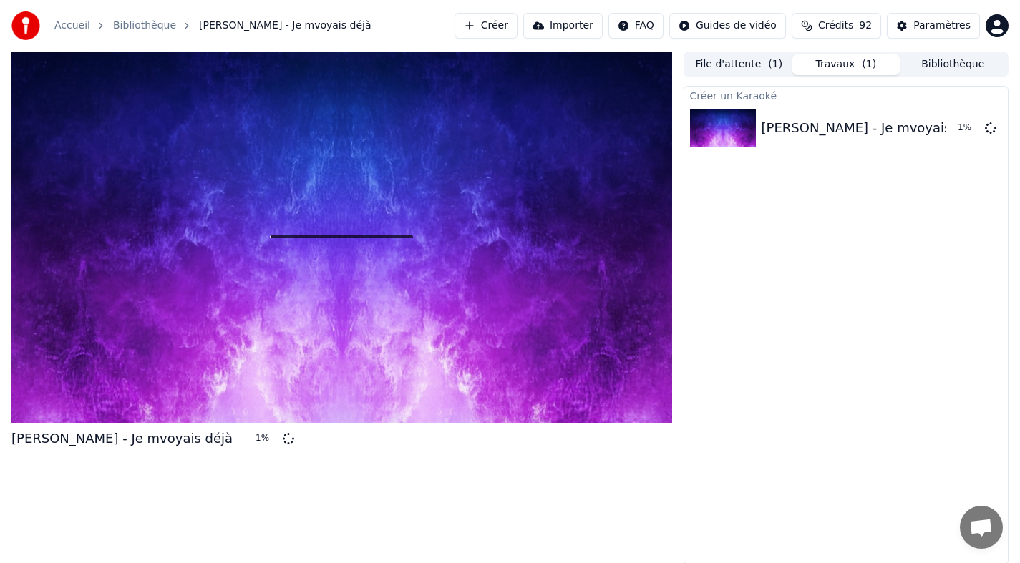
click at [953, 62] on button "Bibliothèque" at bounding box center [952, 64] width 107 height 21
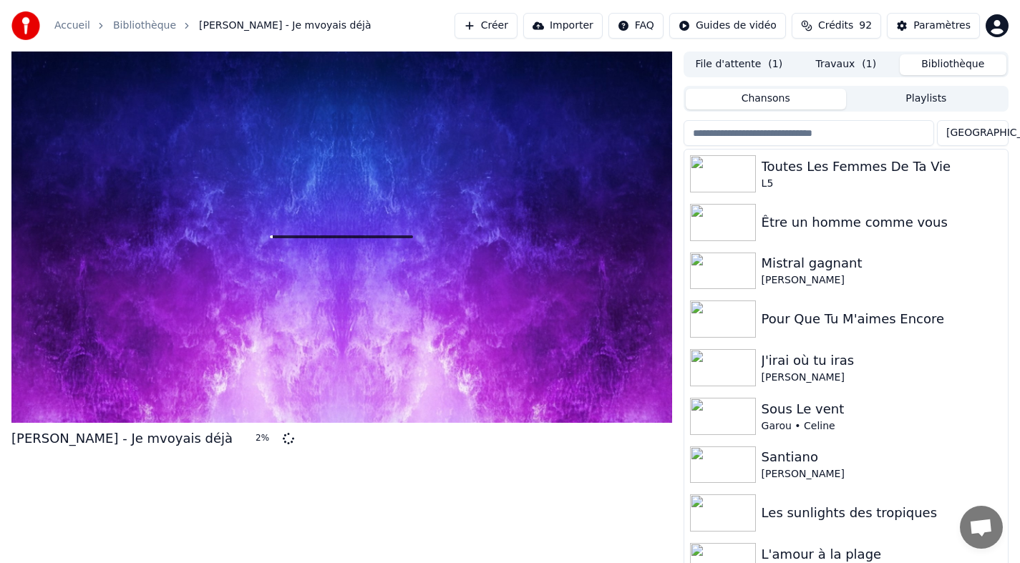
click at [851, 62] on button "Travaux ( 1 )" at bounding box center [845, 64] width 107 height 21
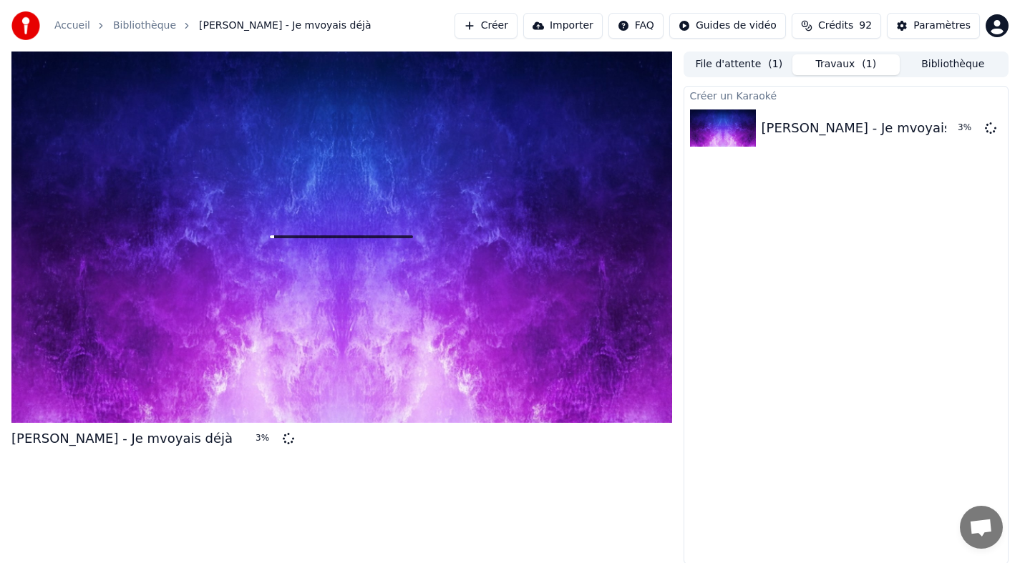
click at [497, 32] on button "Créer" at bounding box center [485, 26] width 63 height 26
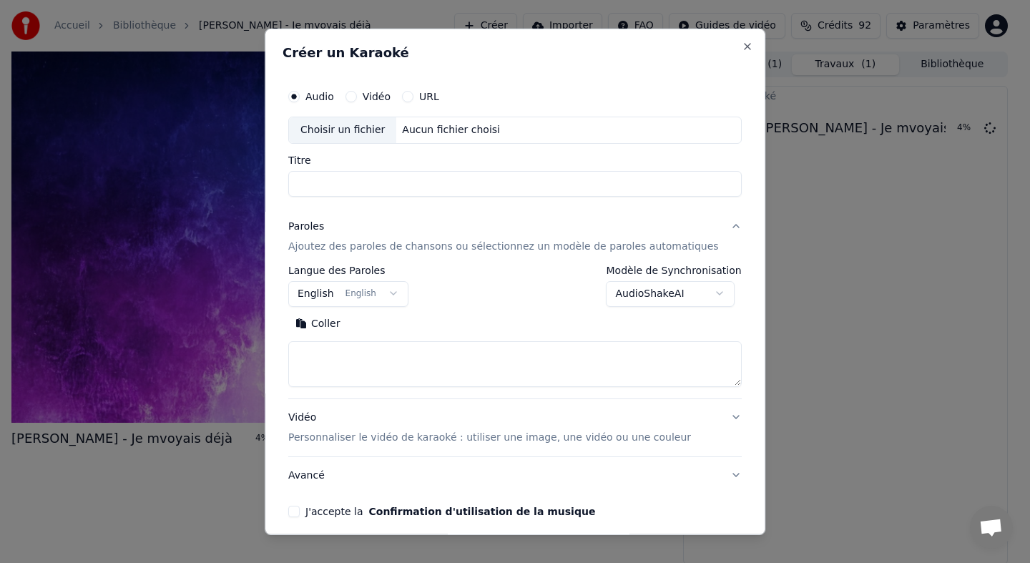
click at [413, 128] on div "Aucun fichier choisi" at bounding box center [451, 129] width 109 height 14
type input "*********"
click at [331, 293] on button "English English" at bounding box center [348, 293] width 120 height 26
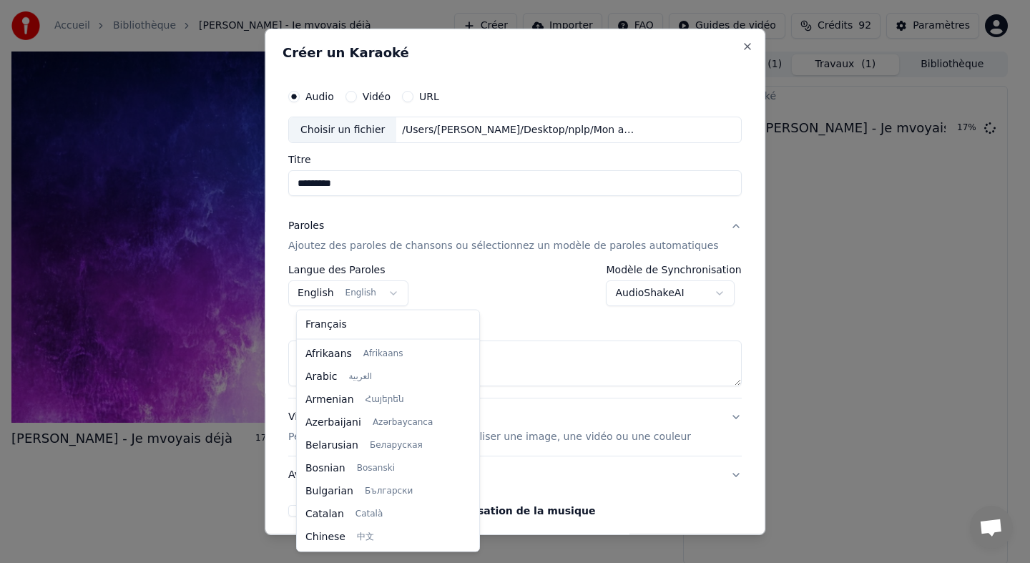
scroll to position [114, 0]
select select "**"
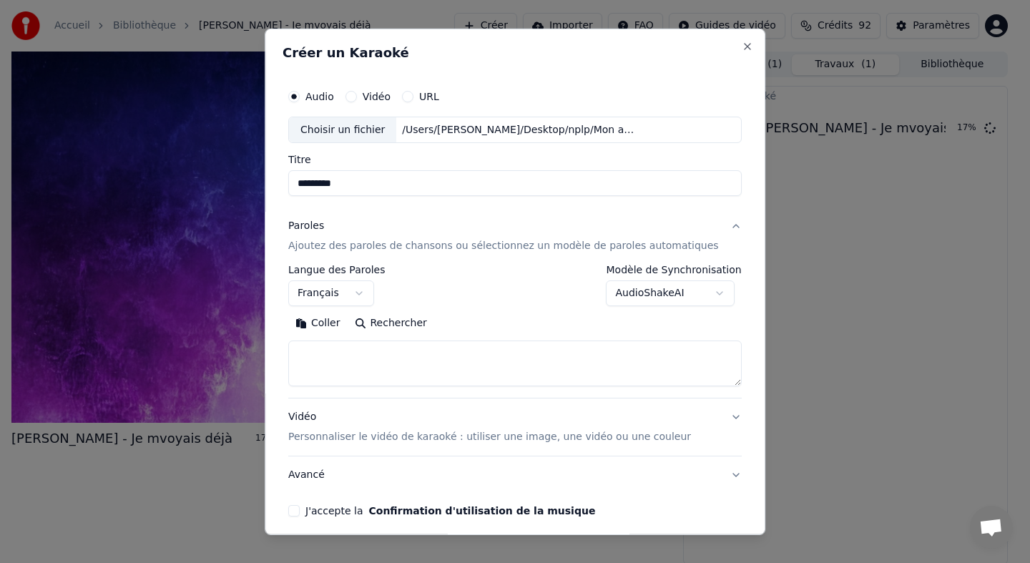
click at [340, 353] on textarea at bounding box center [515, 364] width 454 height 46
click at [330, 322] on button "Coller" at bounding box center [317, 323] width 59 height 23
click at [325, 377] on textarea at bounding box center [501, 364] width 427 height 46
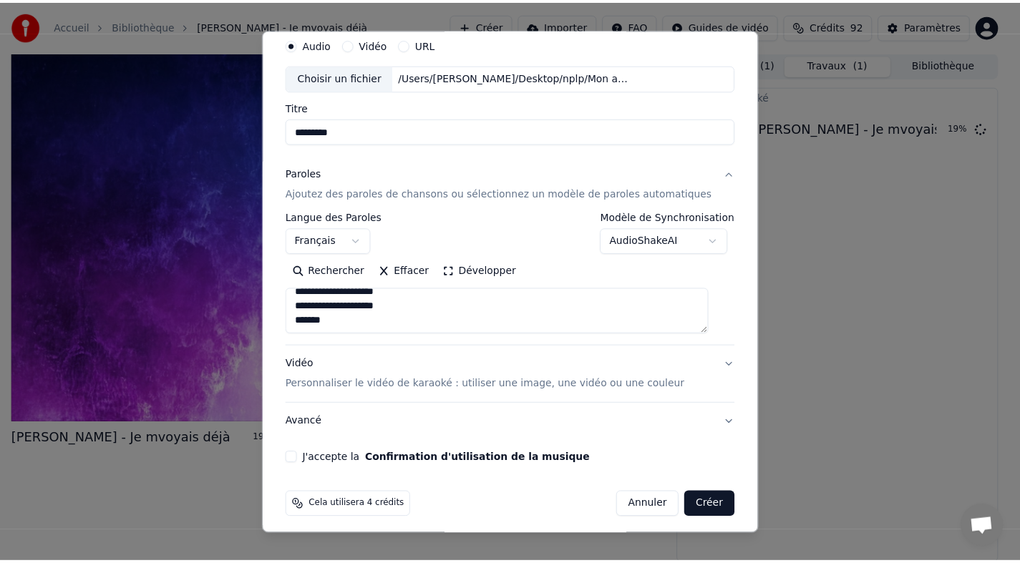
scroll to position [59, 0]
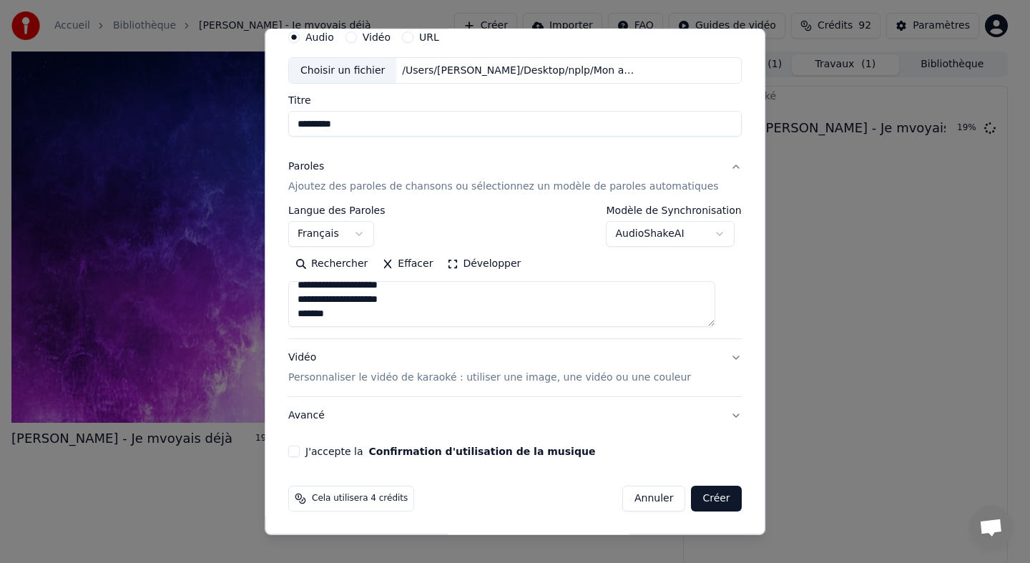
type textarea "**********"
click at [299, 451] on button "J'accepte la Confirmation d'utilisation de la musique" at bounding box center [293, 451] width 11 height 11
click at [706, 498] on button "Créer" at bounding box center [717, 499] width 50 height 26
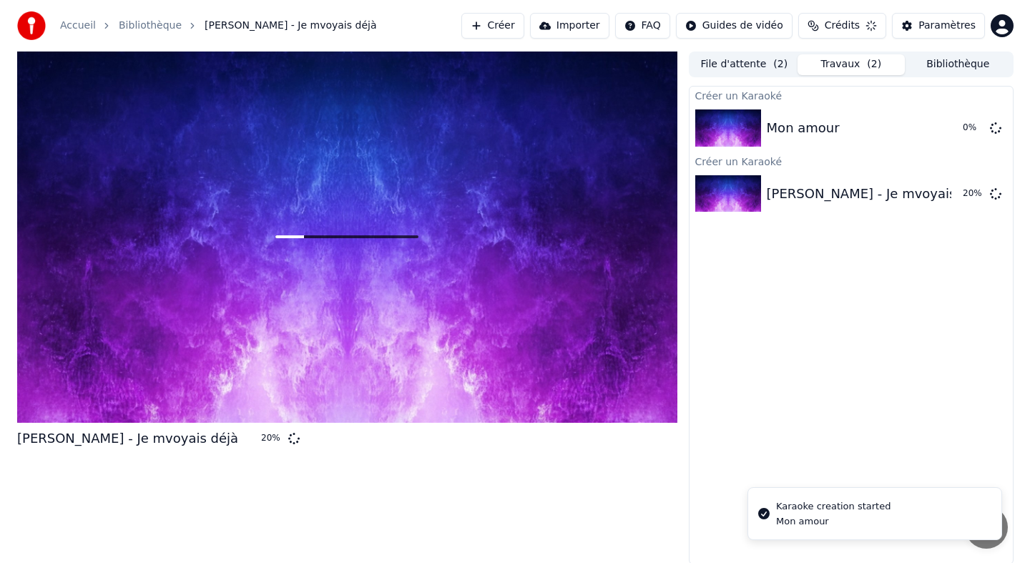
scroll to position [0, 0]
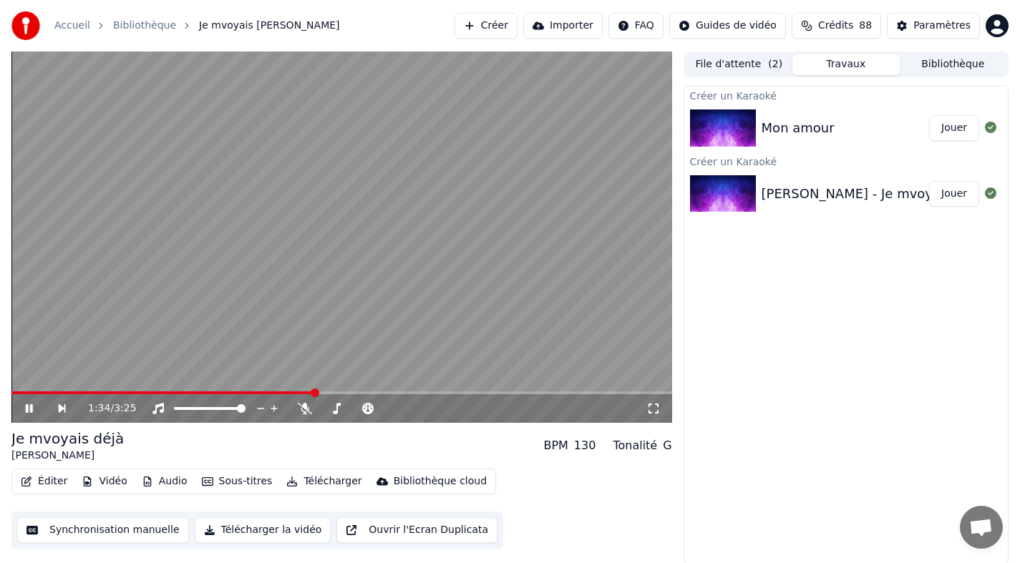
click at [26, 413] on icon at bounding box center [39, 408] width 33 height 11
click at [497, 29] on button "Créer" at bounding box center [485, 26] width 63 height 26
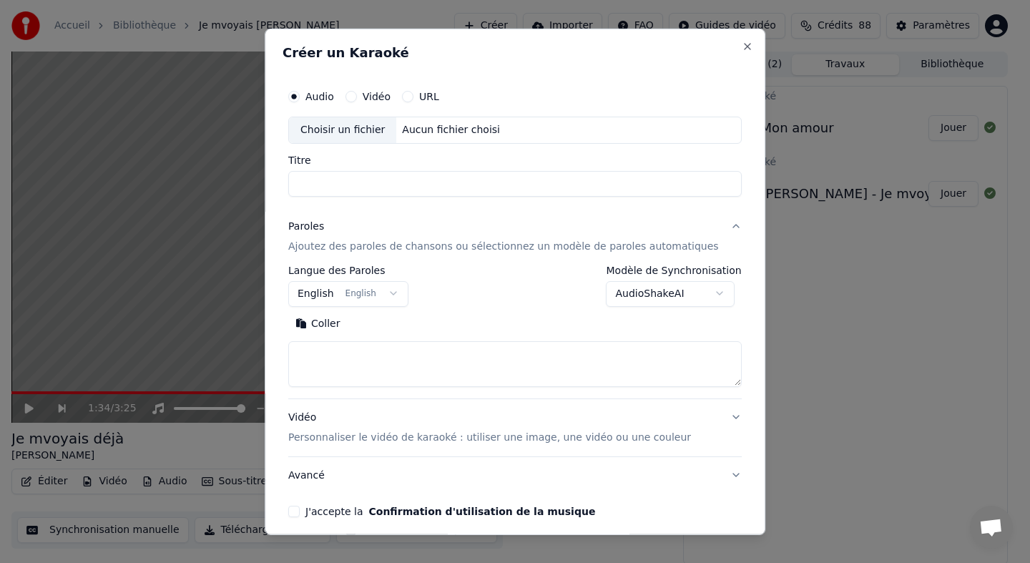
click at [451, 128] on div "Aucun fichier choisi" at bounding box center [451, 129] width 109 height 14
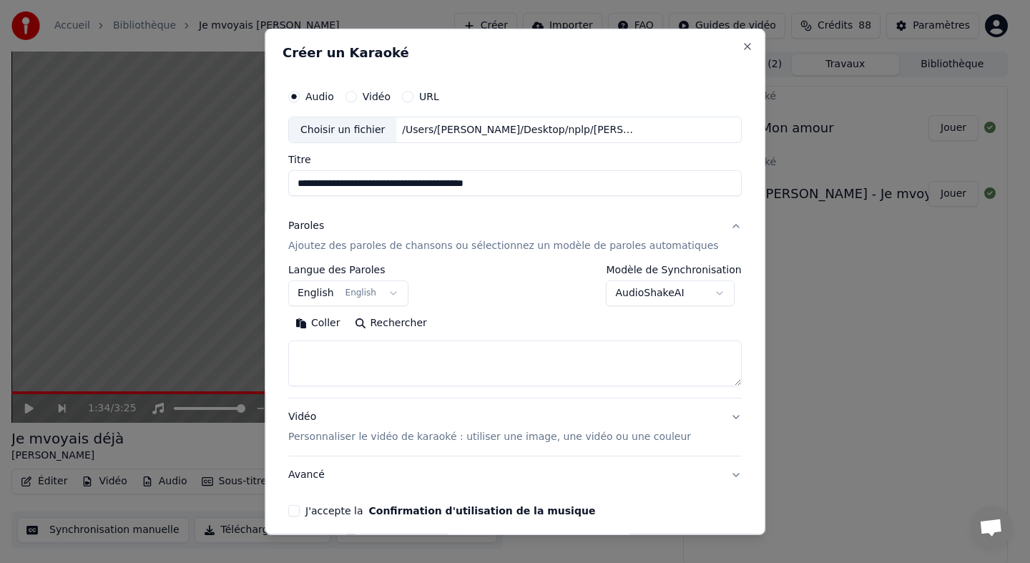
type input "**********"
click at [321, 298] on body "**********" at bounding box center [510, 281] width 1020 height 563
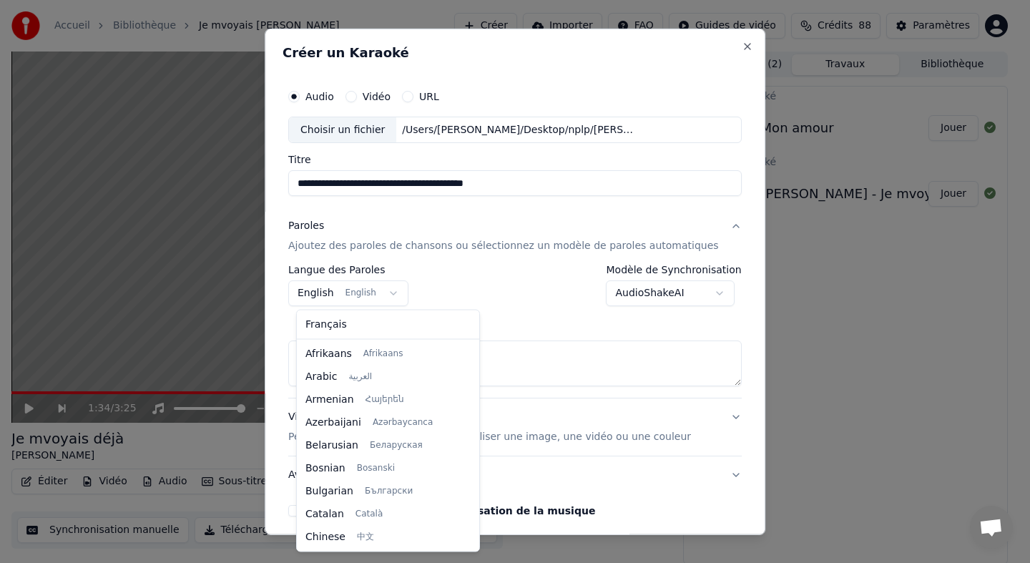
scroll to position [114, 0]
select select "**"
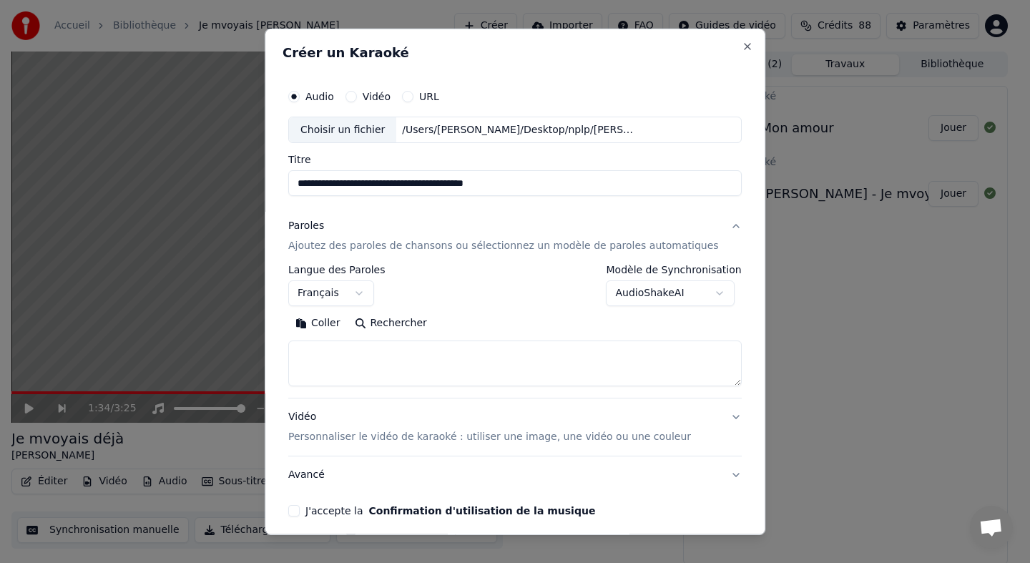
click at [346, 370] on textarea at bounding box center [515, 364] width 454 height 46
click at [338, 327] on button "Coller" at bounding box center [317, 323] width 59 height 23
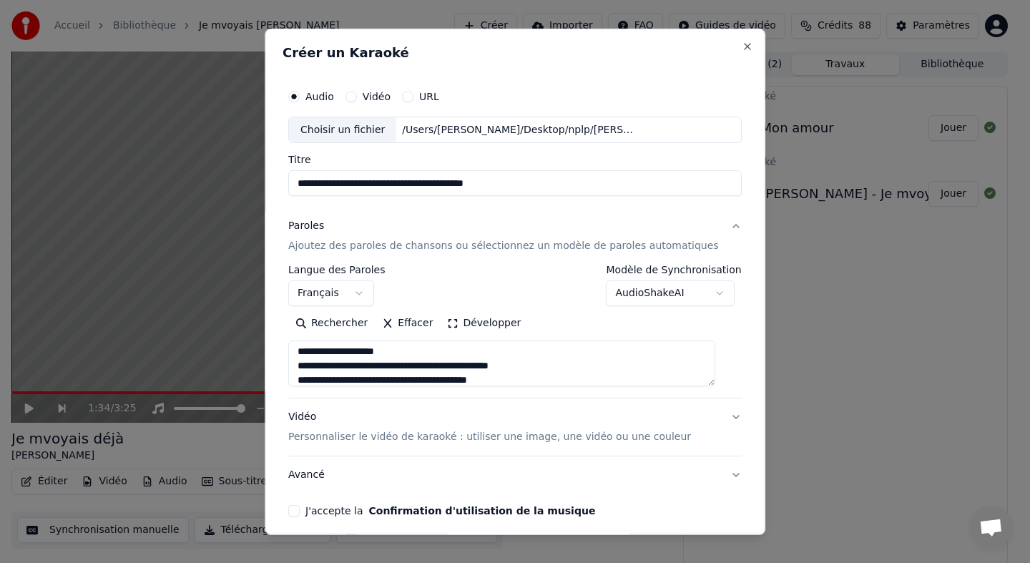
scroll to position [982, 0]
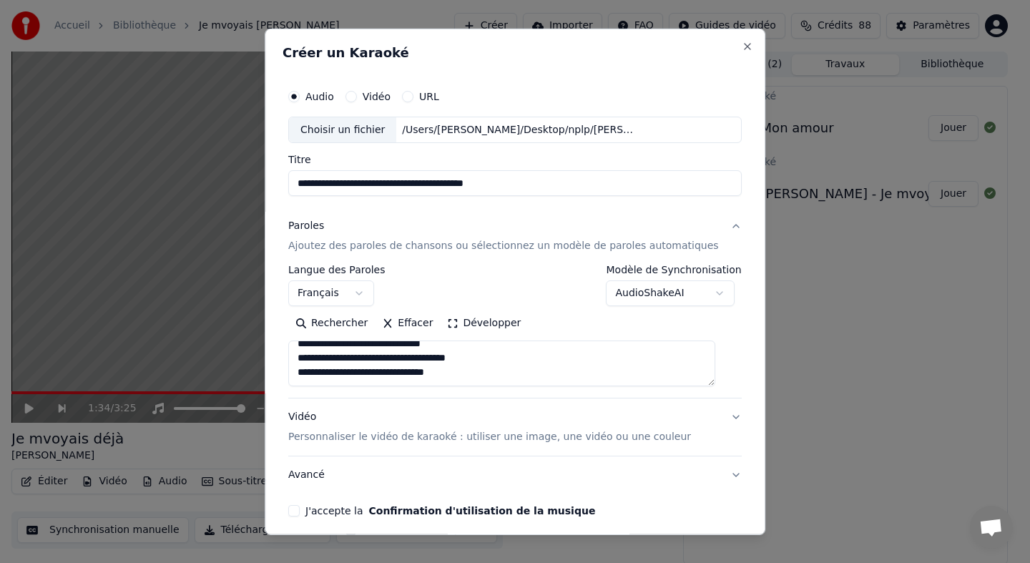
click at [318, 379] on textarea at bounding box center [501, 364] width 427 height 46
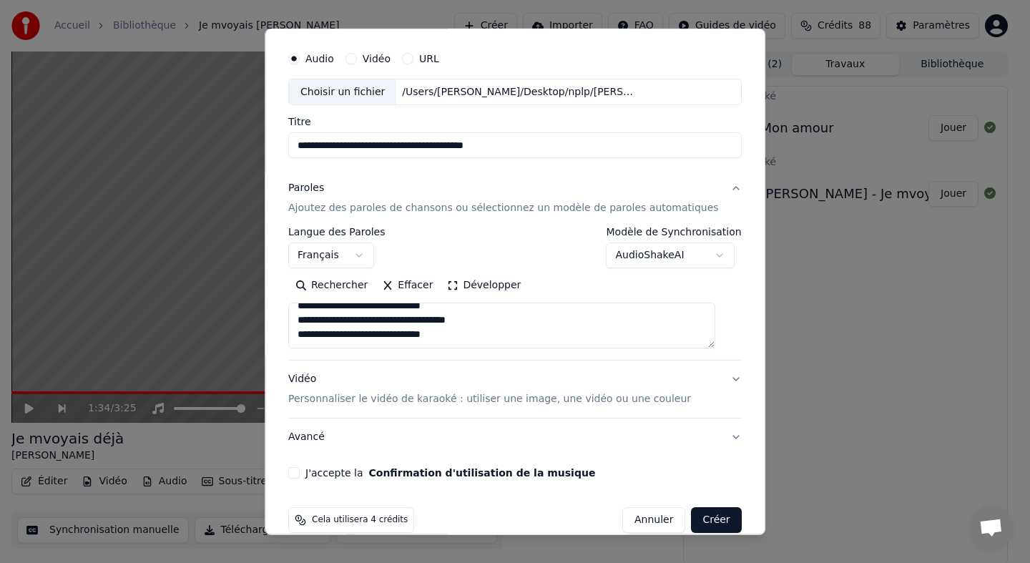
scroll to position [47, 0]
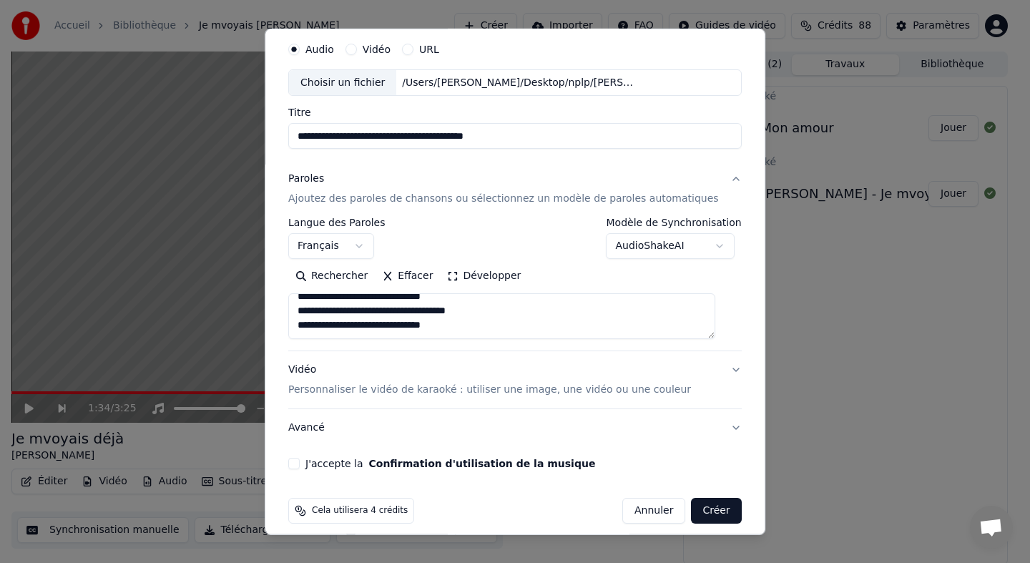
type textarea "**********"
click at [299, 470] on div "**********" at bounding box center [515, 252] width 465 height 446
click at [300, 463] on button "J'accepte la Confirmation d'utilisation de la musique" at bounding box center [293, 463] width 11 height 11
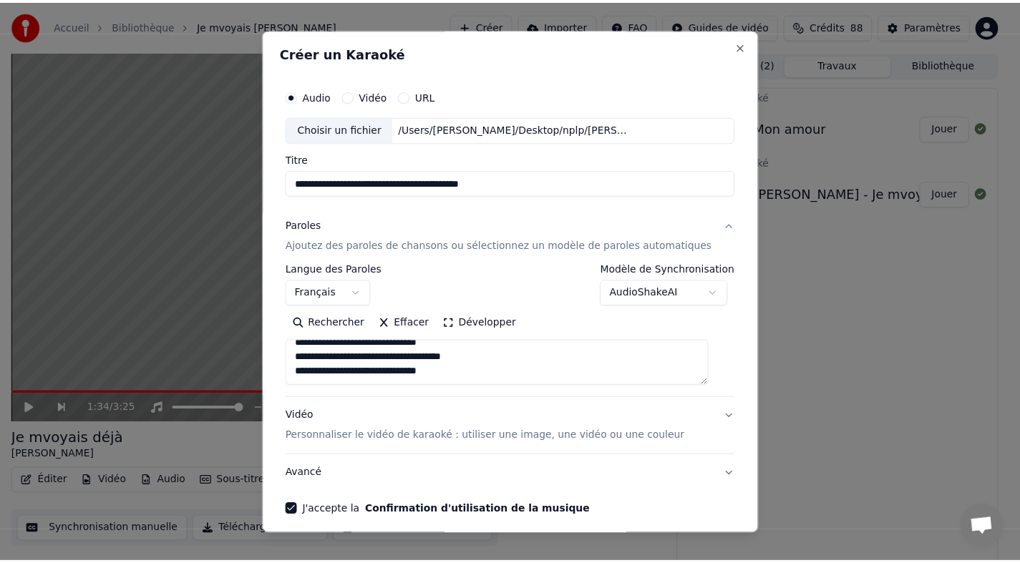
scroll to position [59, 0]
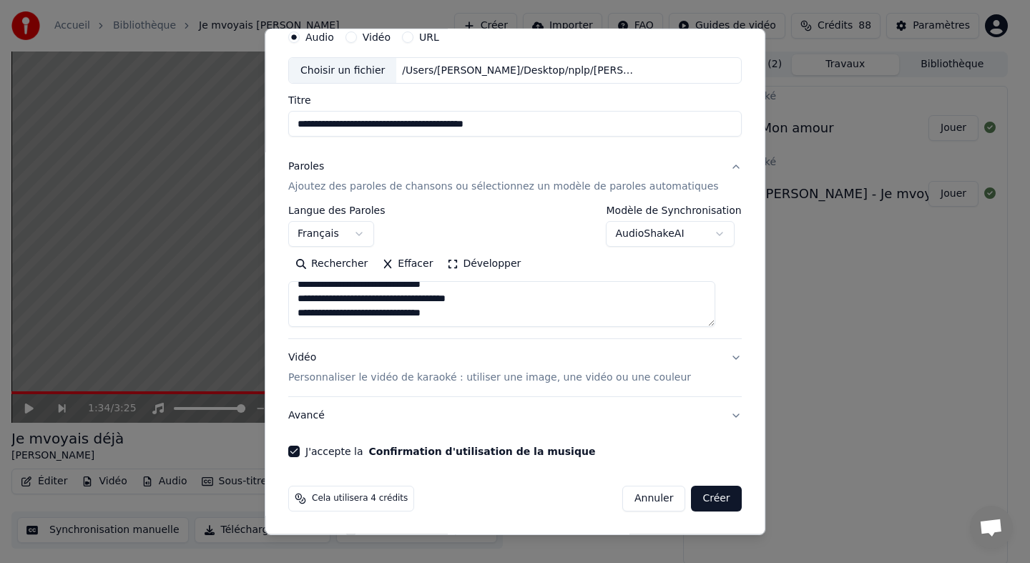
click at [700, 503] on button "Créer" at bounding box center [717, 499] width 50 height 26
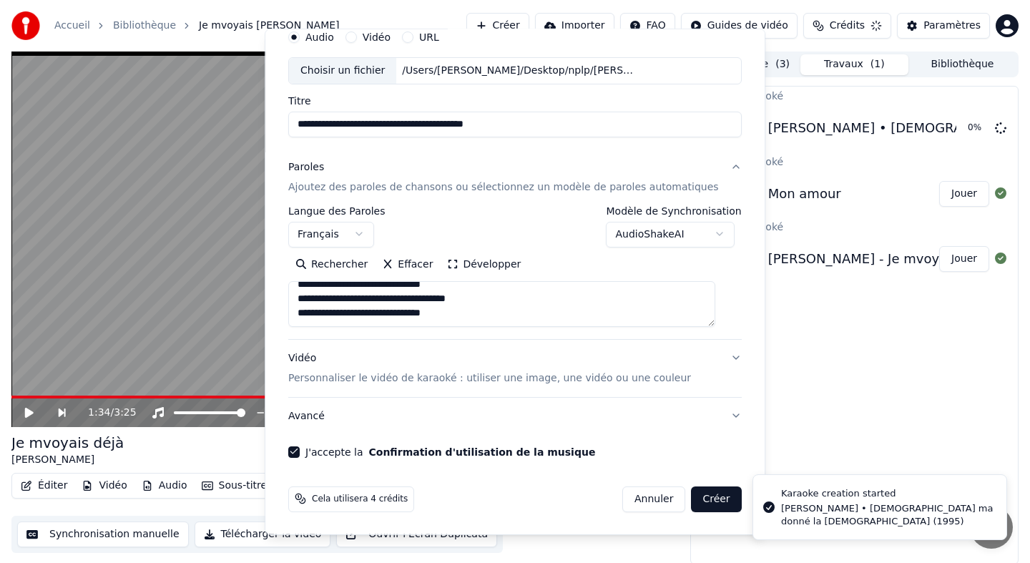
select select
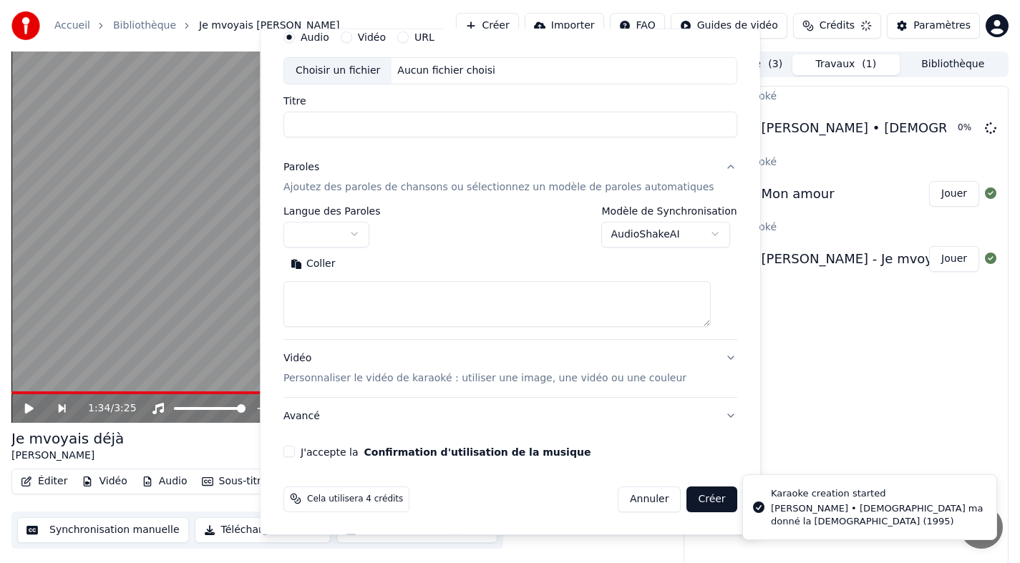
scroll to position [0, 0]
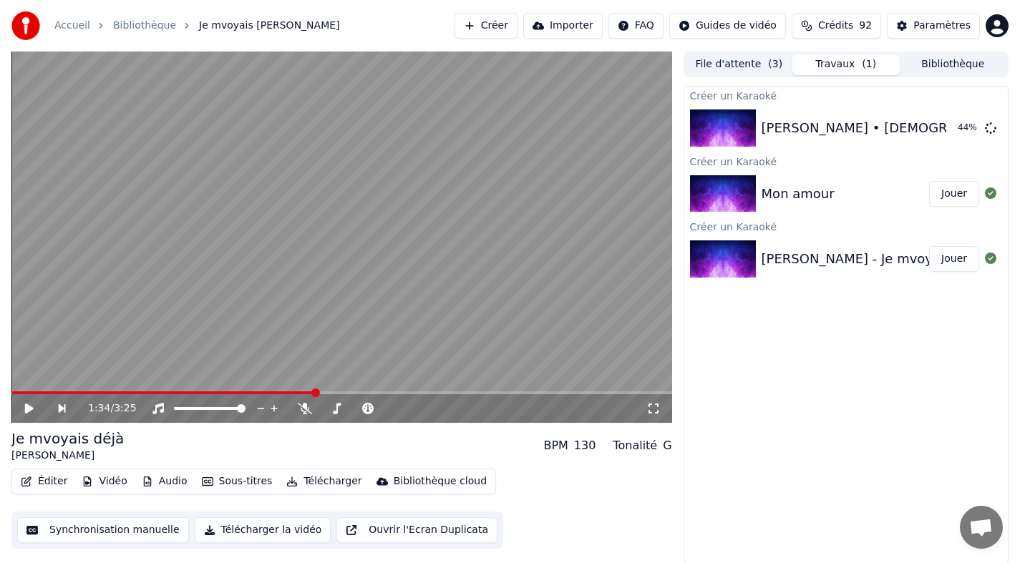
click at [807, 251] on div "[PERSON_NAME] - Je mvoyais déjà" at bounding box center [871, 259] width 221 height 20
click at [245, 527] on button "Télécharger la vidéo" at bounding box center [263, 530] width 137 height 26
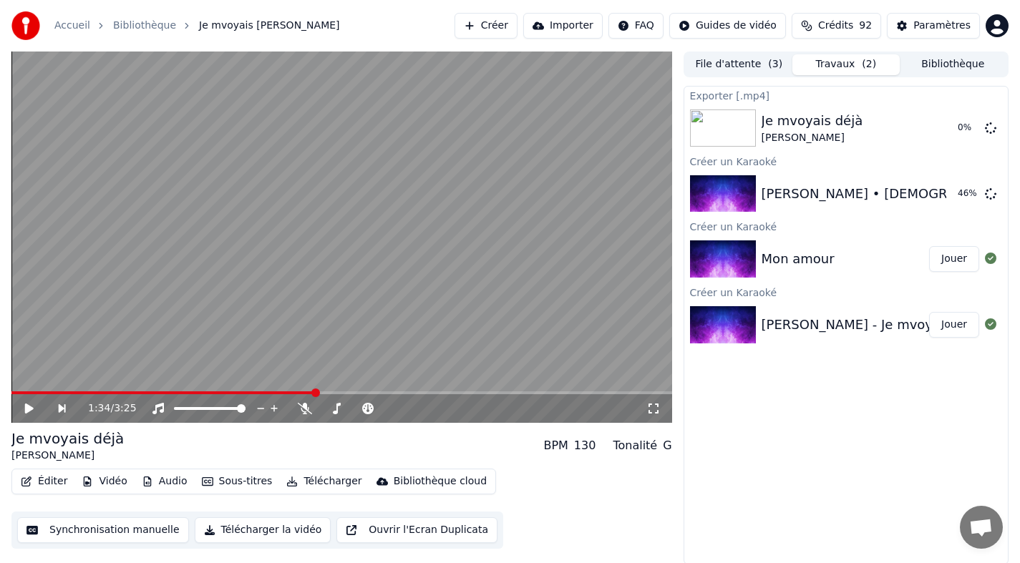
click at [949, 258] on button "Jouer" at bounding box center [954, 259] width 50 height 26
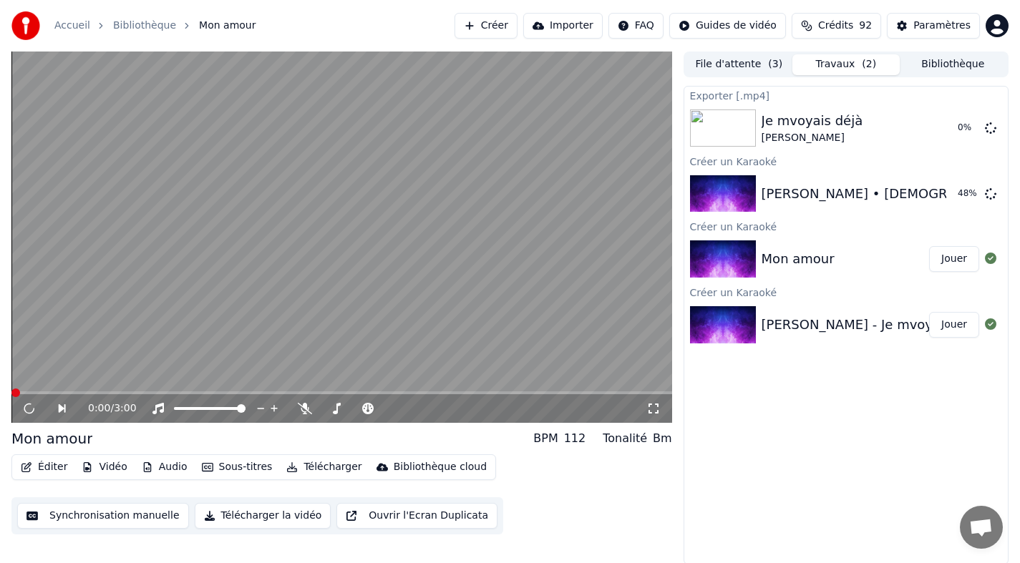
click at [259, 513] on button "Télécharger la vidéo" at bounding box center [263, 516] width 137 height 26
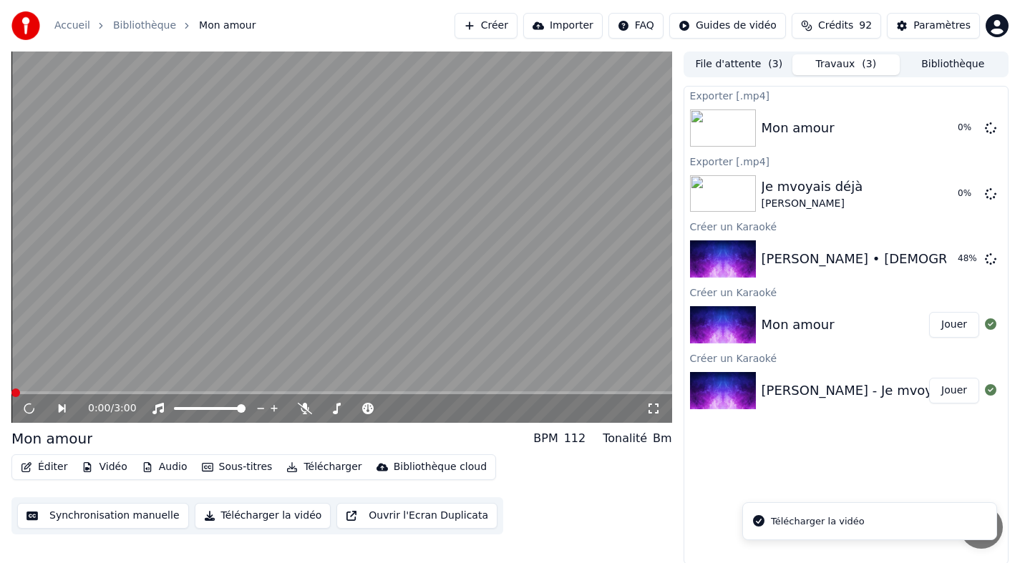
click at [758, 439] on div "Exporter [.mp4] Mon amour 0 % Exporter [.mp4] Je mvoyais déjà Charles Aznavou…" at bounding box center [845, 325] width 325 height 479
click at [35, 409] on icon at bounding box center [39, 408] width 33 height 11
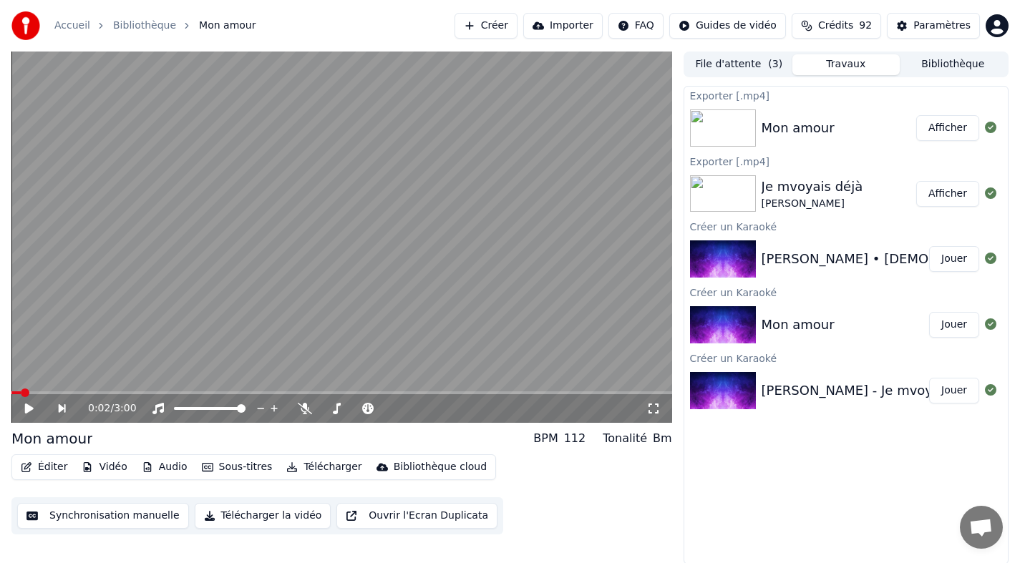
click at [964, 71] on button "Bibliothèque" at bounding box center [952, 64] width 107 height 21
click at [837, 61] on button "Travaux" at bounding box center [845, 64] width 107 height 21
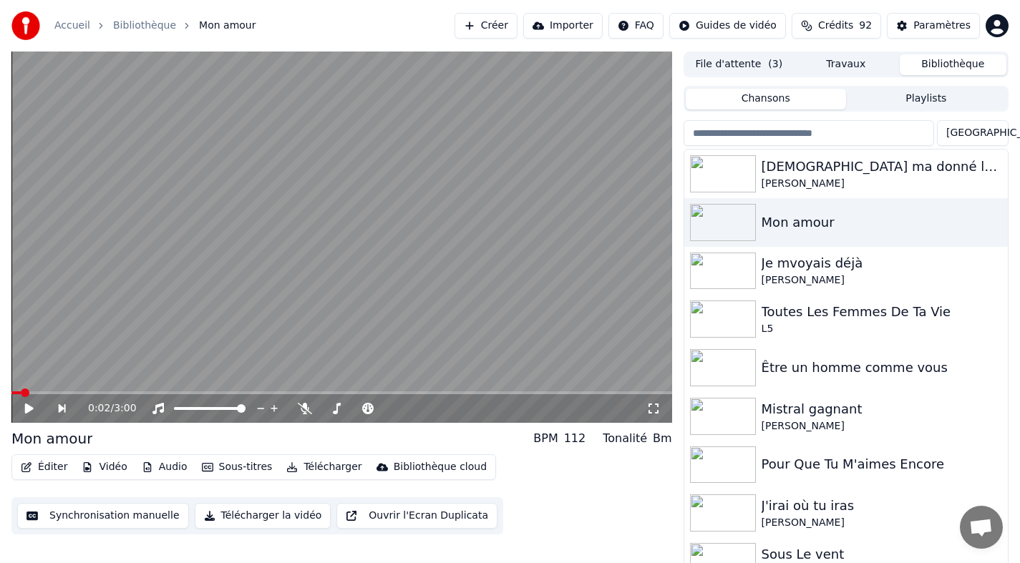
click at [951, 62] on button "Bibliothèque" at bounding box center [952, 64] width 107 height 21
click at [853, 64] on button "Travaux" at bounding box center [845, 64] width 107 height 21
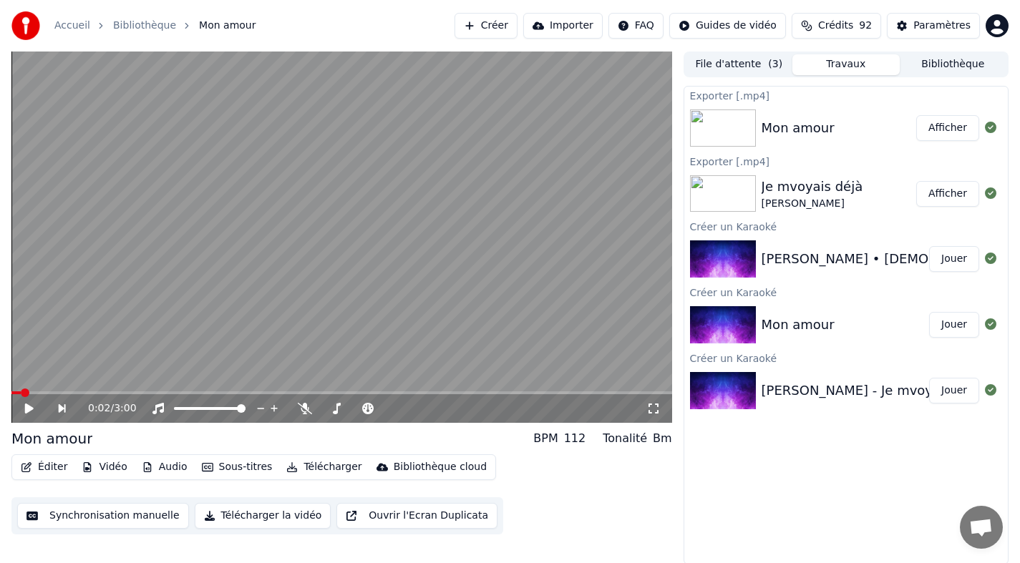
click at [928, 67] on button "Bibliothèque" at bounding box center [952, 64] width 107 height 21
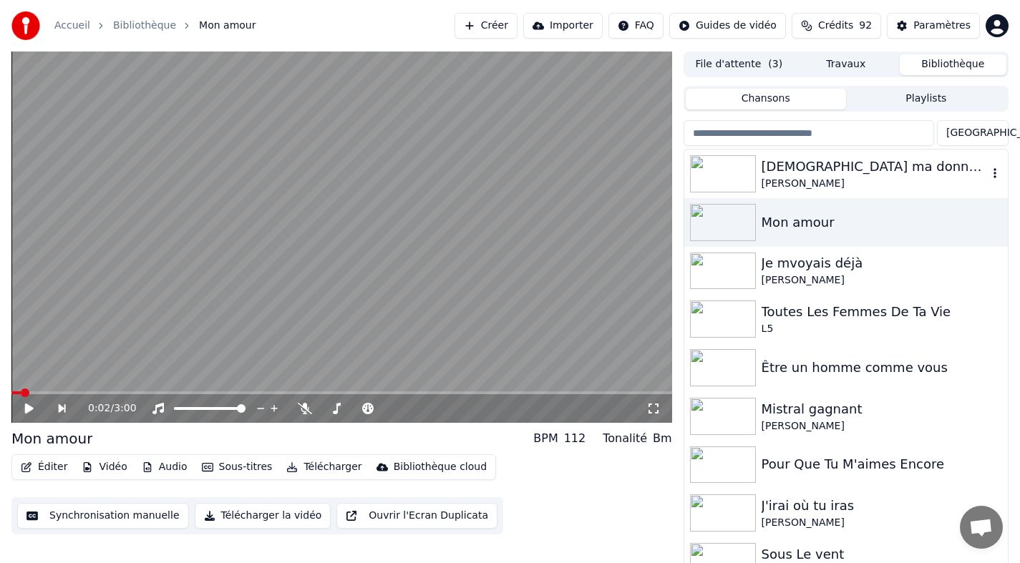
click at [816, 170] on div "Dieu ma donné la foi" at bounding box center [874, 167] width 226 height 20
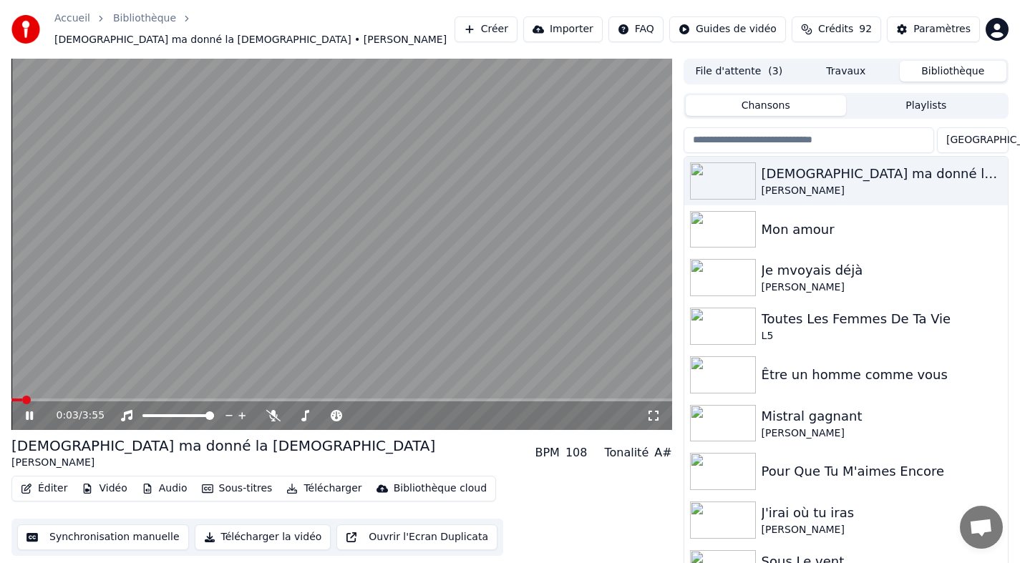
click at [259, 532] on button "Télécharger la vidéo" at bounding box center [263, 537] width 137 height 26
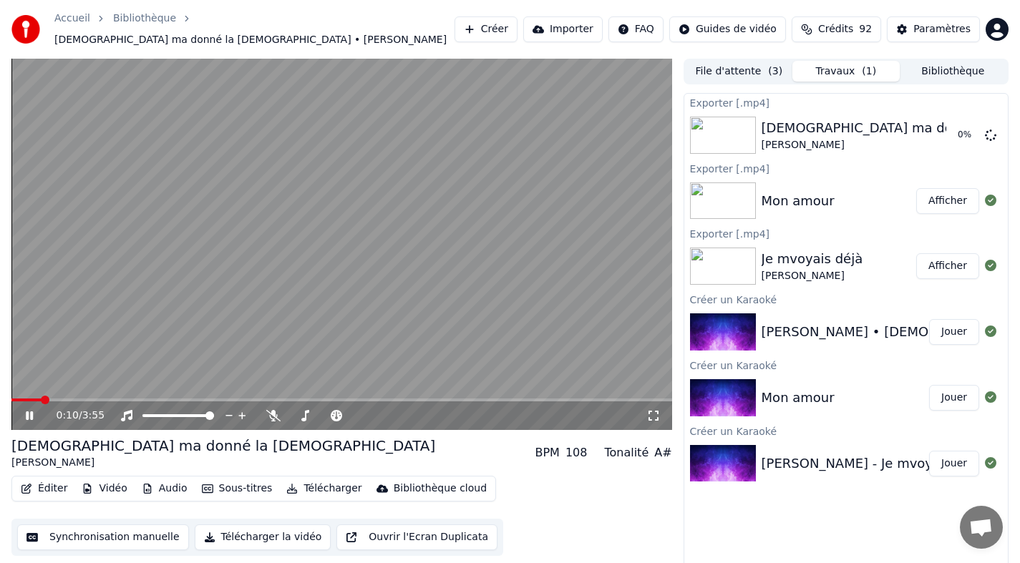
click at [31, 411] on icon at bounding box center [29, 415] width 7 height 9
click at [939, 67] on button "Bibliothèque" at bounding box center [952, 71] width 107 height 21
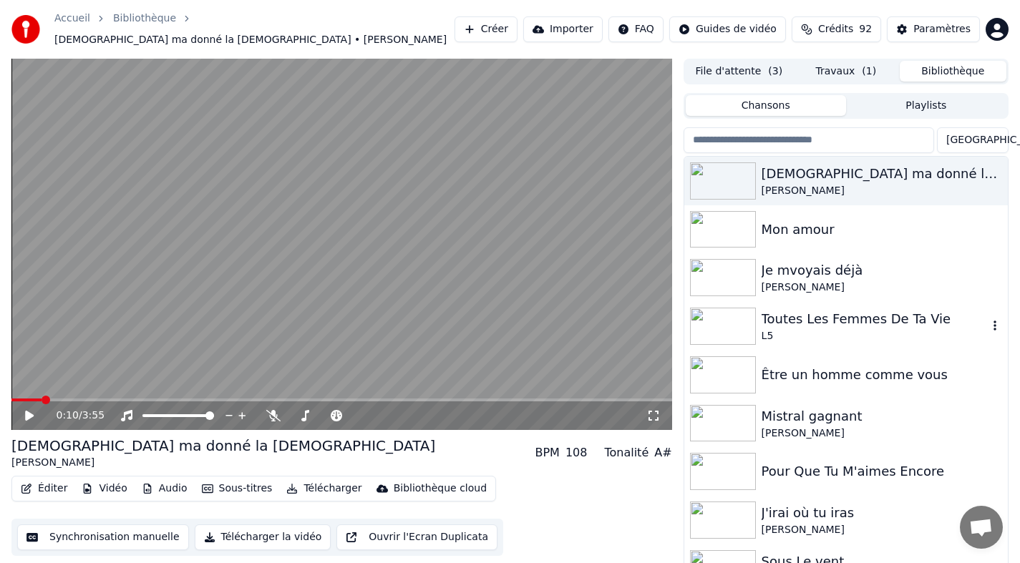
click at [814, 318] on div "Toutes Les Femmes De Ta Vie" at bounding box center [874, 319] width 226 height 20
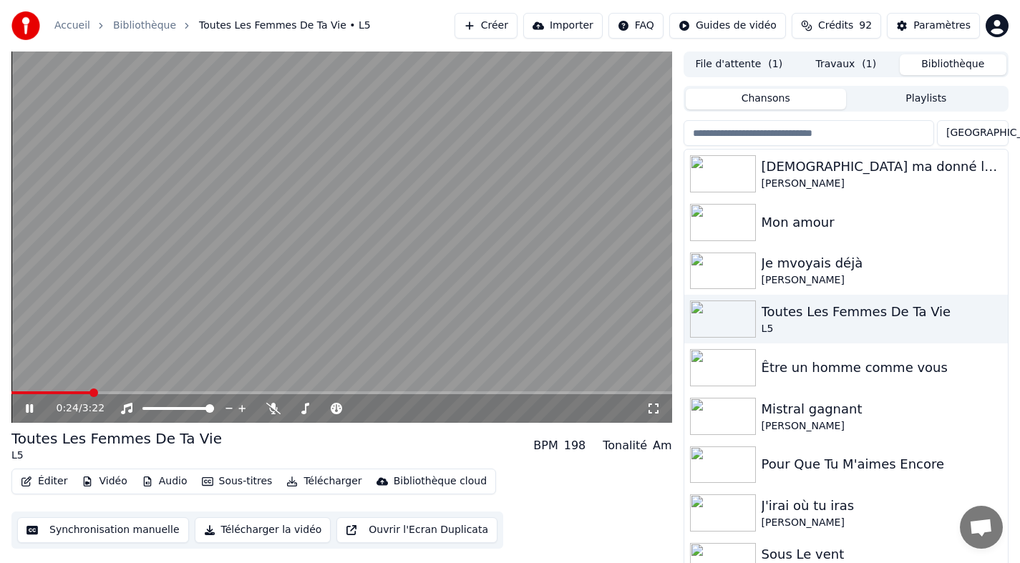
click at [31, 409] on icon at bounding box center [29, 408] width 7 height 9
click at [253, 527] on button "Télécharger la vidéo" at bounding box center [263, 530] width 137 height 26
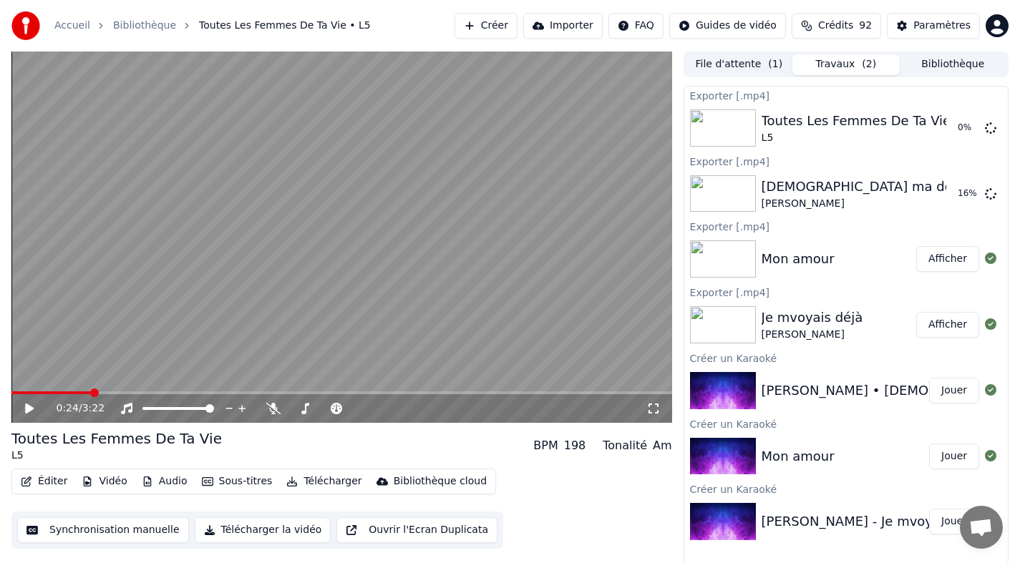
click at [827, 69] on button "Travaux ( 2 )" at bounding box center [845, 64] width 107 height 21
click at [831, 64] on button "Travaux ( 2 )" at bounding box center [845, 64] width 107 height 21
click at [955, 129] on button "Afficher" at bounding box center [947, 128] width 63 height 26
